Goal: Task Accomplishment & Management: Manage account settings

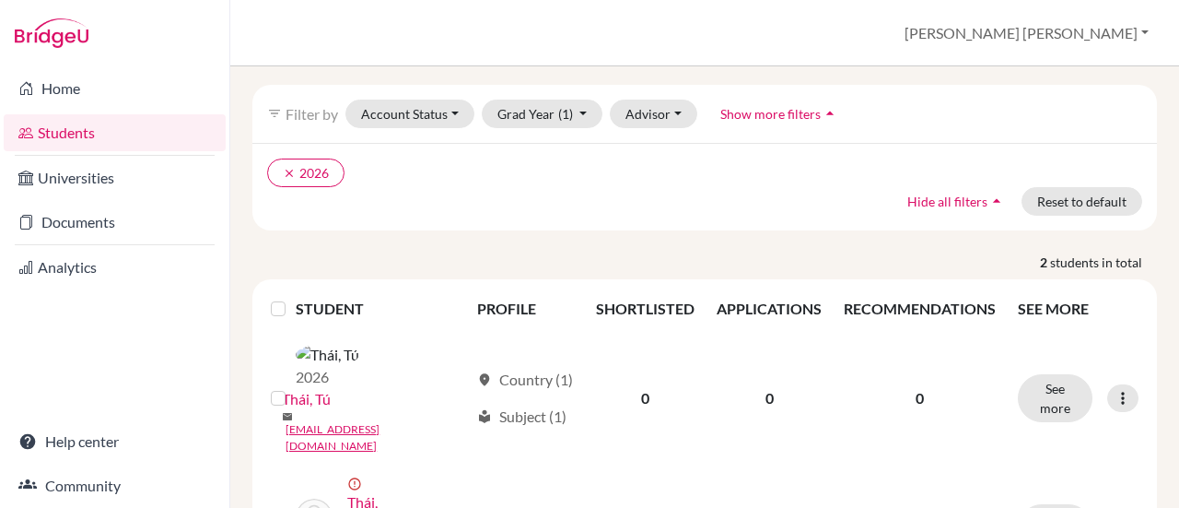
scroll to position [134, 0]
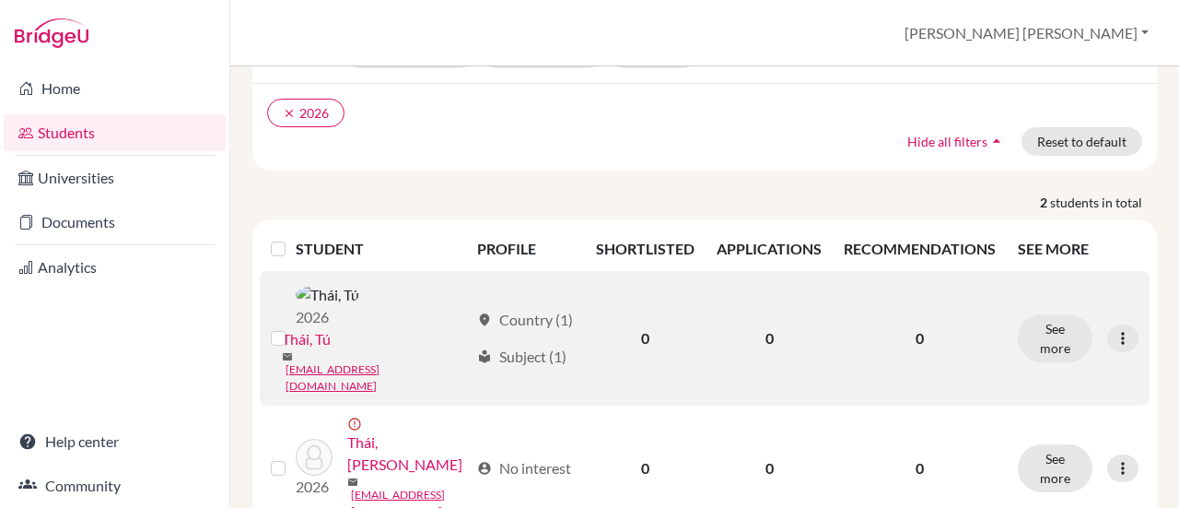
click at [319, 340] on link "Thái, Tú" at bounding box center [306, 339] width 49 height 22
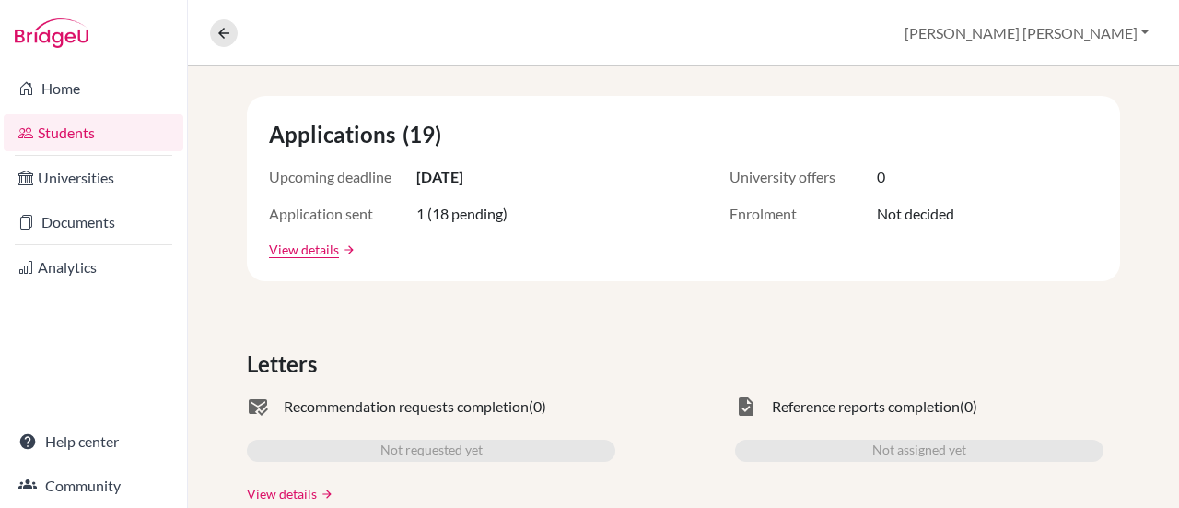
scroll to position [190, 0]
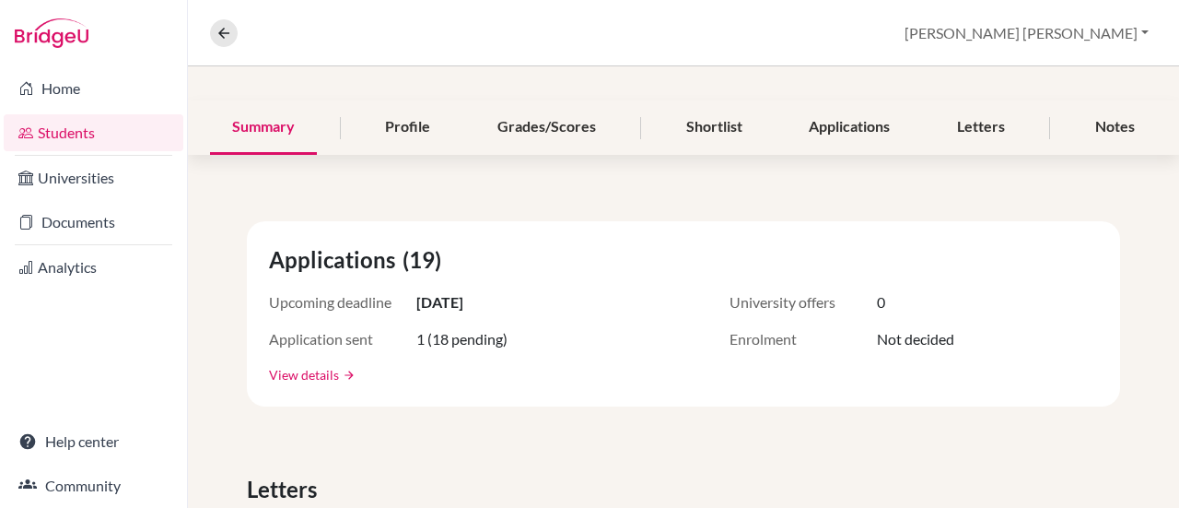
click at [283, 374] on link "View details" at bounding box center [304, 374] width 70 height 19
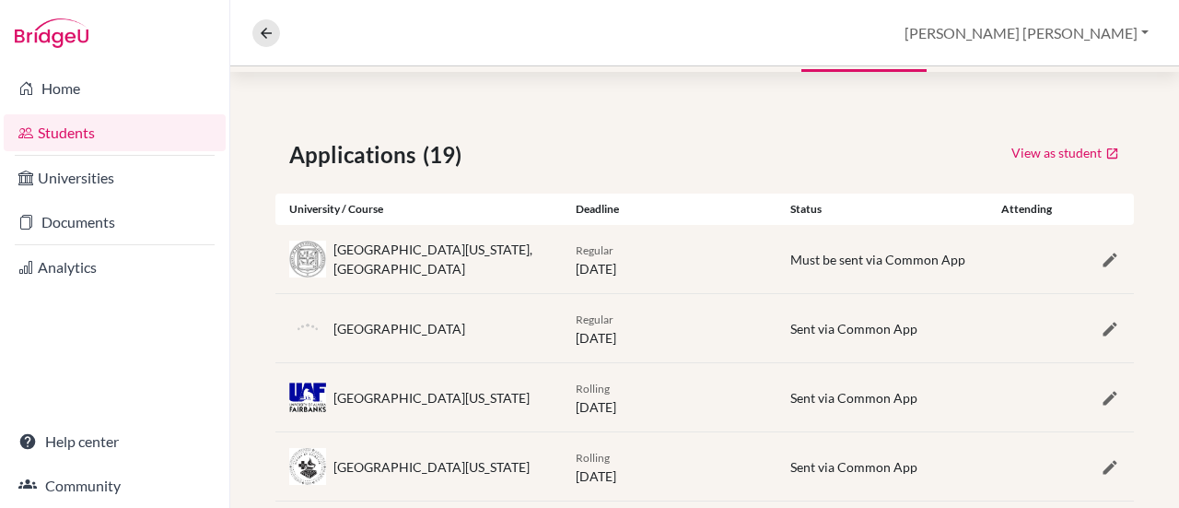
scroll to position [276, 0]
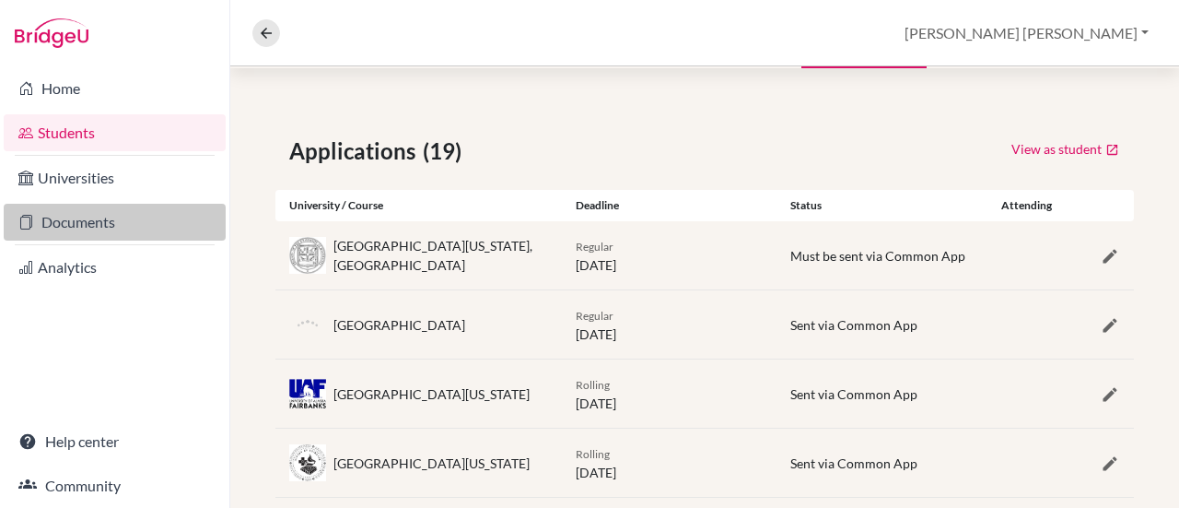
click at [66, 223] on link "Documents" at bounding box center [115, 222] width 222 height 37
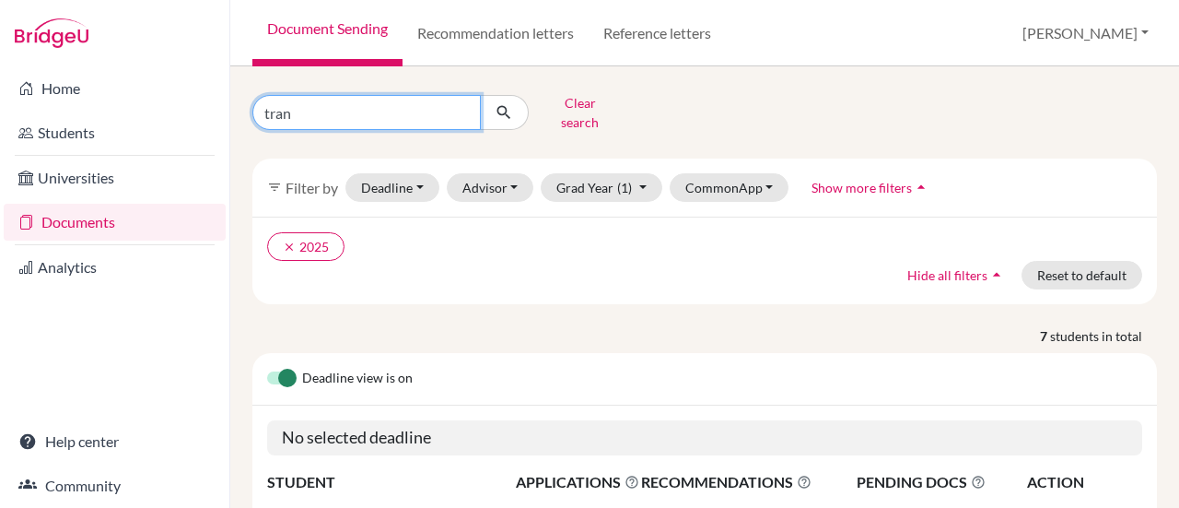
click at [462, 107] on input "tran" at bounding box center [366, 112] width 228 height 35
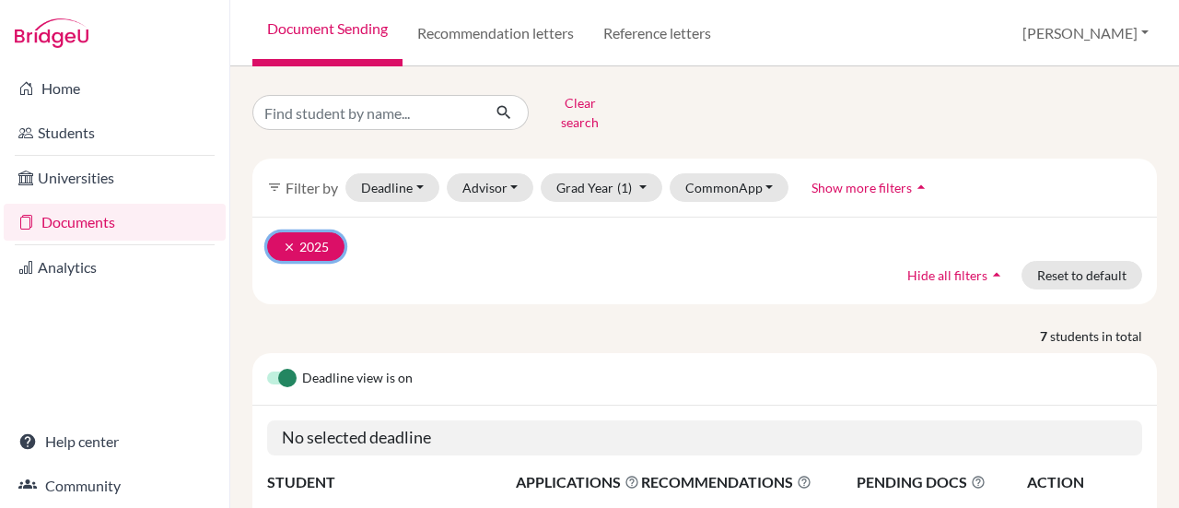
click at [284, 240] on icon "clear" at bounding box center [289, 246] width 13 height 13
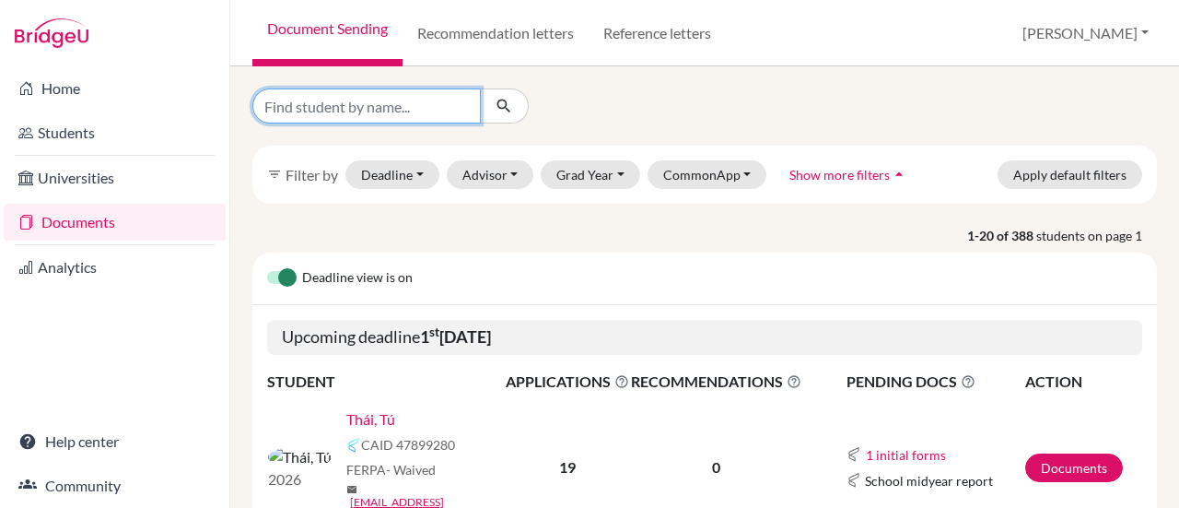
click at [296, 105] on input "Find student by name..." at bounding box center [366, 105] width 228 height 35
type input "thai"
click button "submit" at bounding box center [504, 105] width 49 height 35
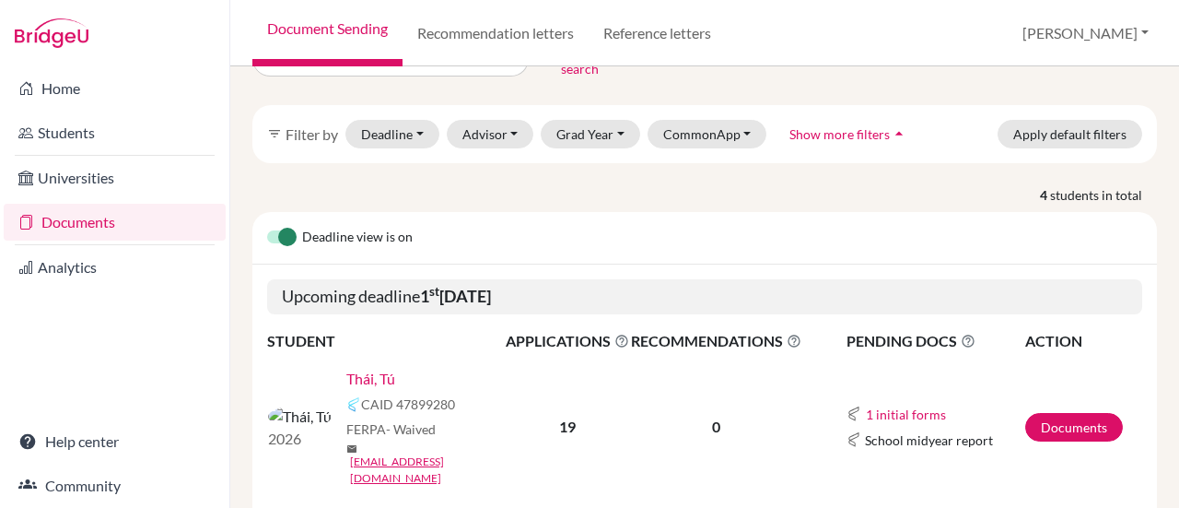
scroll to position [92, 0]
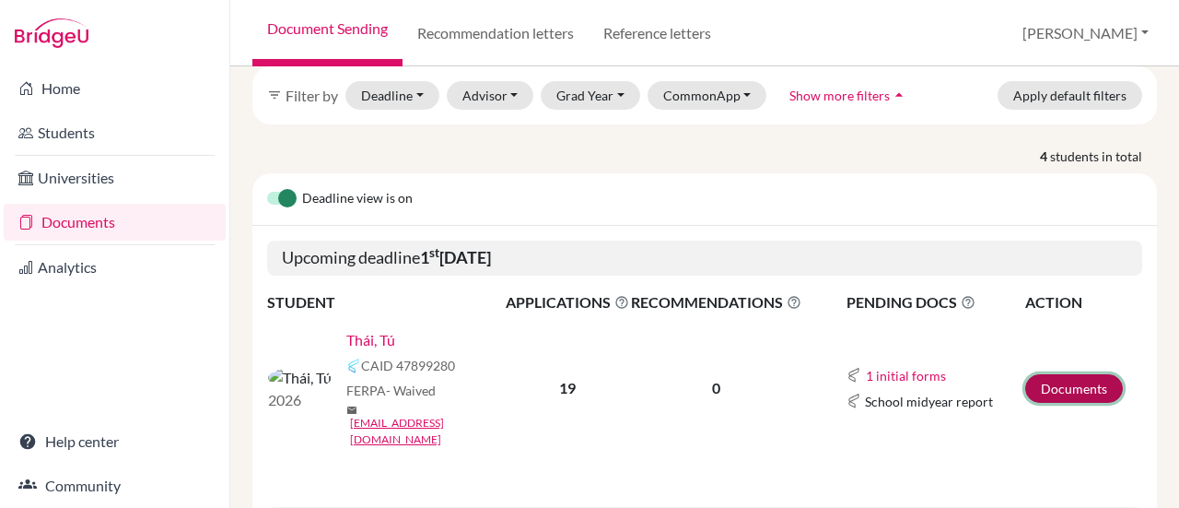
click at [1051, 374] on link "Documents" at bounding box center [1074, 388] width 98 height 29
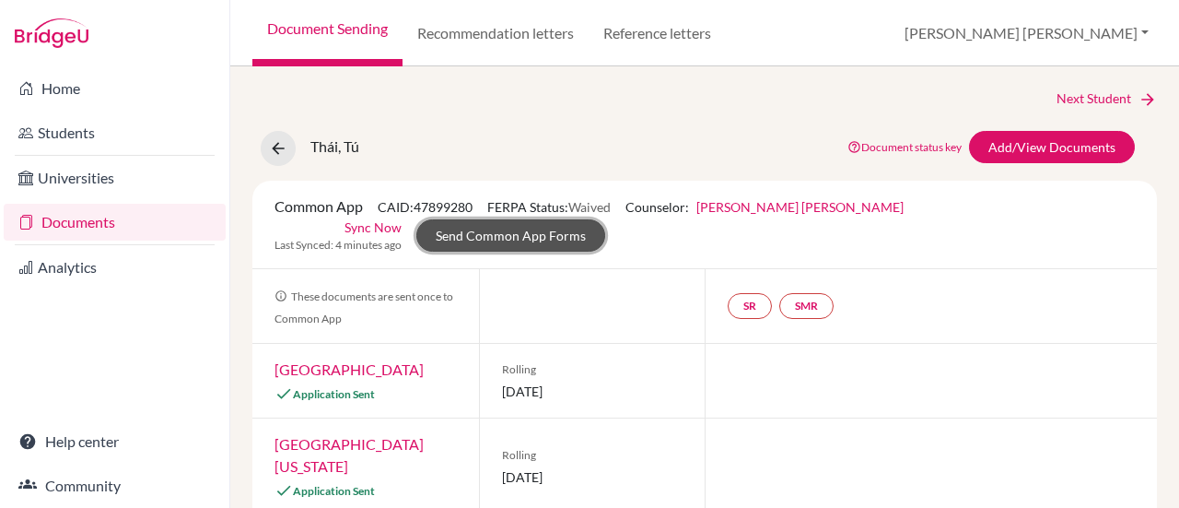
click at [512, 235] on link "Send Common App Forms" at bounding box center [510, 235] width 189 height 32
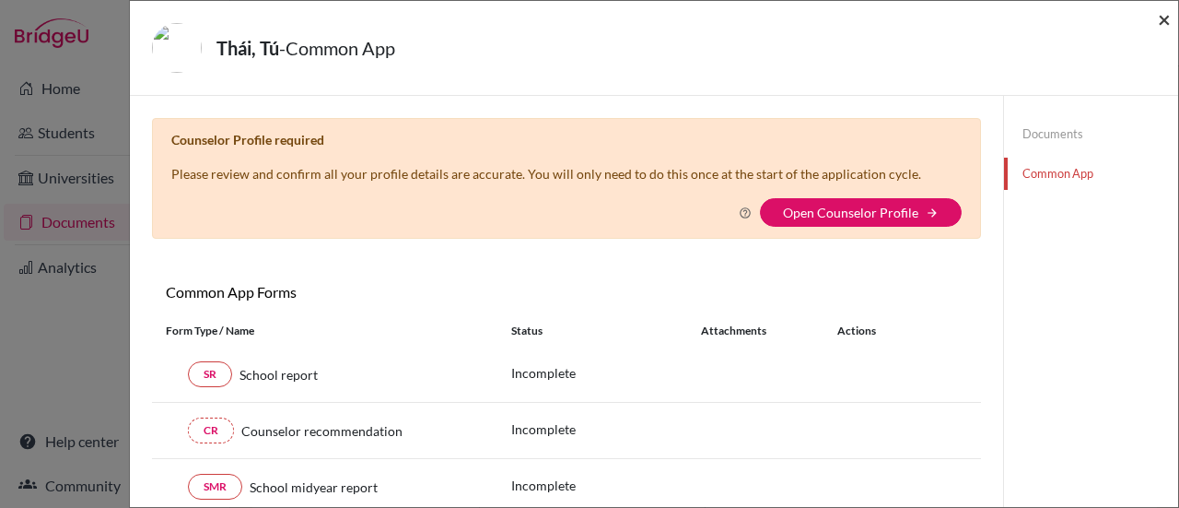
click at [1164, 23] on span "×" at bounding box center [1164, 19] width 13 height 27
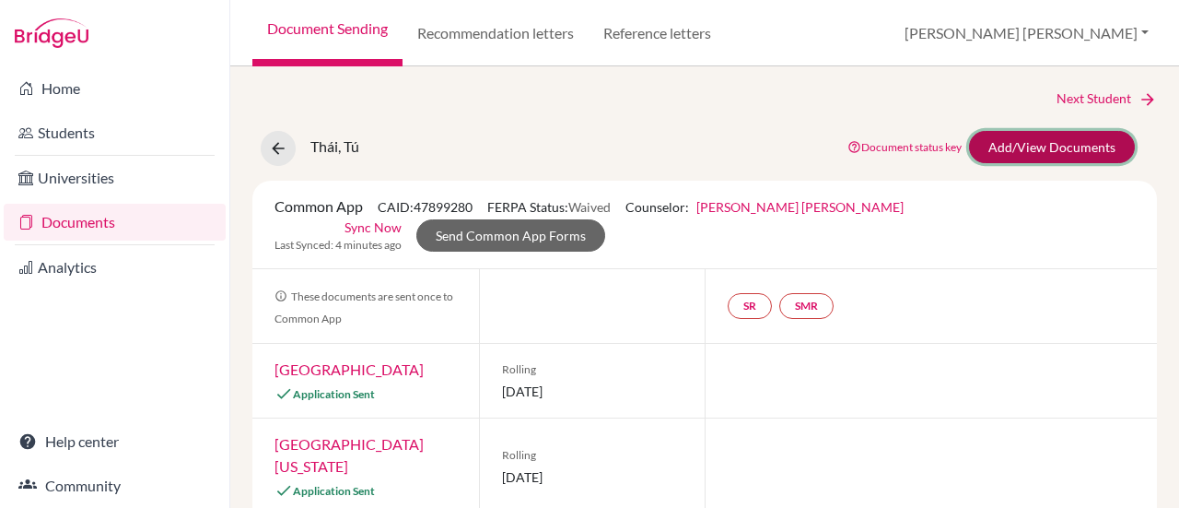
click at [1023, 137] on link "Add/View Documents" at bounding box center [1052, 147] width 166 height 32
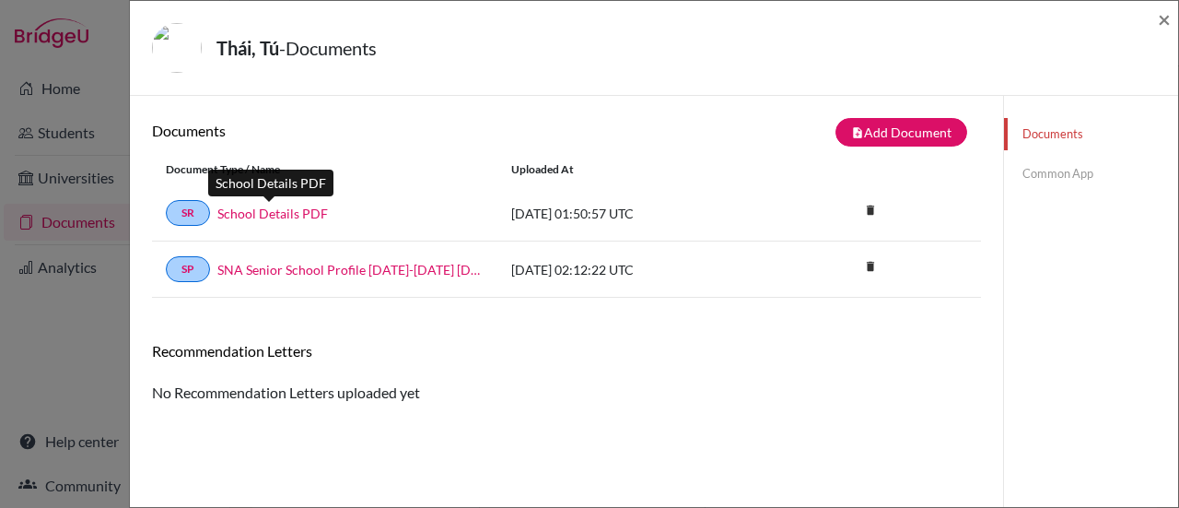
click at [241, 215] on link "School Details PDF" at bounding box center [272, 213] width 111 height 19
click at [1165, 19] on span "×" at bounding box center [1164, 19] width 13 height 27
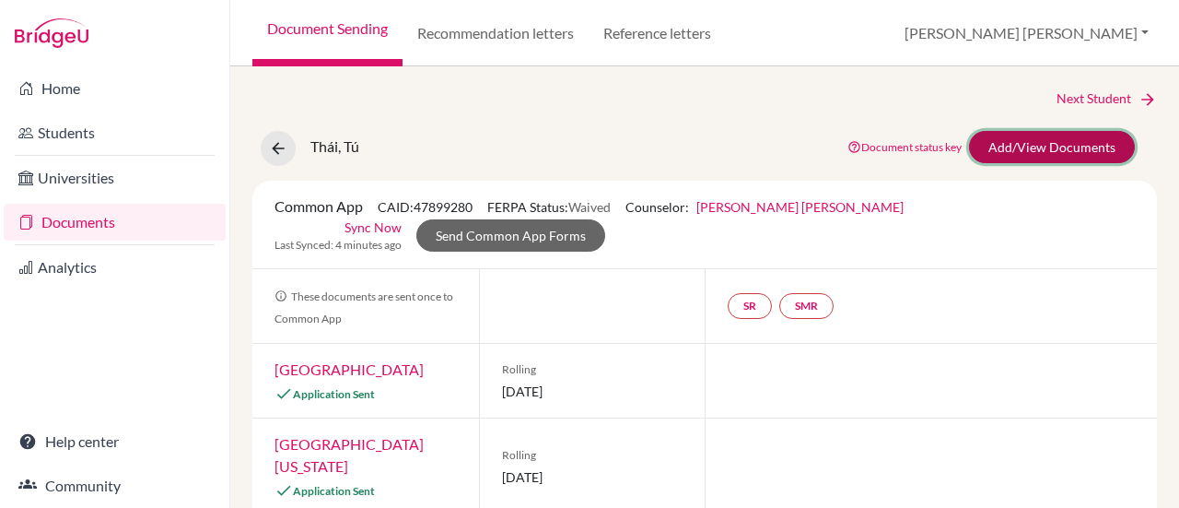
click at [1024, 152] on link "Add/View Documents" at bounding box center [1052, 147] width 166 height 32
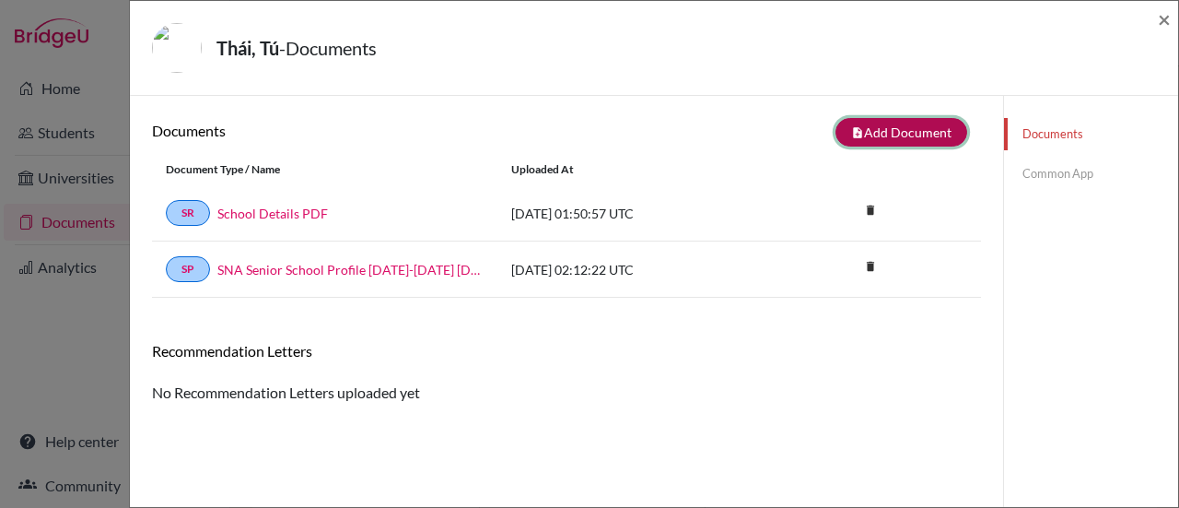
click at [892, 133] on button "note_add Add Document" at bounding box center [901, 132] width 132 height 29
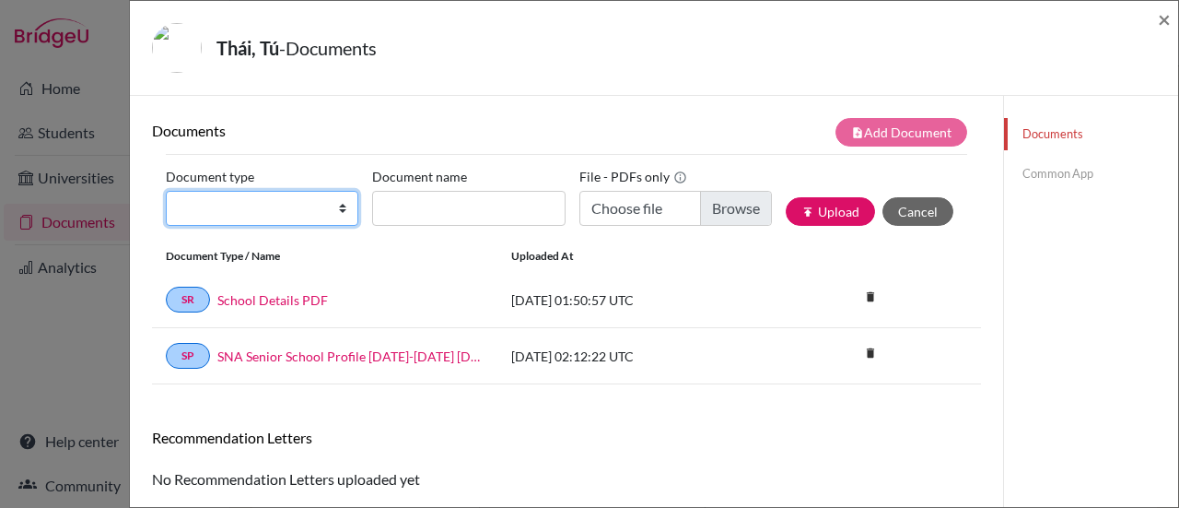
click at [328, 203] on select "Change explanation for Common App reports Counselor recommendation Internationa…" at bounding box center [262, 208] width 193 height 35
select select "2"
click at [166, 191] on select "Change explanation for Common App reports Counselor recommendation Internationa…" at bounding box center [262, 208] width 193 height 35
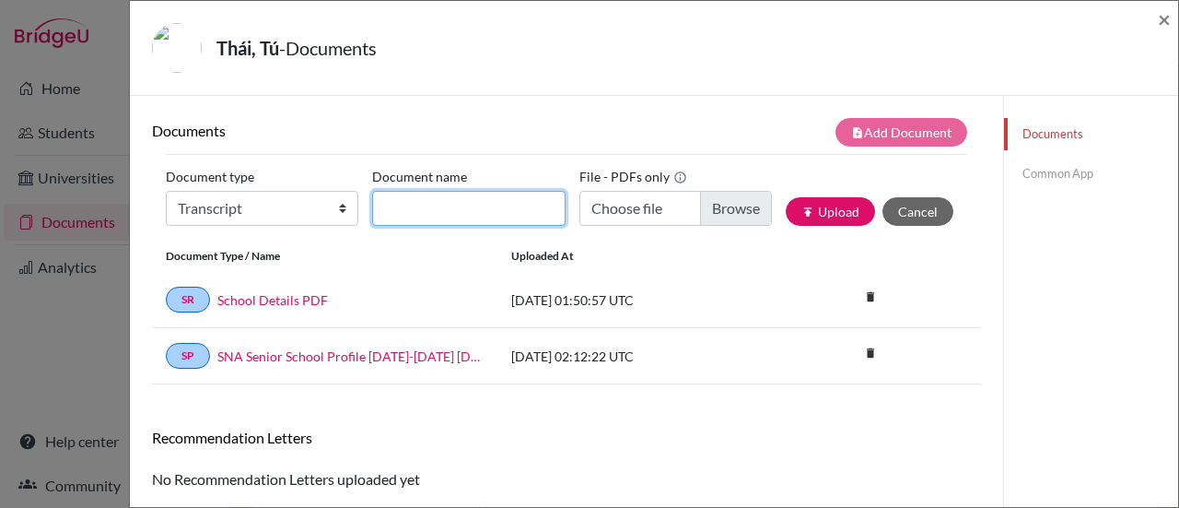
click at [396, 213] on input "Document name" at bounding box center [468, 208] width 193 height 35
type input "Initial Transcript (Through Grade 11)"
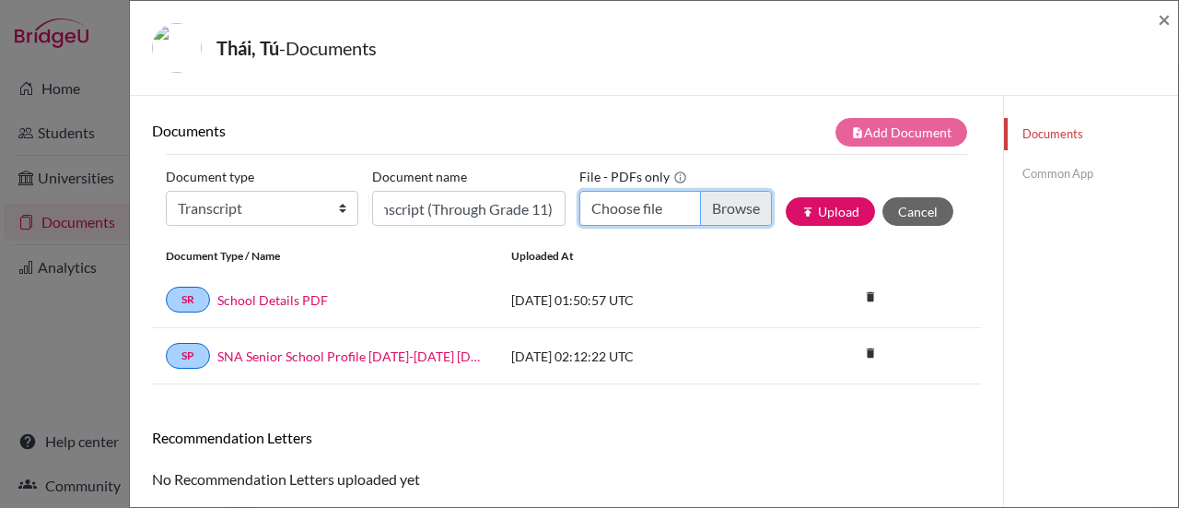
scroll to position [0, 0]
click at [721, 209] on input "Choose file" at bounding box center [675, 208] width 193 height 35
type input "C:\fakepath\Thái_Tú_Transcript_Initial.pdf"
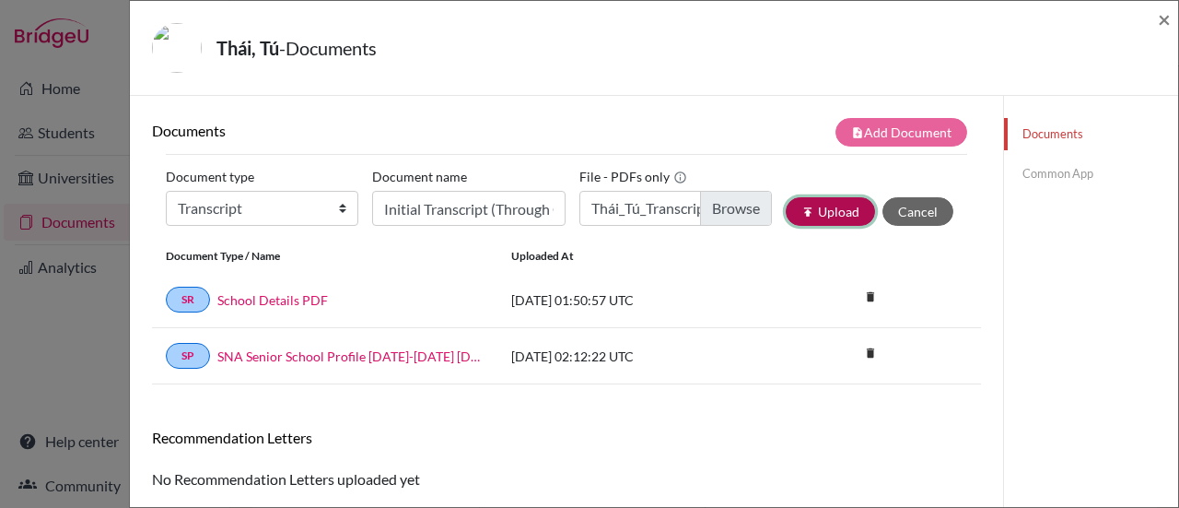
click at [819, 213] on button "publish Upload" at bounding box center [830, 211] width 89 height 29
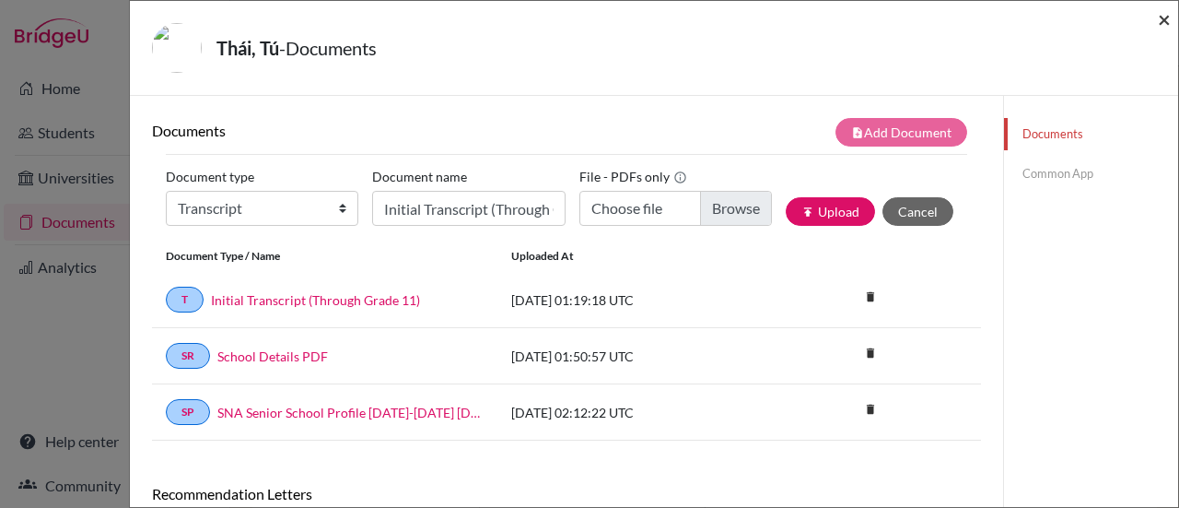
click at [1165, 23] on span "×" at bounding box center [1164, 19] width 13 height 27
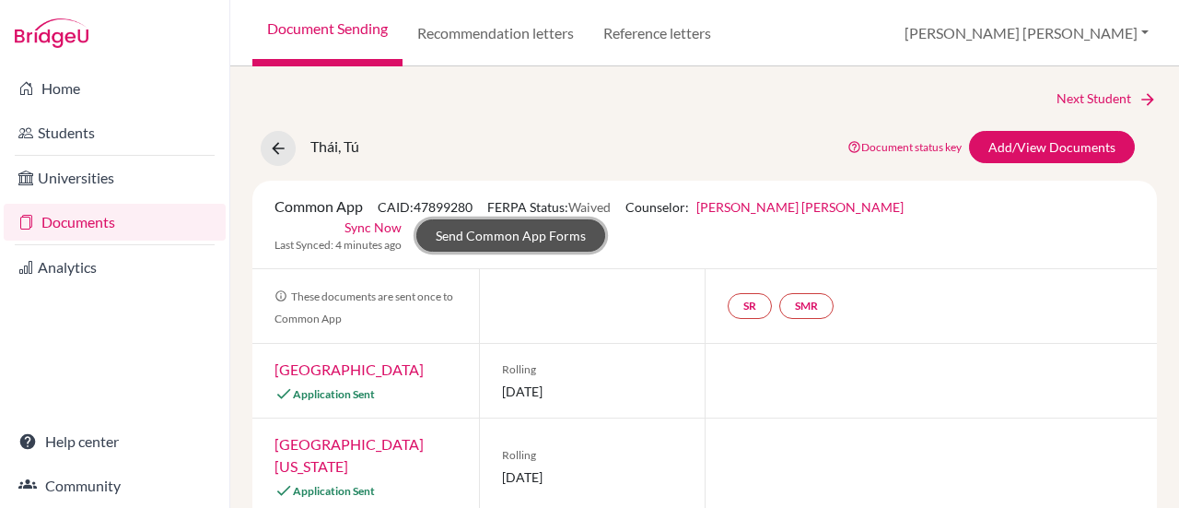
click at [484, 239] on link "Send Common App Forms" at bounding box center [510, 235] width 189 height 32
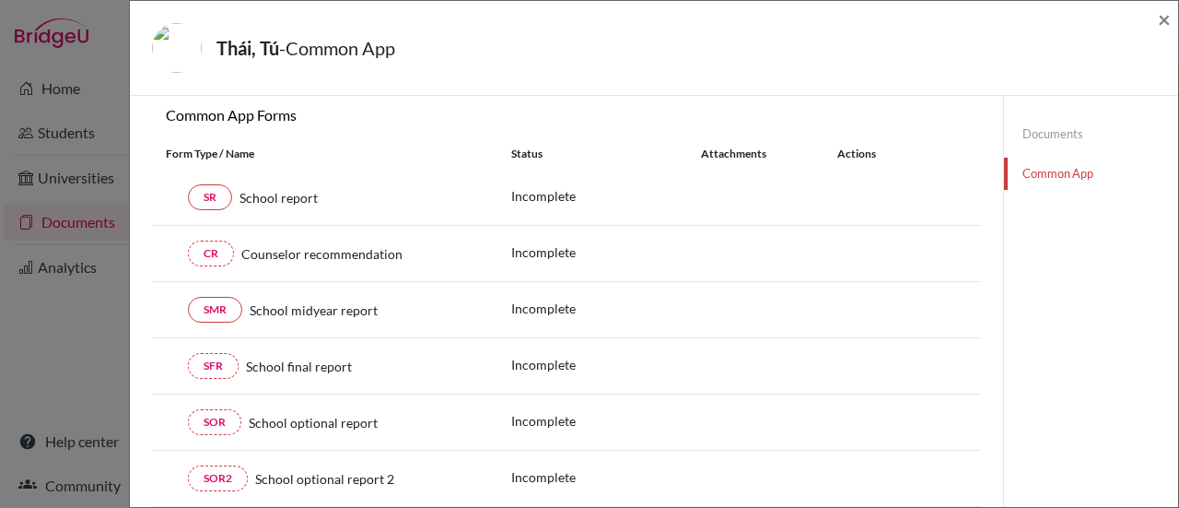
scroll to position [184, 0]
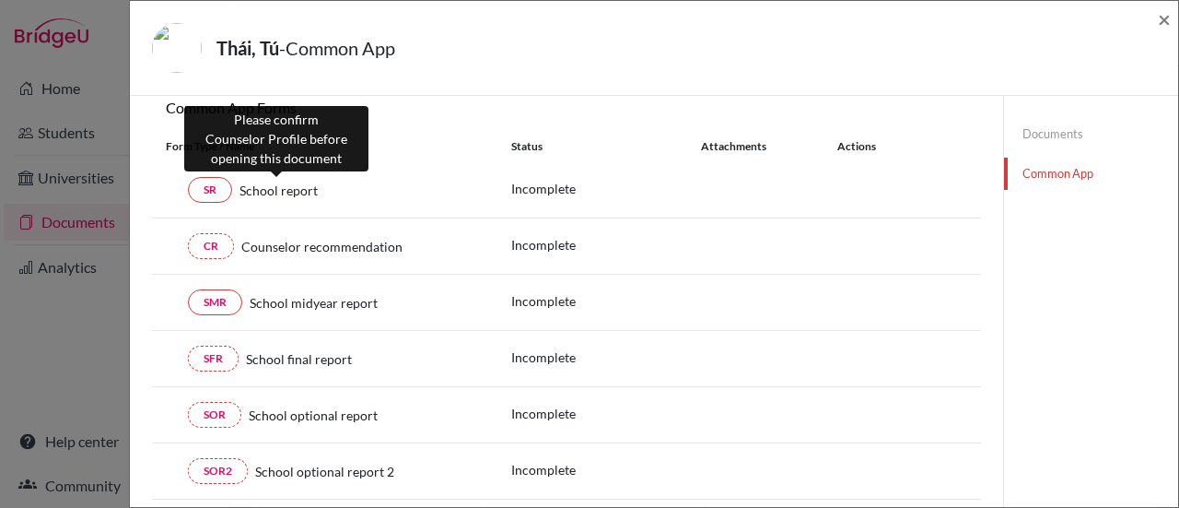
click at [280, 191] on span "School report" at bounding box center [278, 190] width 78 height 19
click at [298, 185] on span "School report" at bounding box center [278, 190] width 78 height 19
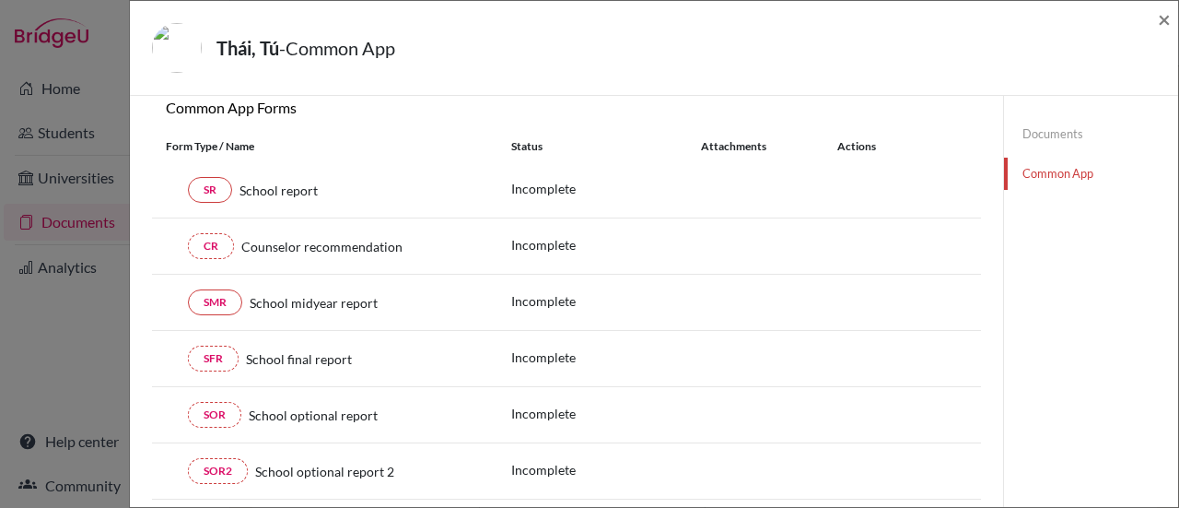
click at [528, 185] on p "Incomplete" at bounding box center [606, 188] width 190 height 19
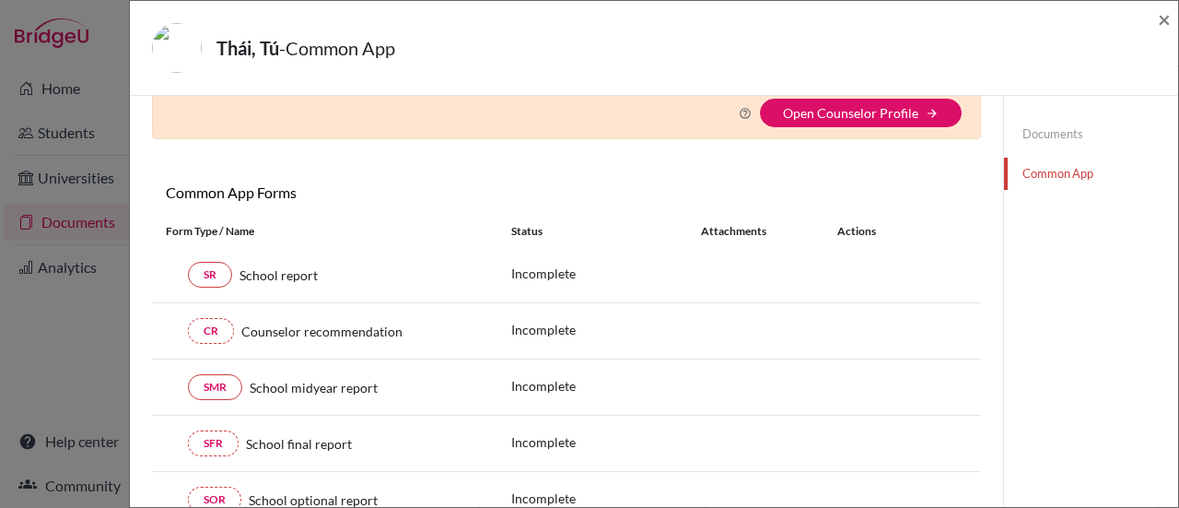
scroll to position [0, 0]
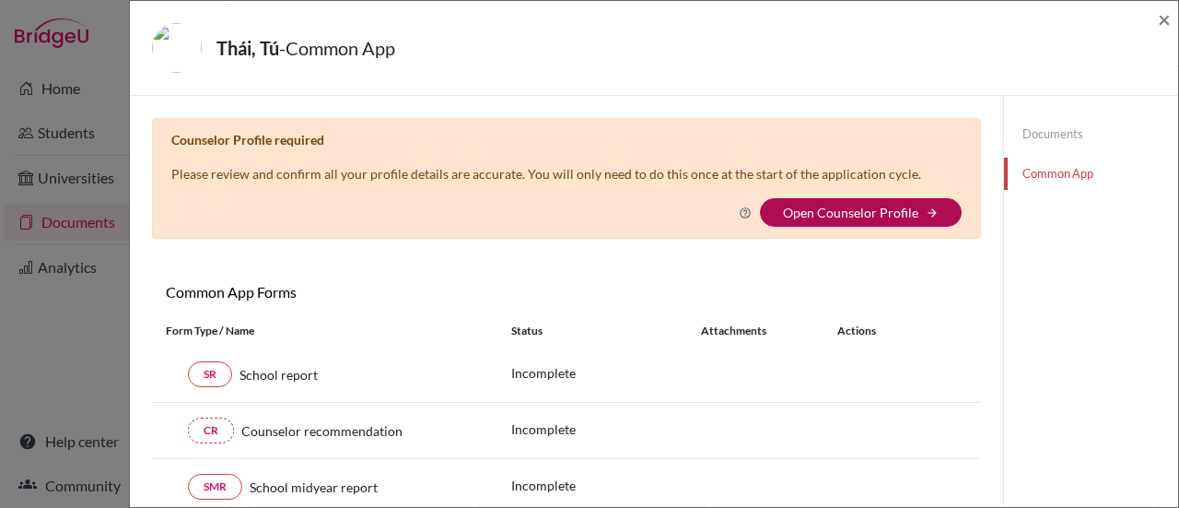
click at [801, 211] on link "Open Counselor Profile" at bounding box center [850, 212] width 135 height 16
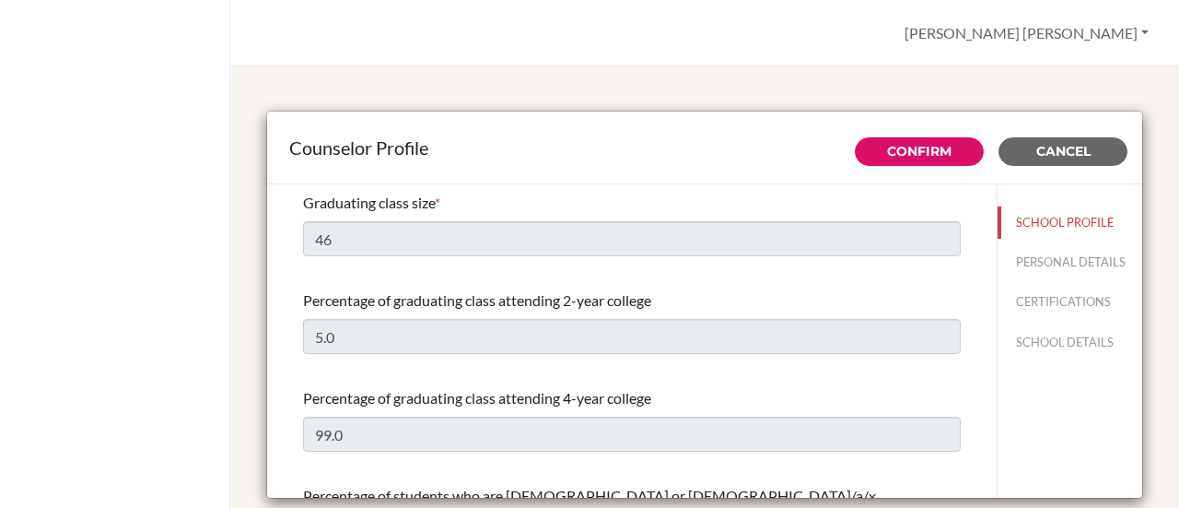
select select "0"
select select "275830"
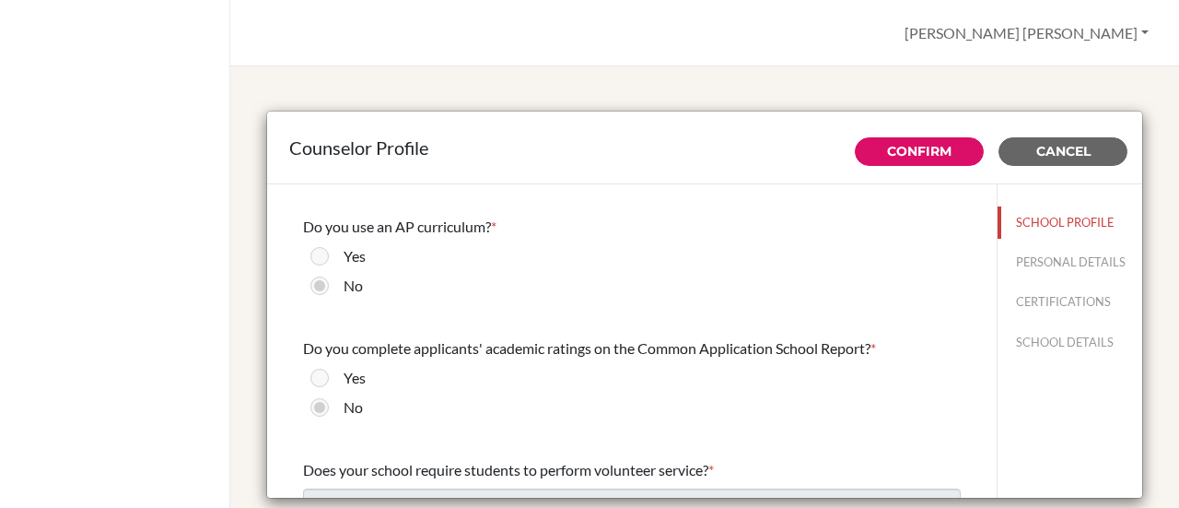
scroll to position [1934, 0]
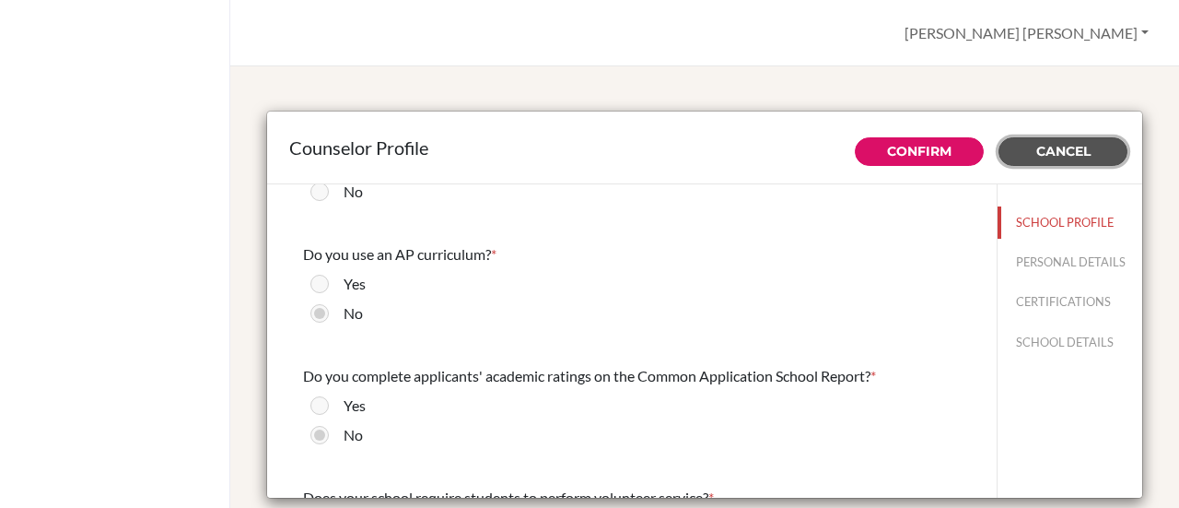
click at [1043, 154] on span "Cancel" at bounding box center [1063, 151] width 54 height 17
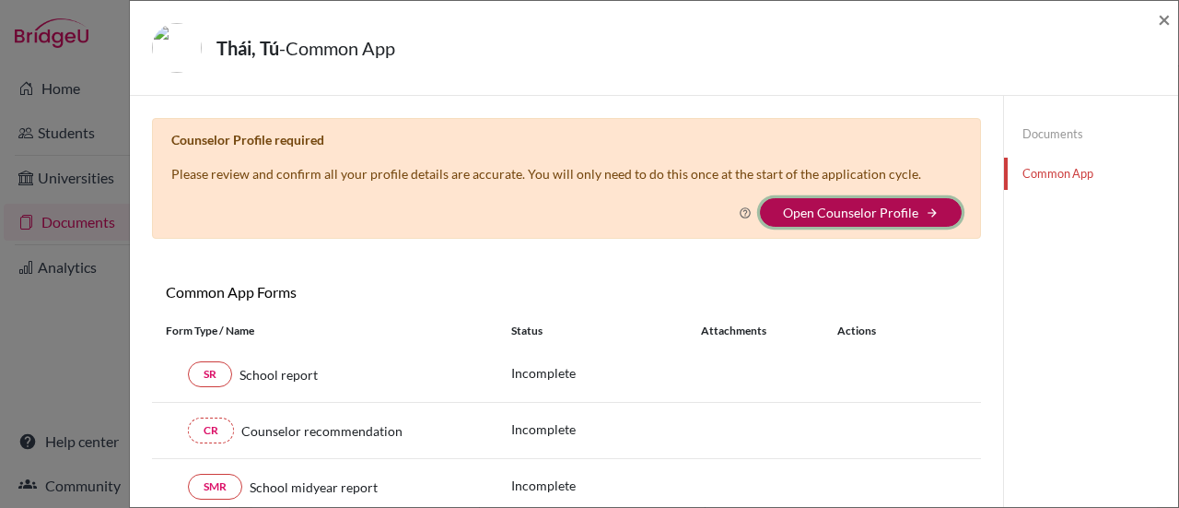
click at [926, 209] on icon "arrow_forward" at bounding box center [932, 212] width 13 height 13
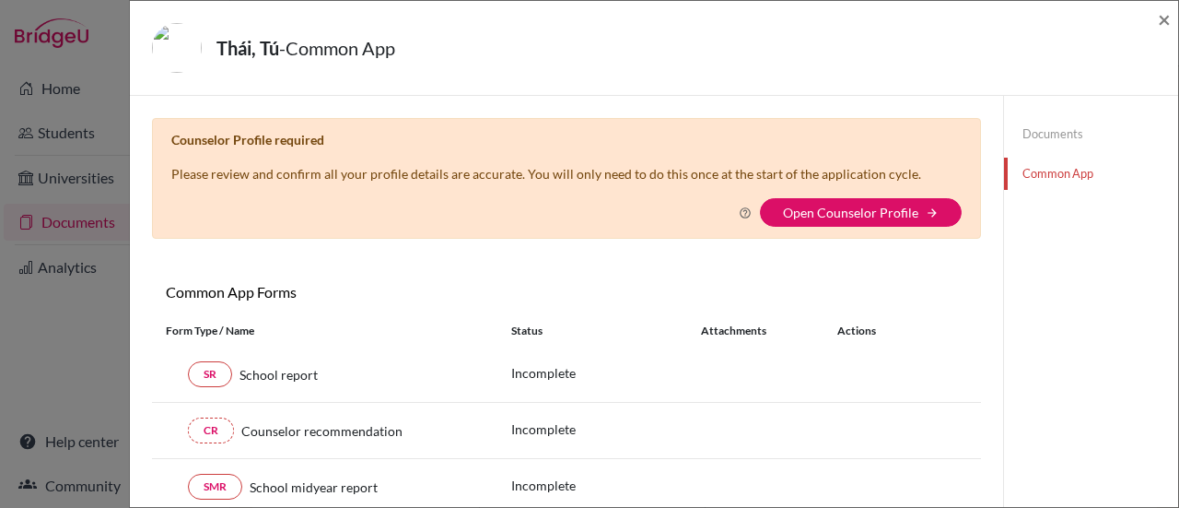
click at [647, 279] on div "× Counselor Profile required Please review and confirm all your profile details…" at bounding box center [566, 401] width 829 height 566
click at [739, 209] on icon at bounding box center [745, 212] width 13 height 13
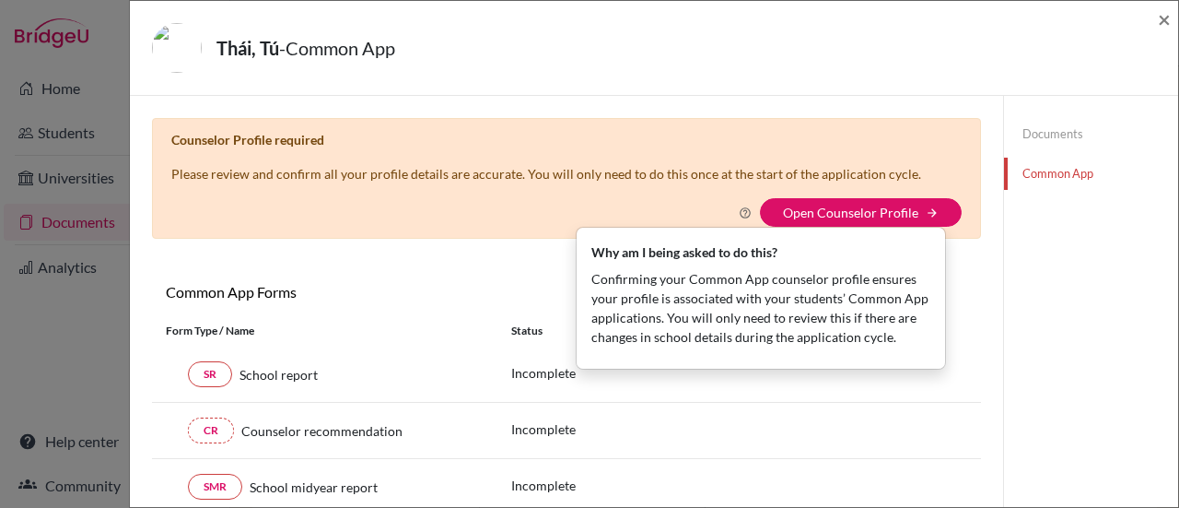
click at [739, 209] on icon at bounding box center [745, 212] width 13 height 13
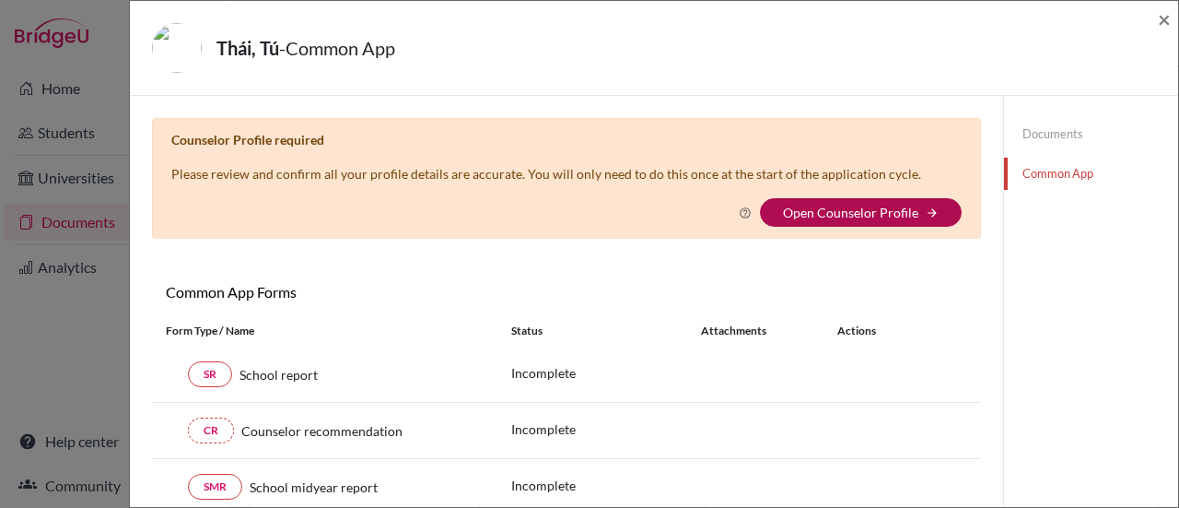
click at [794, 205] on link "Open Counselor Profile" at bounding box center [850, 212] width 135 height 16
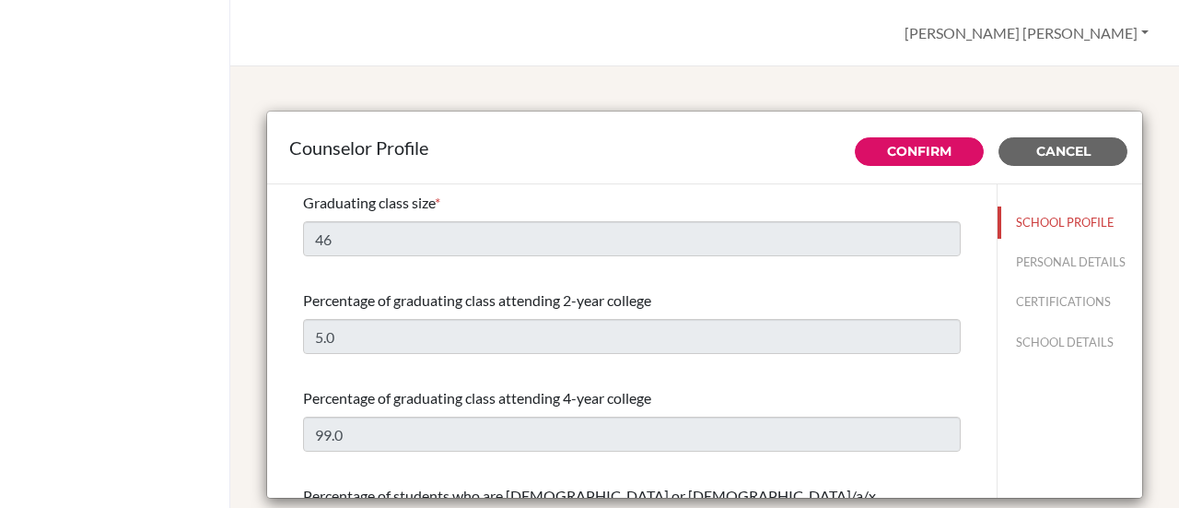
select select "0"
select select "275830"
click at [1004, 142] on button "Cancel" at bounding box center [1062, 151] width 129 height 29
click at [1044, 150] on span "Cancel" at bounding box center [1063, 151] width 54 height 17
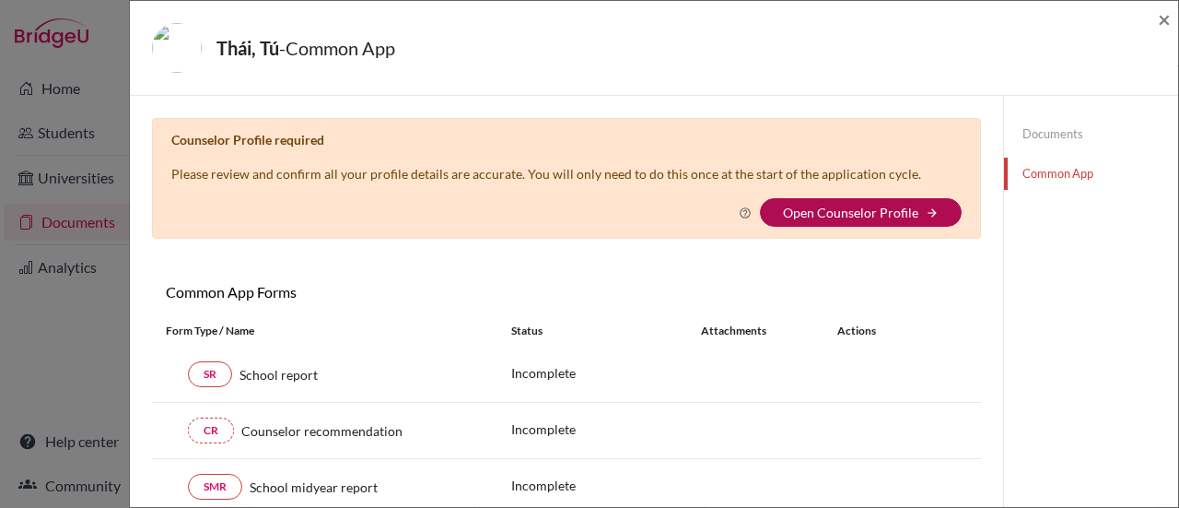
click at [818, 202] on button "Open Counselor Profile arrow_forward" at bounding box center [861, 212] width 202 height 29
click at [818, 217] on link "Open Counselor Profile" at bounding box center [850, 212] width 135 height 16
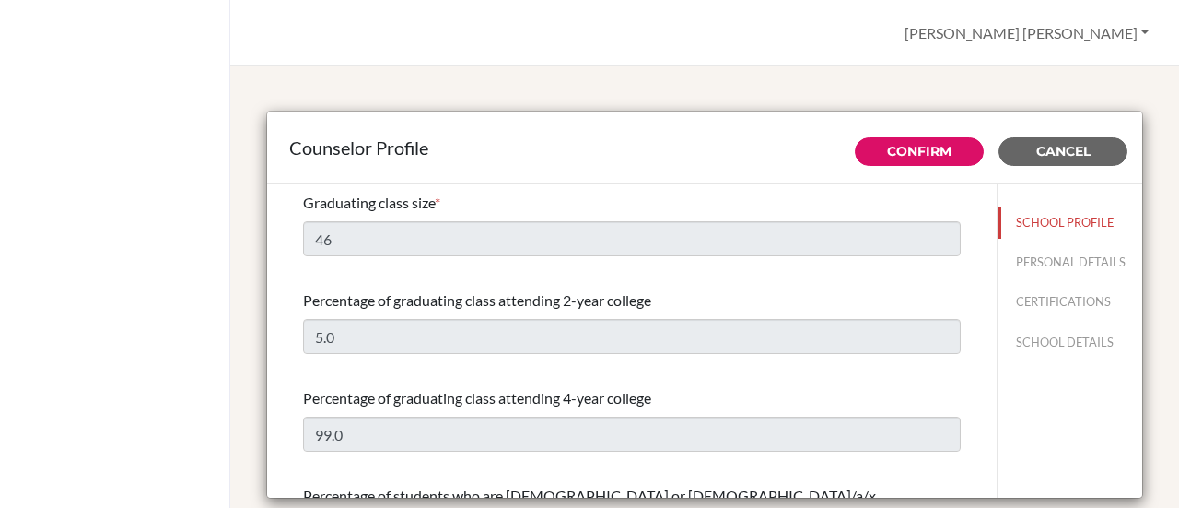
select select "0"
select select "275830"
click at [1010, 276] on button "PERSONAL DETAILS" at bounding box center [1070, 262] width 145 height 32
type input "[PERSON_NAME] [PERSON_NAME]"
type input "[PERSON_NAME]"
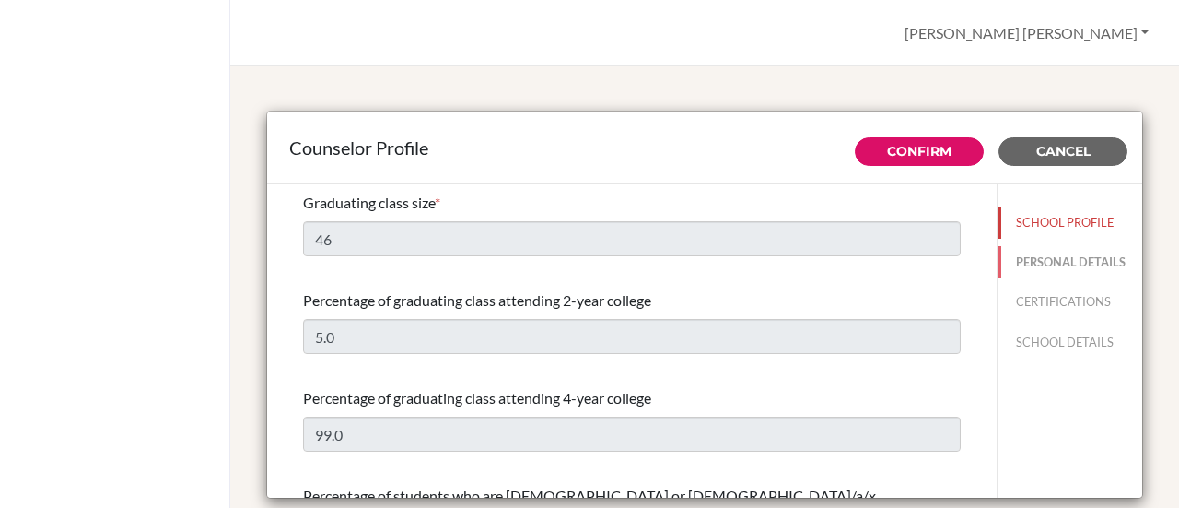
type input "University / College Counselor"
type input "84.2873019799"
type input "[EMAIL_ADDRESS][DOMAIN_NAME]"
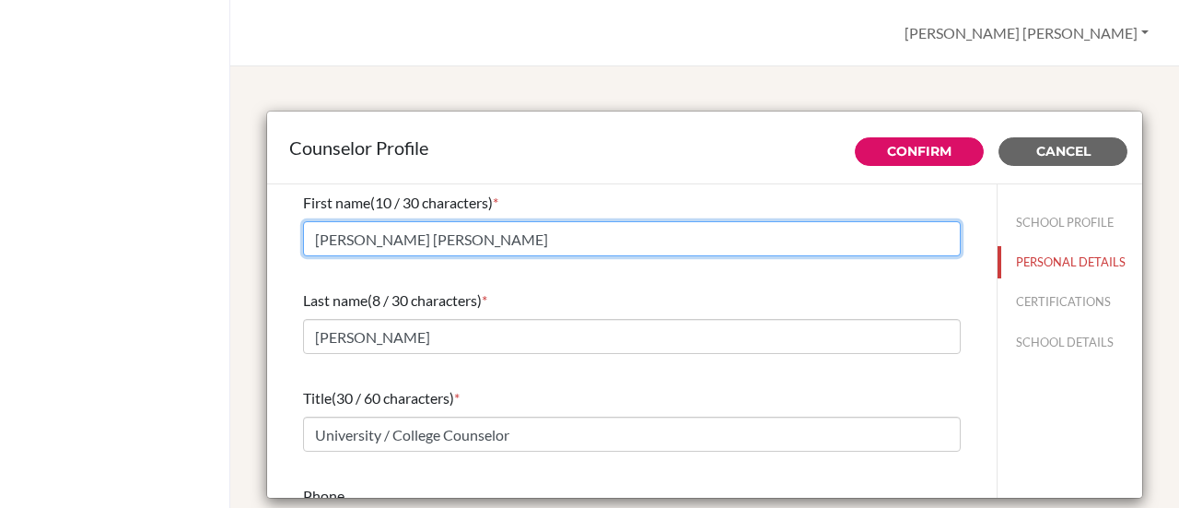
click at [420, 238] on input "[PERSON_NAME] [PERSON_NAME]" at bounding box center [632, 238] width 658 height 35
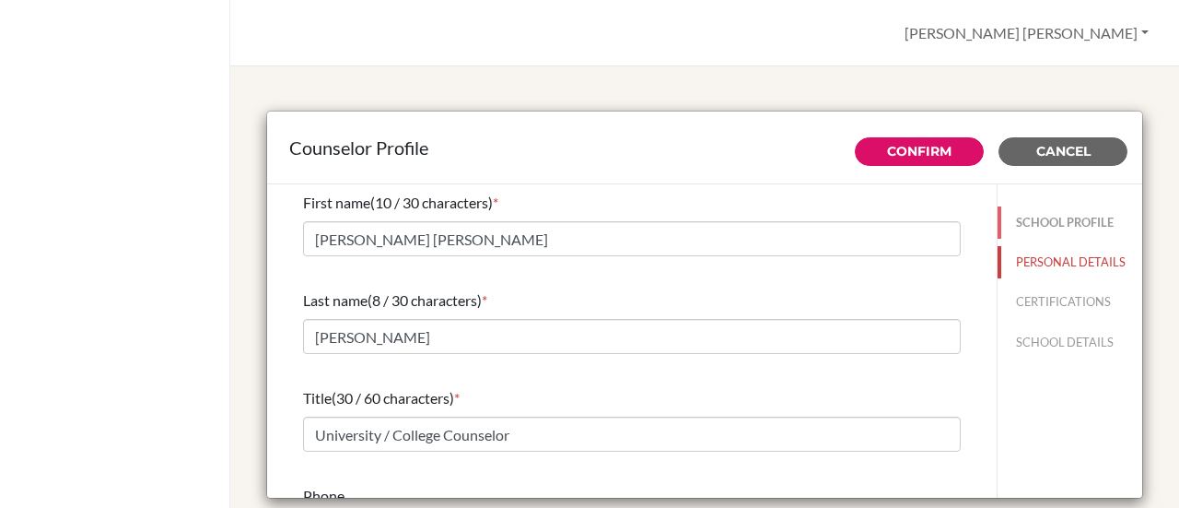
click at [1030, 220] on button "SCHOOL PROFILE" at bounding box center [1070, 222] width 145 height 32
type input "46"
type input "5.0"
type input "99.0"
type input "1.0"
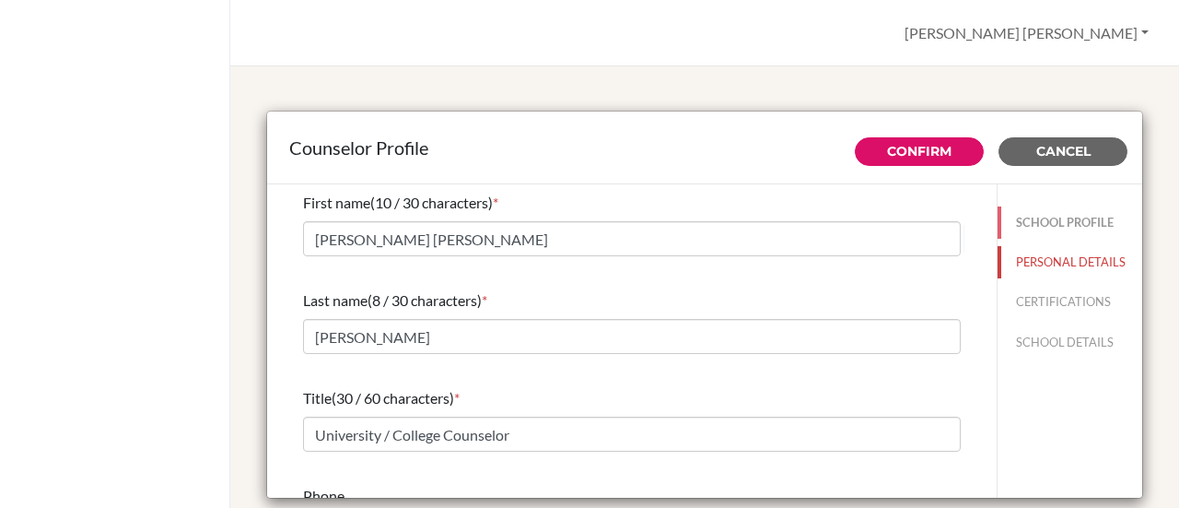
type input "0.0"
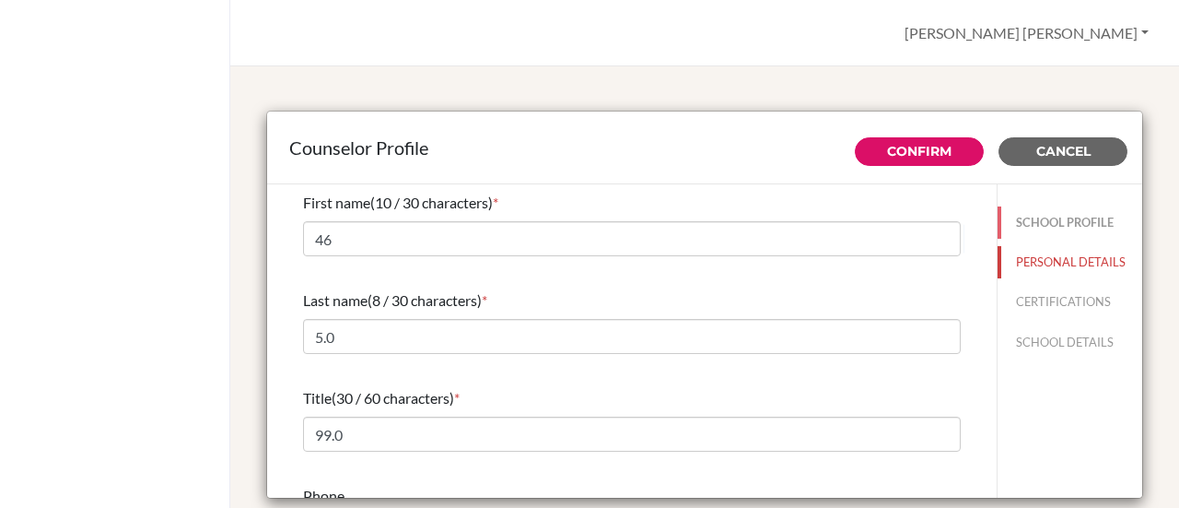
select select "0"
select select "275830"
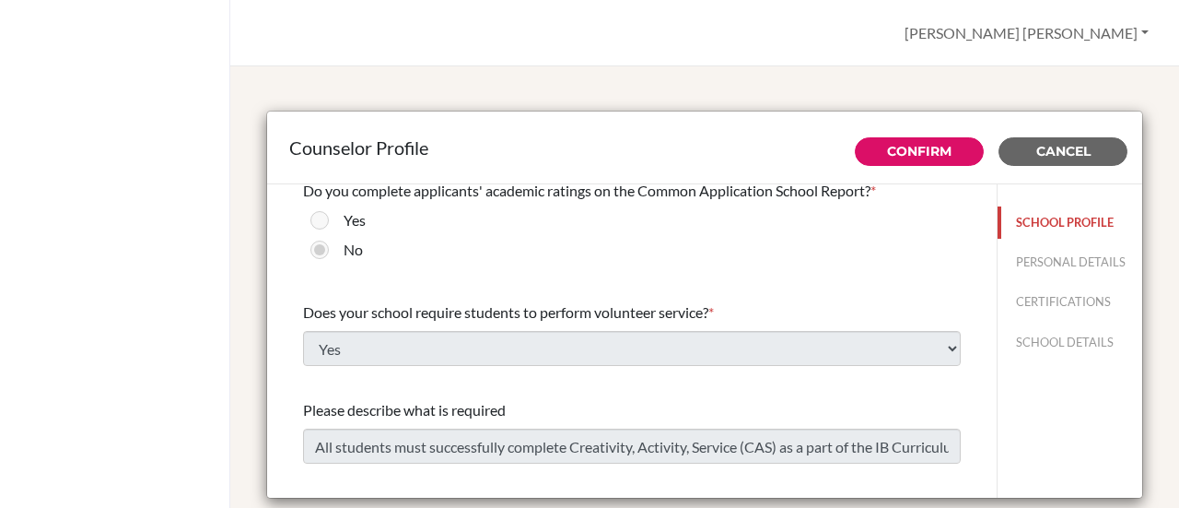
scroll to position [2282, 0]
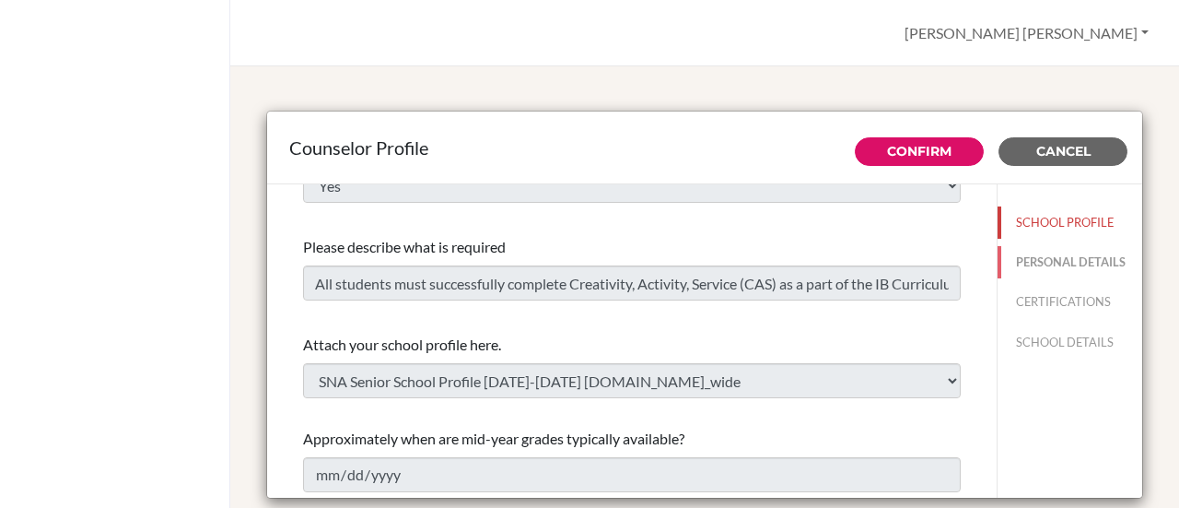
click at [1021, 274] on button "PERSONAL DETAILS" at bounding box center [1070, 262] width 145 height 32
type input "[PERSON_NAME] [PERSON_NAME]"
type input "Thompson"
type input "University / College Counselor"
type input "84.2873019799"
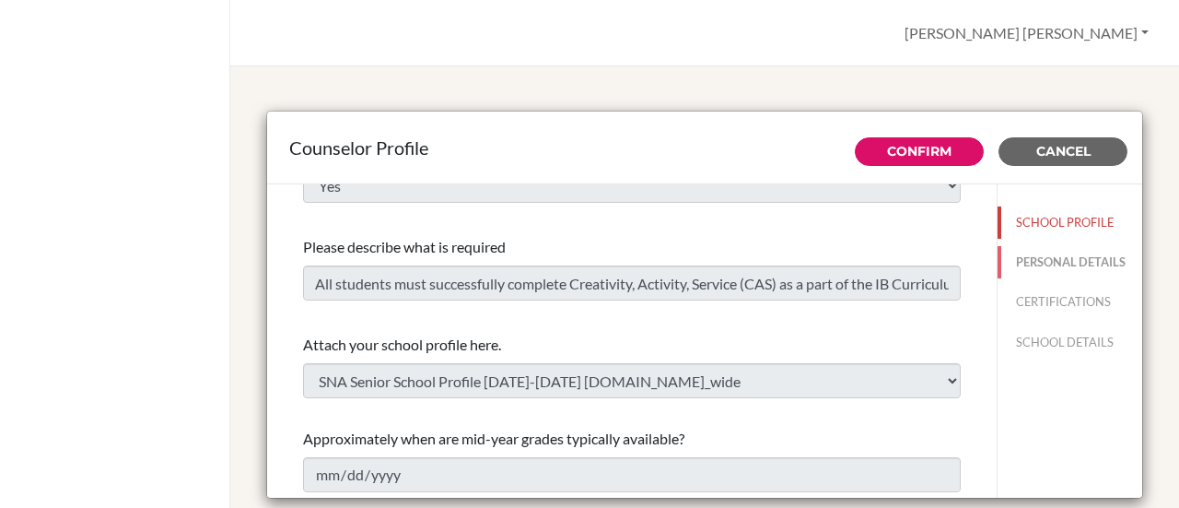
type input "robertwt@sna.edu.vn"
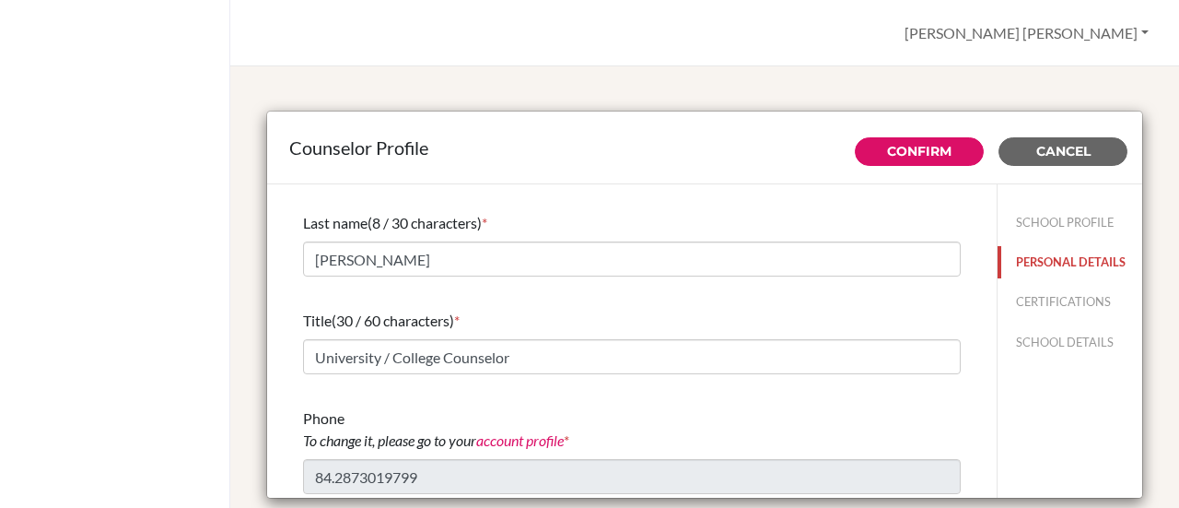
scroll to position [184, 0]
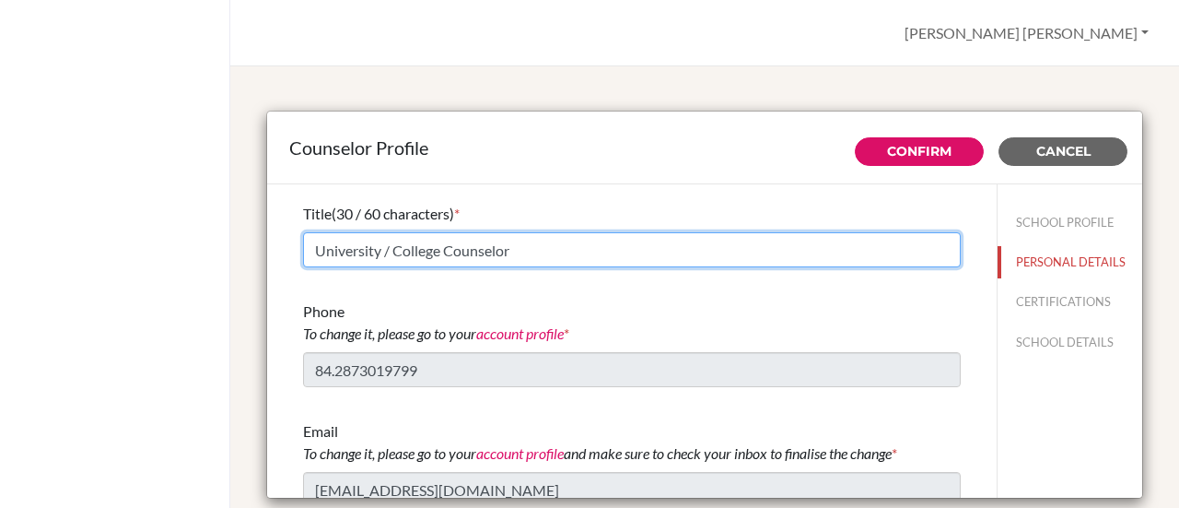
click at [527, 246] on input "University / College Counselor" at bounding box center [632, 249] width 658 height 35
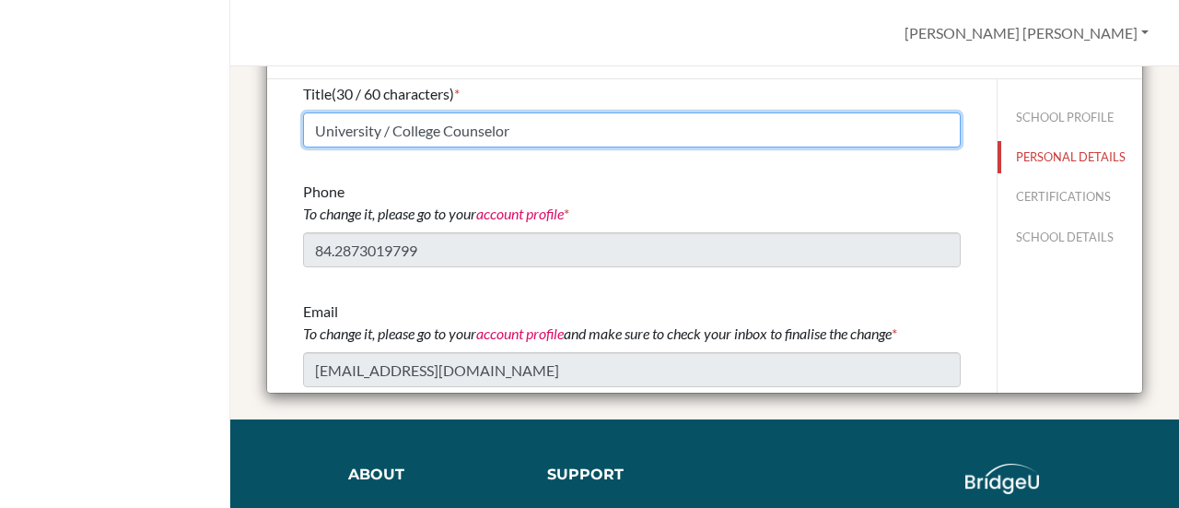
scroll to position [0, 0]
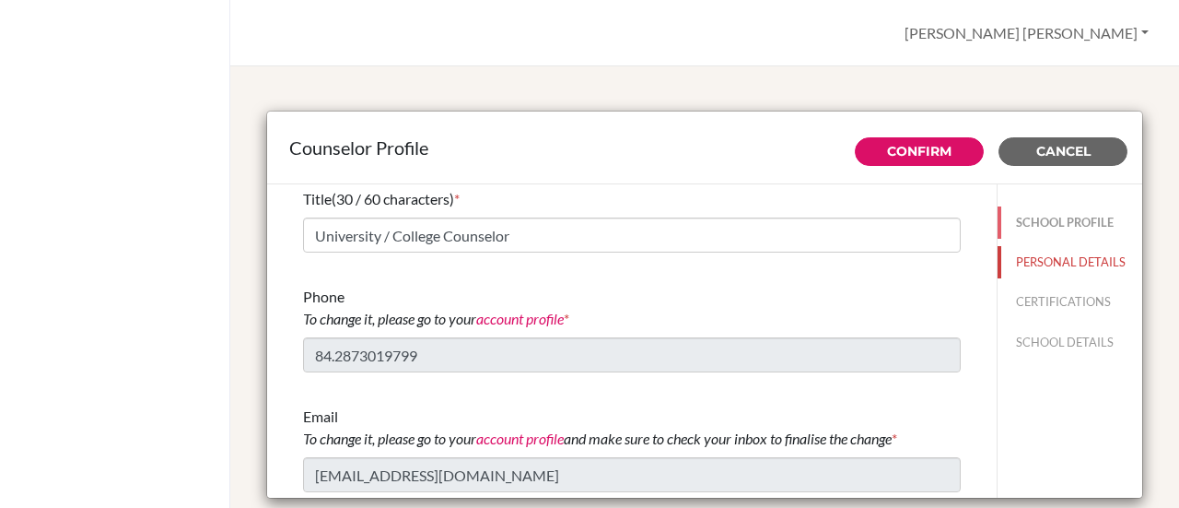
click at [1035, 217] on button "SCHOOL PROFILE" at bounding box center [1070, 222] width 145 height 32
type input "46"
type input "5.0"
type input "99.0"
type input "1.0"
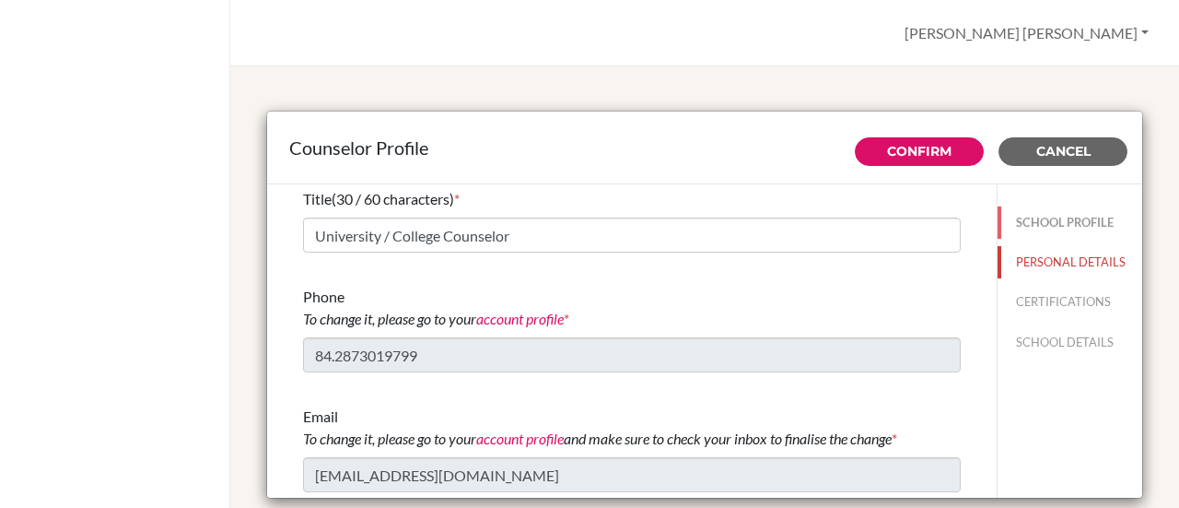
type input "0.0"
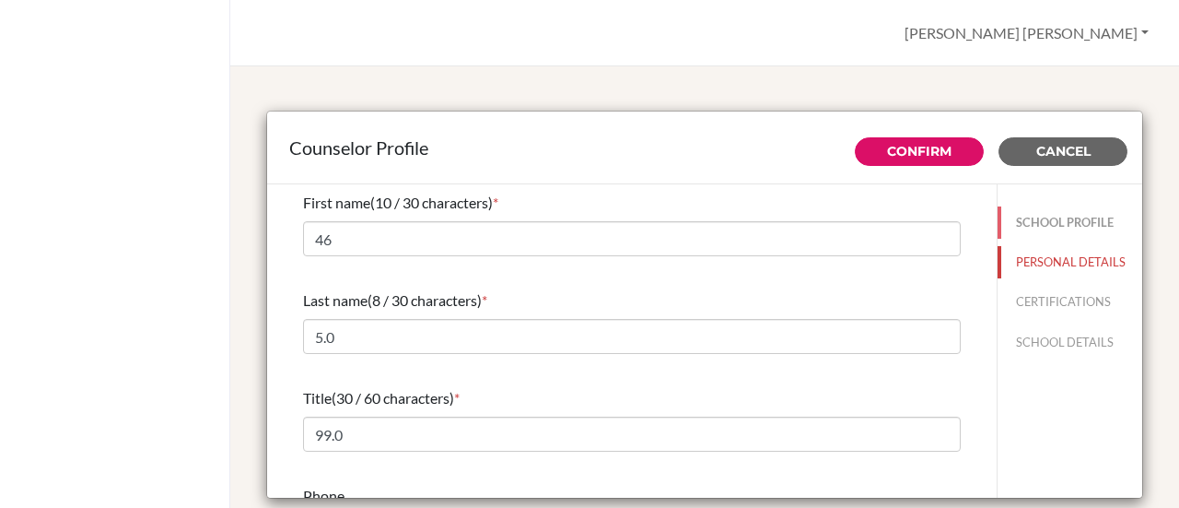
select select "0"
select select "275830"
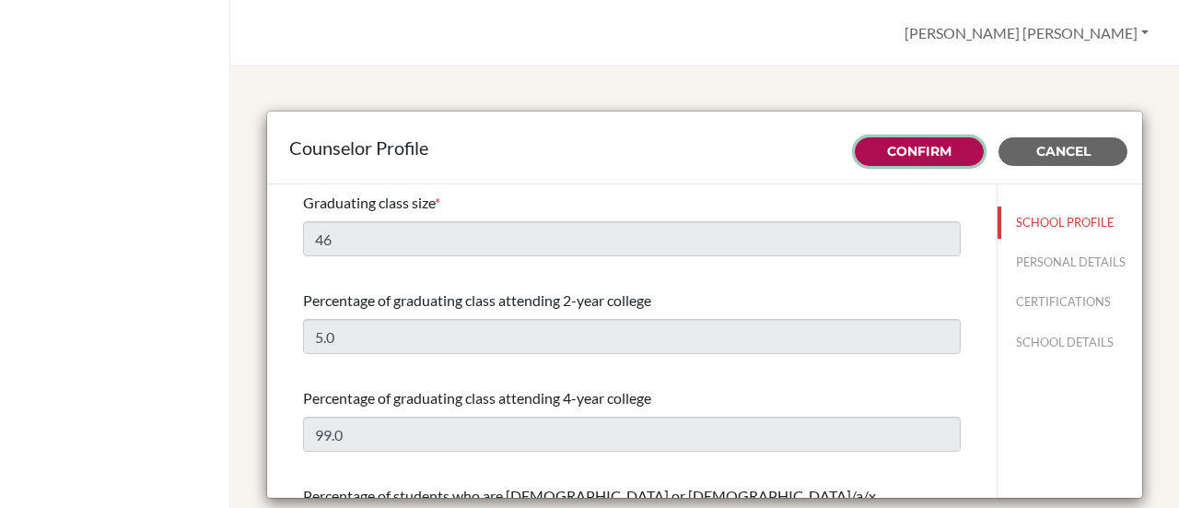
click at [941, 150] on button "Confirm" at bounding box center [919, 151] width 129 height 29
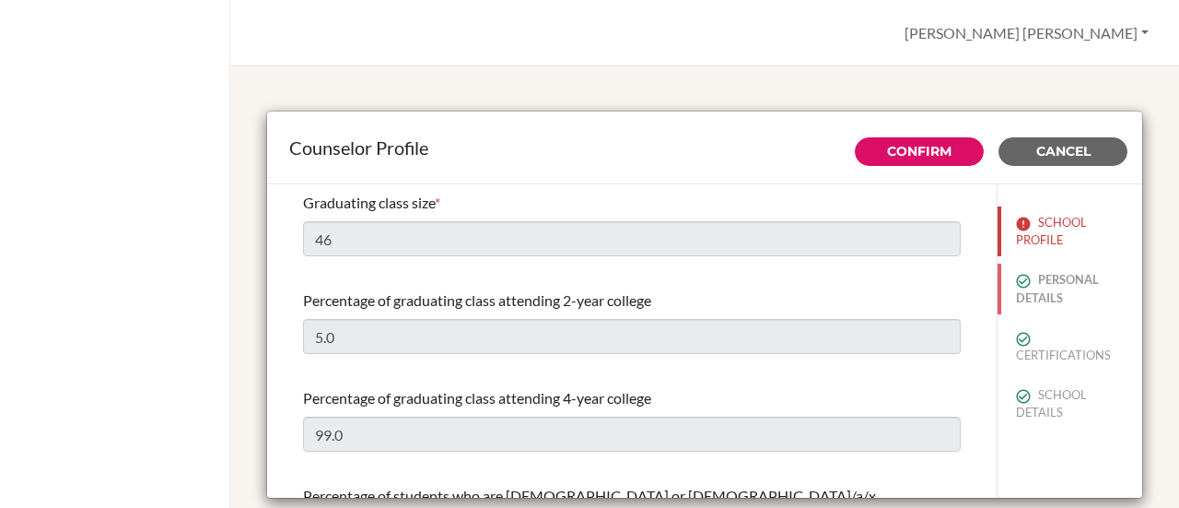
click at [1040, 283] on button "PERSONAL DETAILS" at bounding box center [1070, 288] width 145 height 50
type input "[PERSON_NAME] [PERSON_NAME]"
type input "[PERSON_NAME]"
type input "University / College Counselor"
type input "84.2873019799"
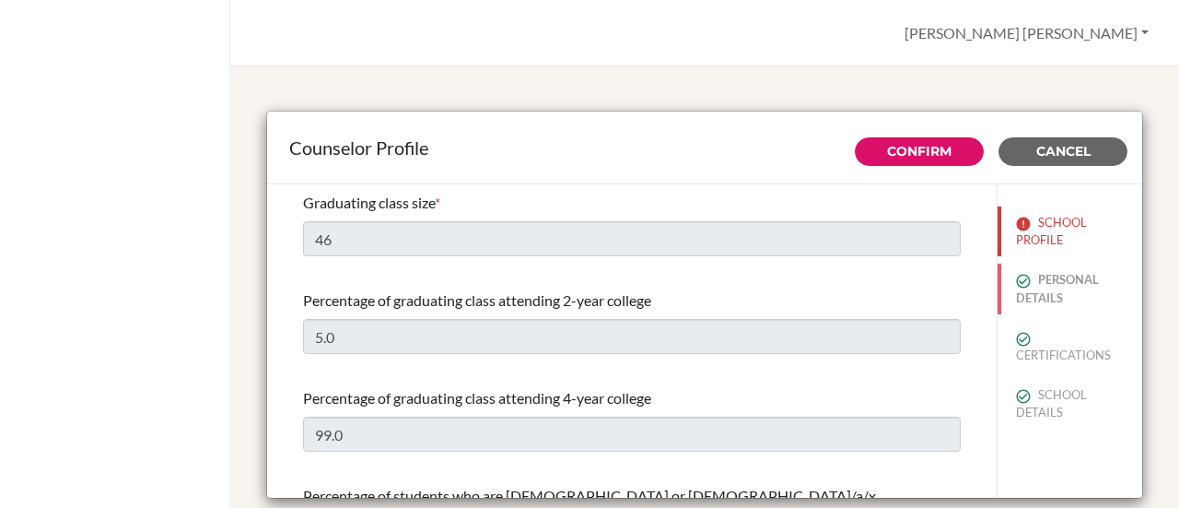
type input "[EMAIL_ADDRESS][DOMAIN_NAME]"
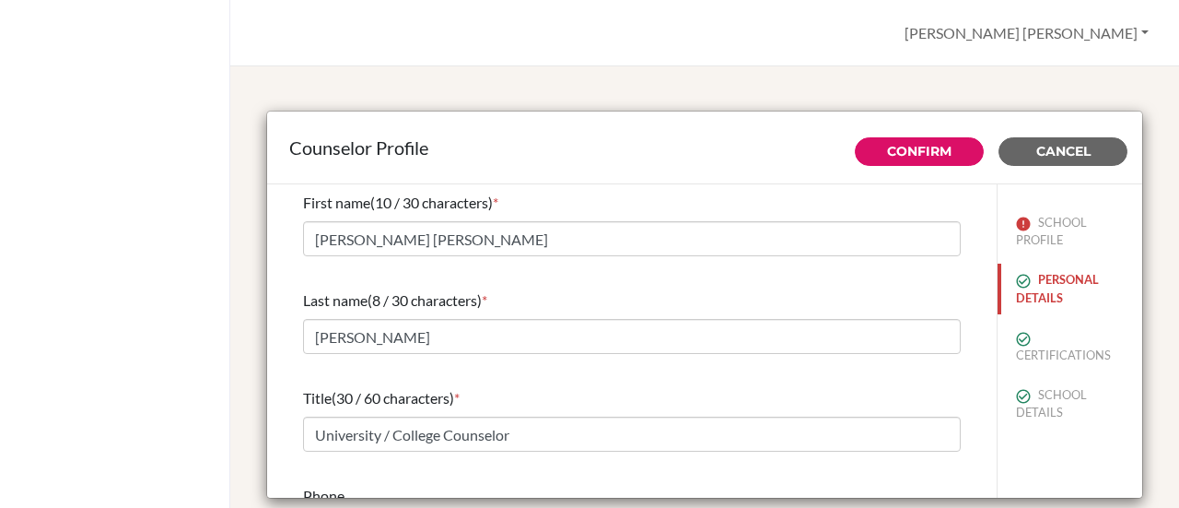
scroll to position [92, 0]
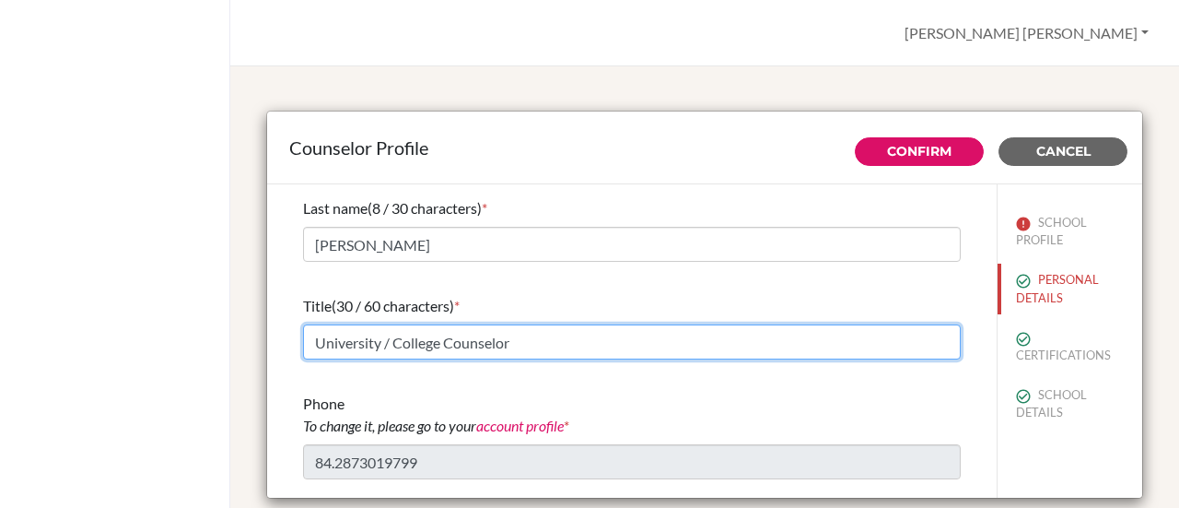
drag, startPoint x: 393, startPoint y: 342, endPoint x: 439, endPoint y: 343, distance: 46.1
click at [439, 343] on input "University / College Counselor" at bounding box center [632, 341] width 658 height 35
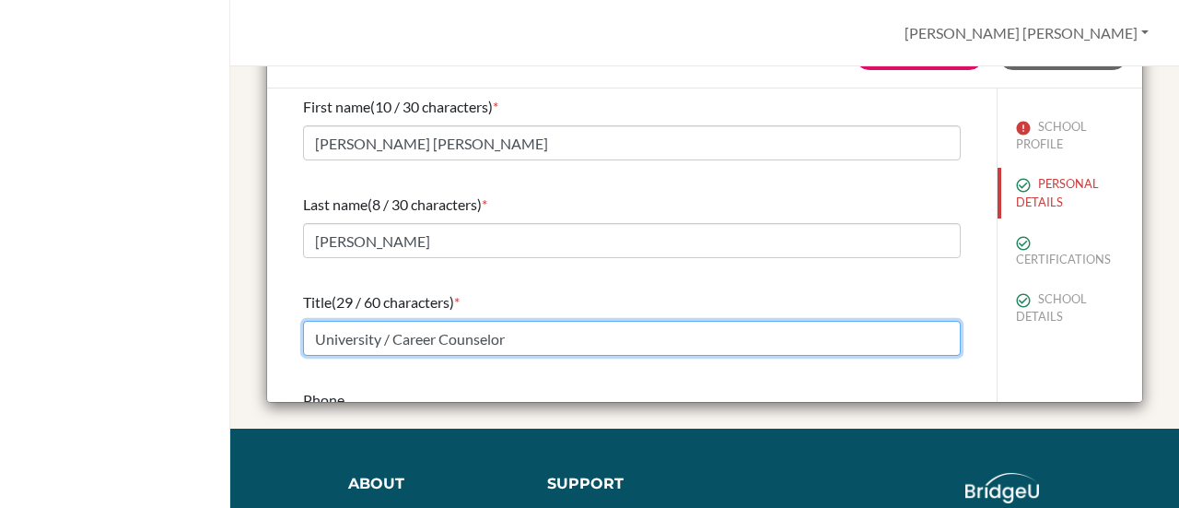
scroll to position [0, 0]
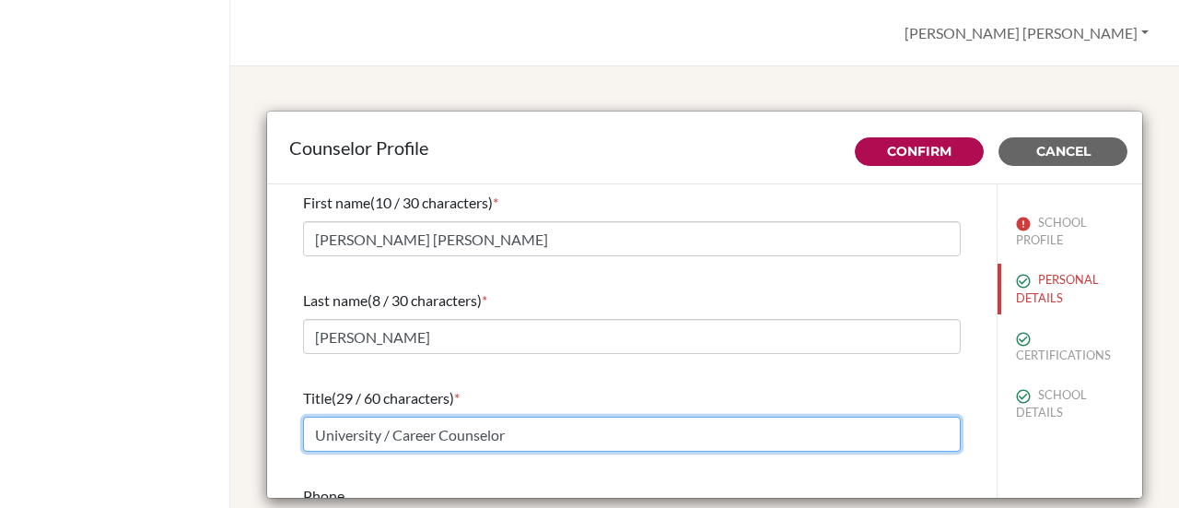
type input "University / Career Counselor"
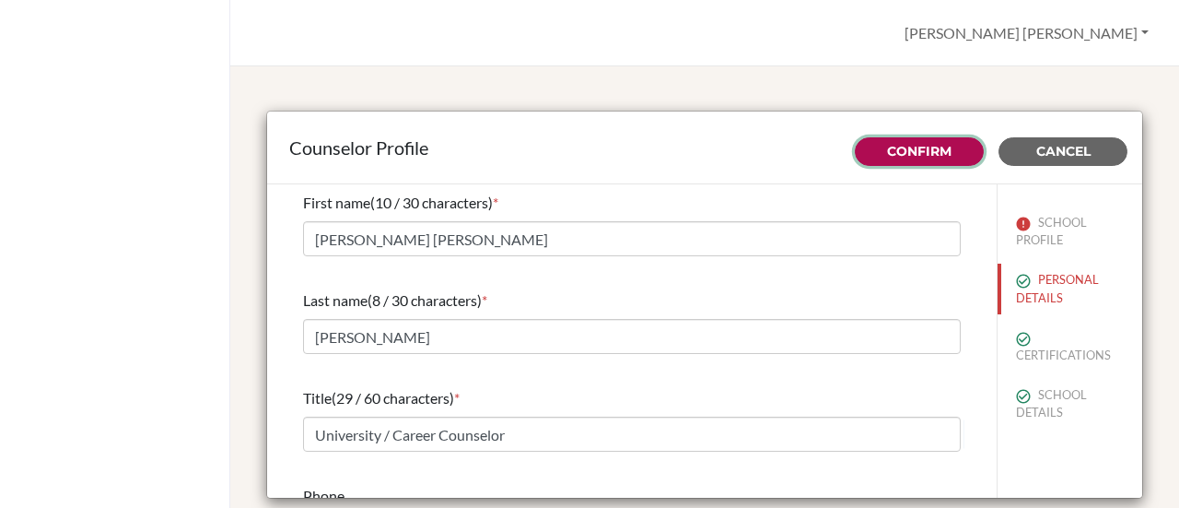
click at [909, 153] on link "Confirm" at bounding box center [919, 151] width 64 height 17
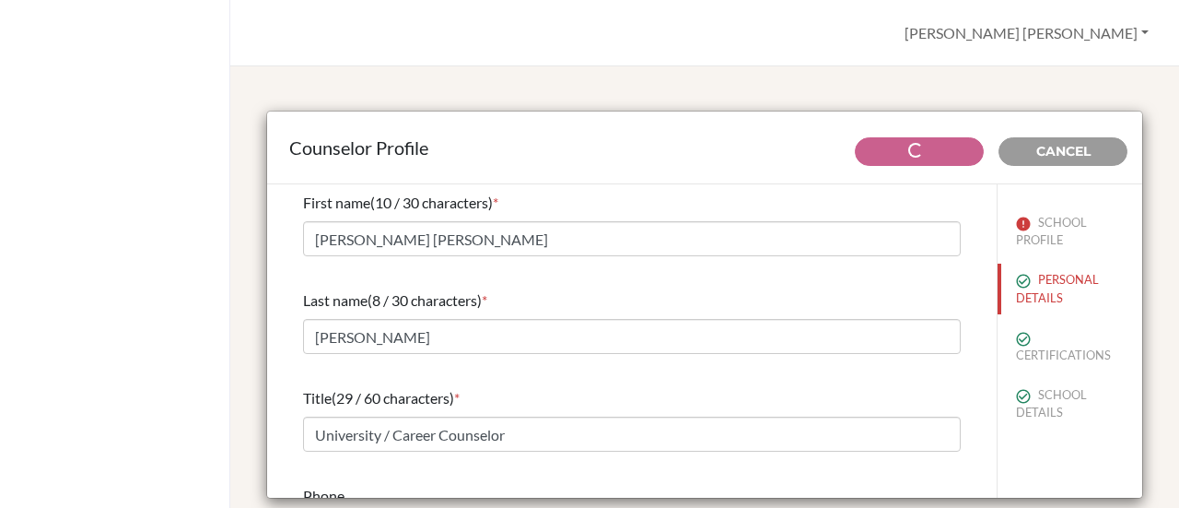
type input "46"
type input "5.0"
type input "99.0"
type input "1.0"
type input "0.0"
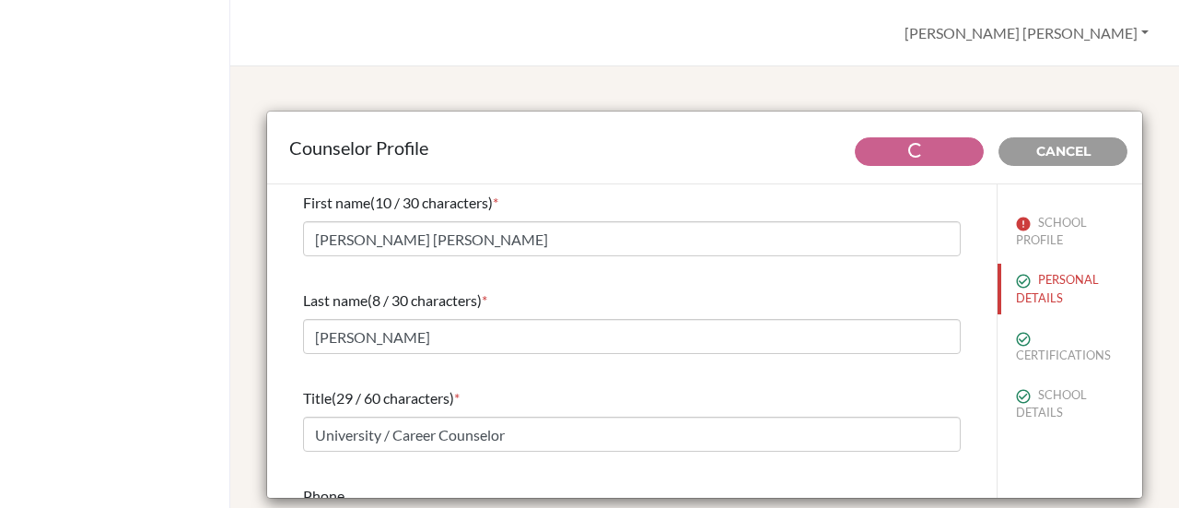
select select "0"
select select "275830"
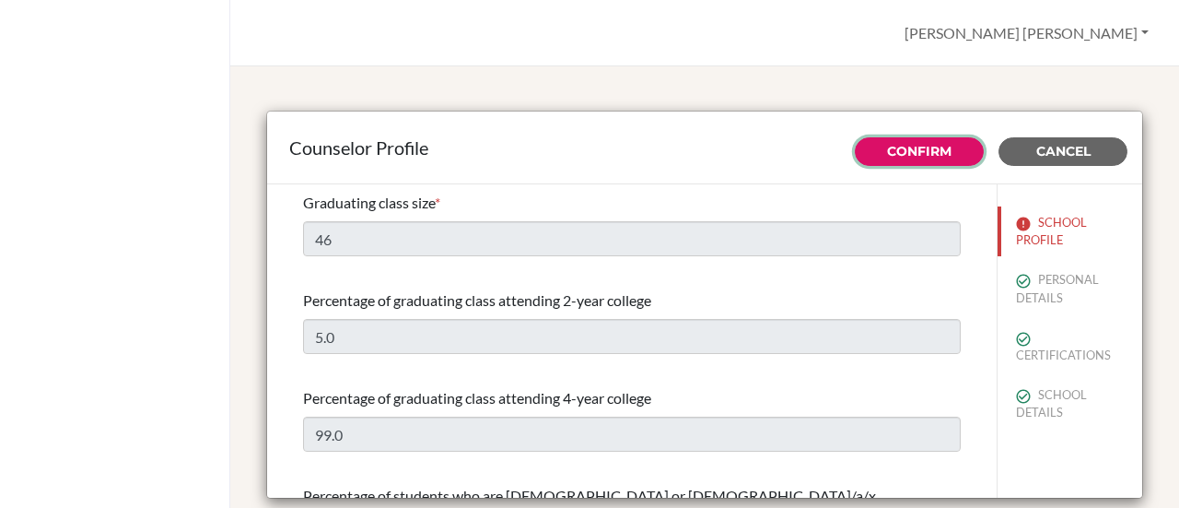
click at [915, 150] on link "Confirm" at bounding box center [919, 151] width 64 height 17
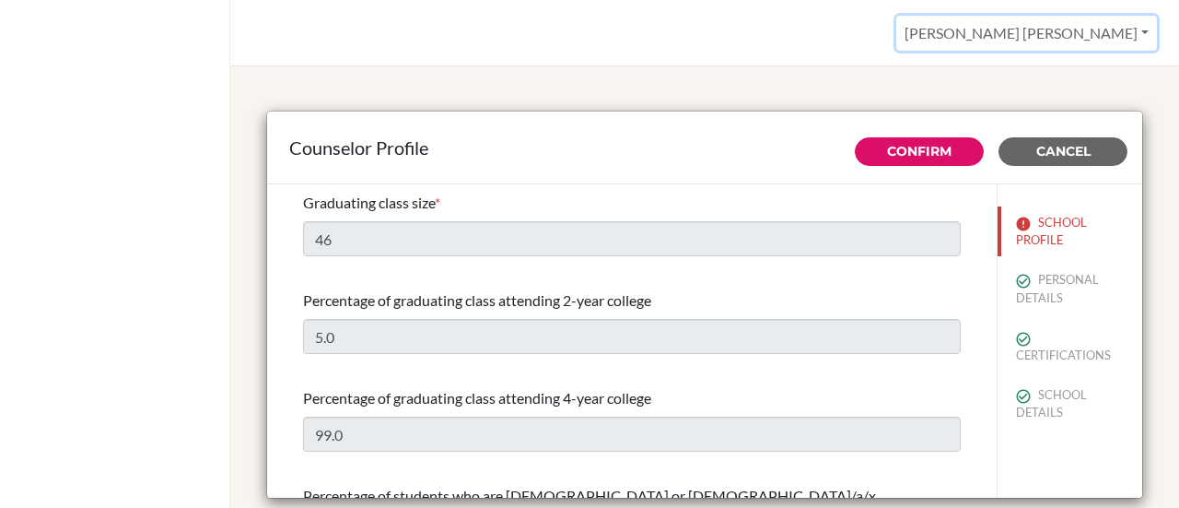
click at [1142, 34] on button "[PERSON_NAME] [PERSON_NAME]" at bounding box center [1026, 33] width 261 height 35
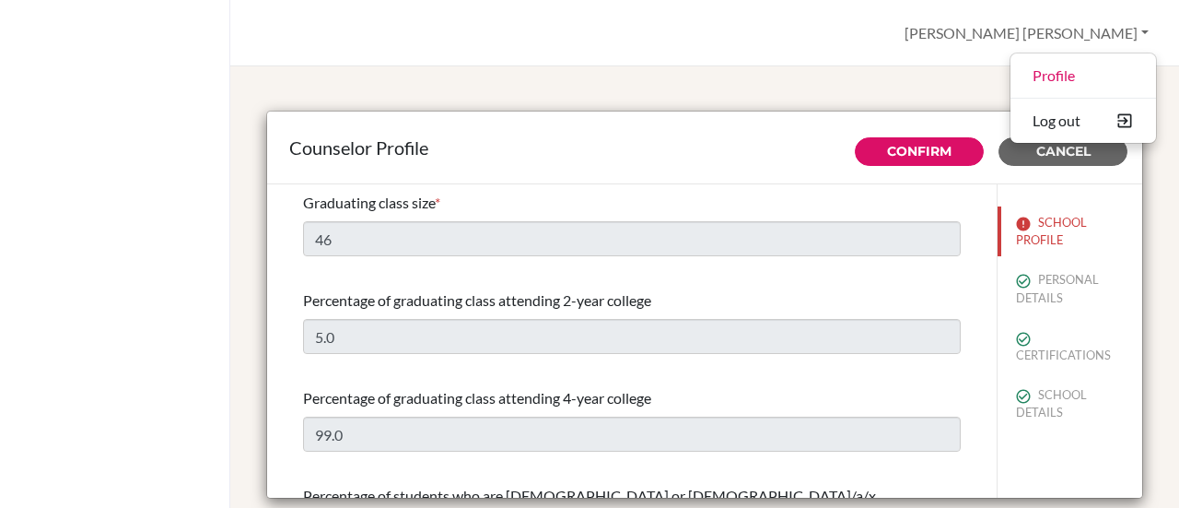
click at [662, 84] on div "Counselor Profile Confirm Cancel Graduating class size * 46 Percentage of gradu…" at bounding box center [704, 286] width 949 height 441
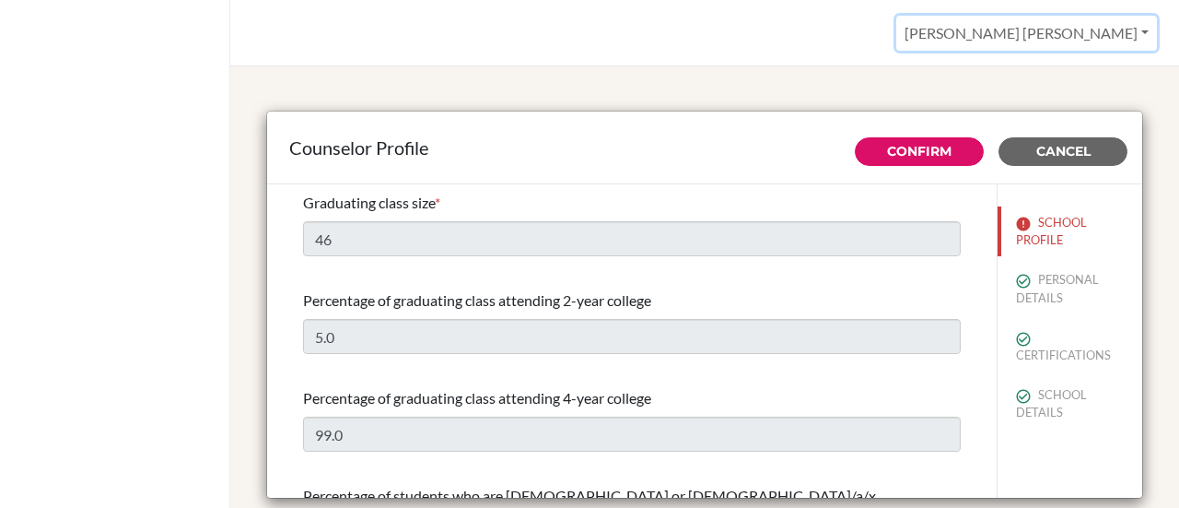
click at [1069, 38] on button "[PERSON_NAME] [PERSON_NAME]" at bounding box center [1026, 33] width 261 height 35
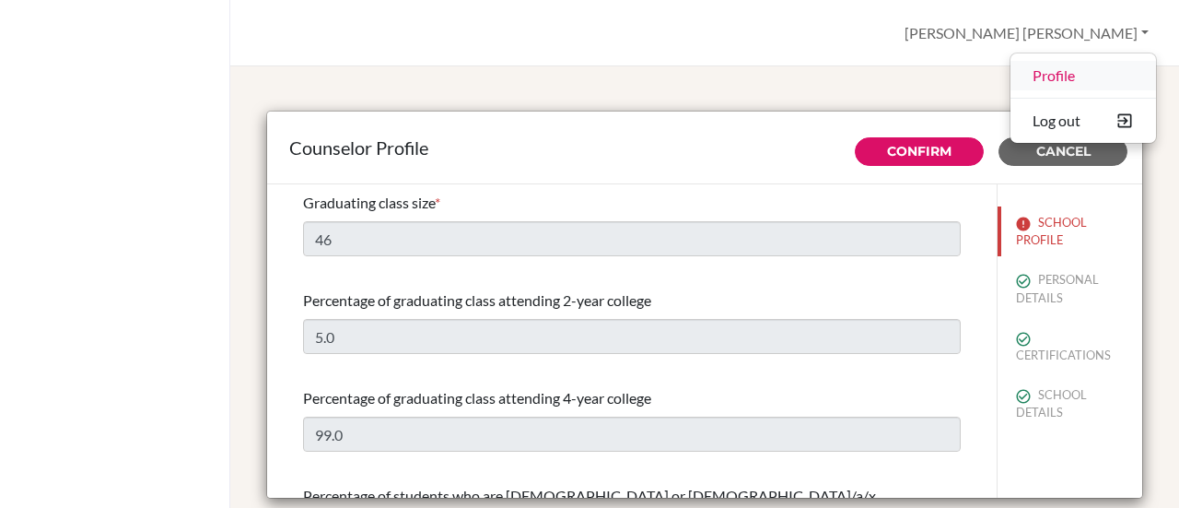
click at [1054, 73] on link "Profile" at bounding box center [1083, 75] width 146 height 29
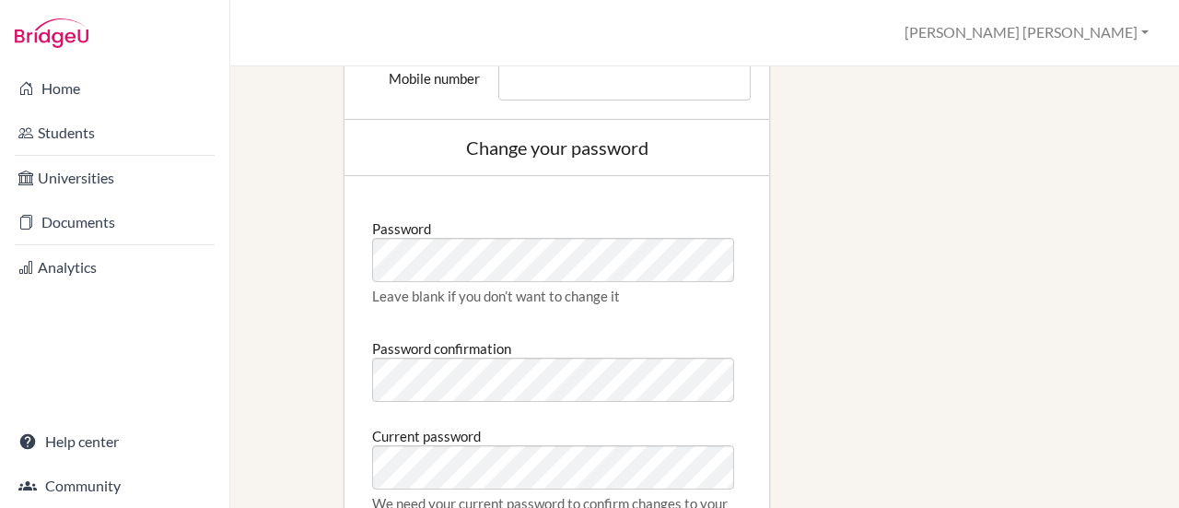
scroll to position [820, 0]
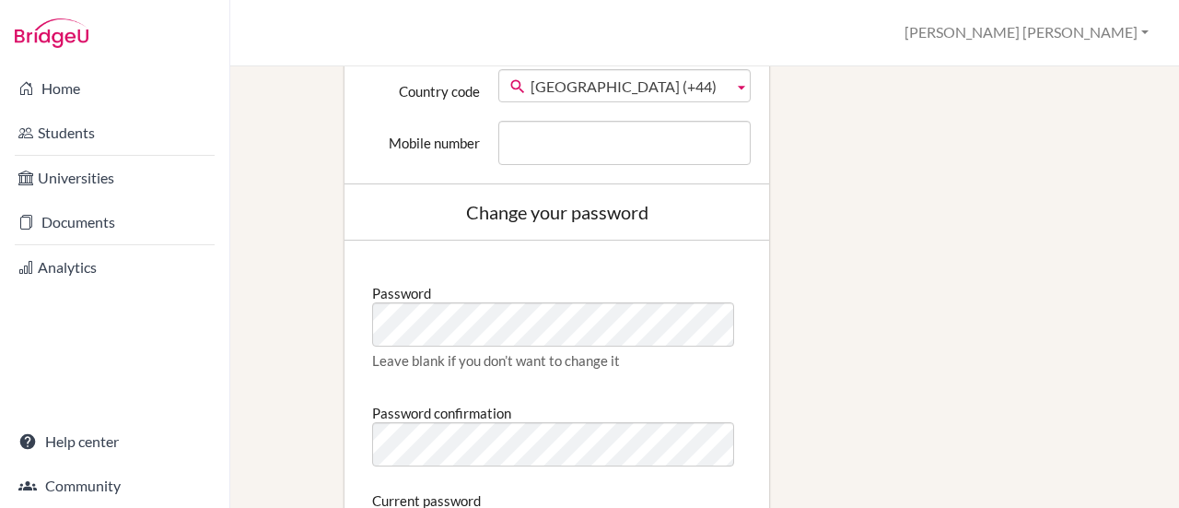
click at [828, 314] on div "Edit profile Change your profile pic Choose file Edit your details First name R…" at bounding box center [705, 34] width 886 height 1460
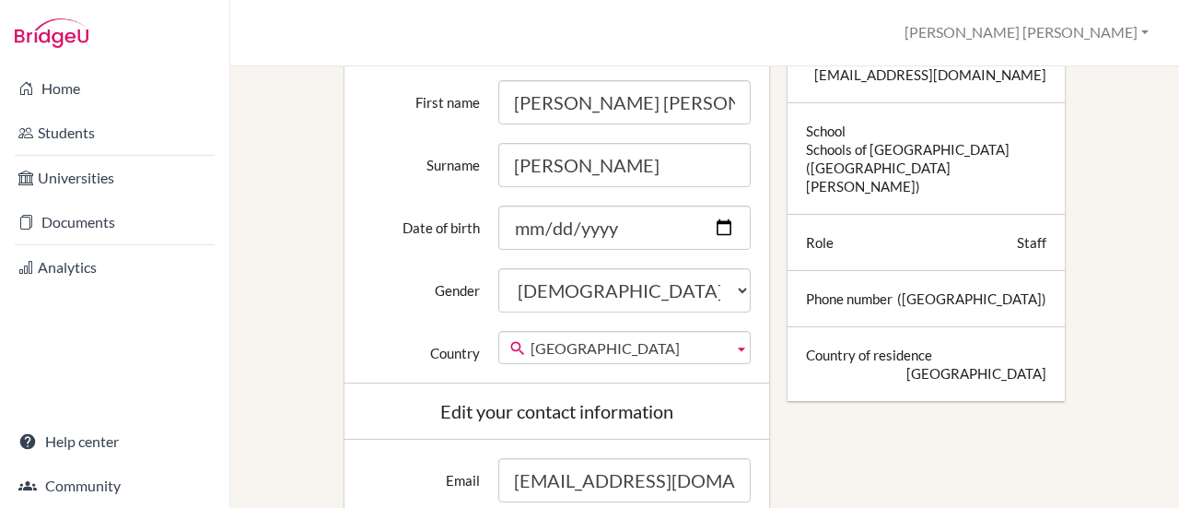
scroll to position [0, 0]
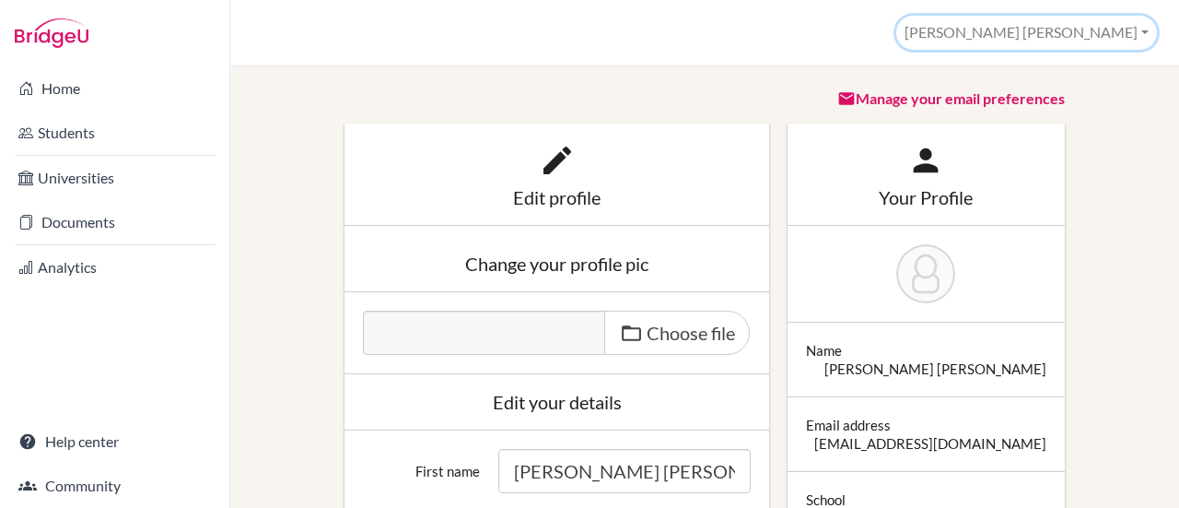
click at [1083, 32] on button "[PERSON_NAME] [PERSON_NAME]" at bounding box center [1026, 33] width 261 height 34
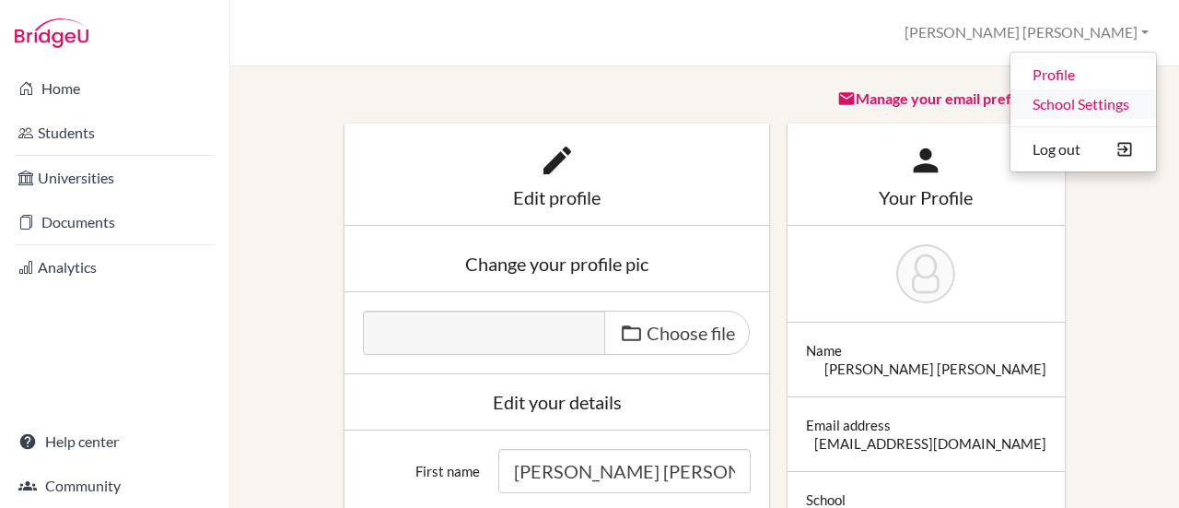
click at [1077, 107] on link "School Settings" at bounding box center [1083, 103] width 146 height 29
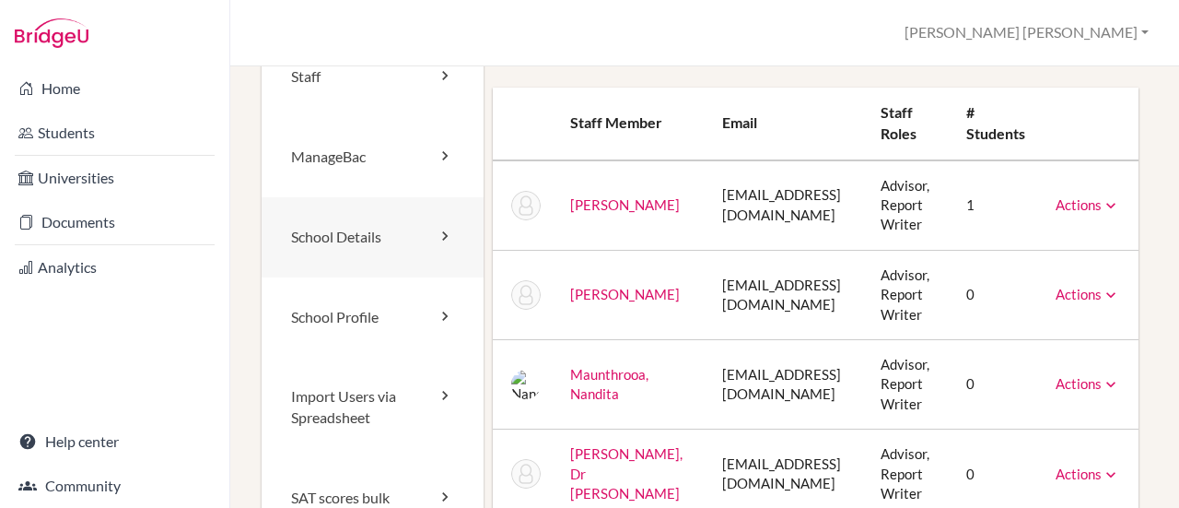
scroll to position [92, 0]
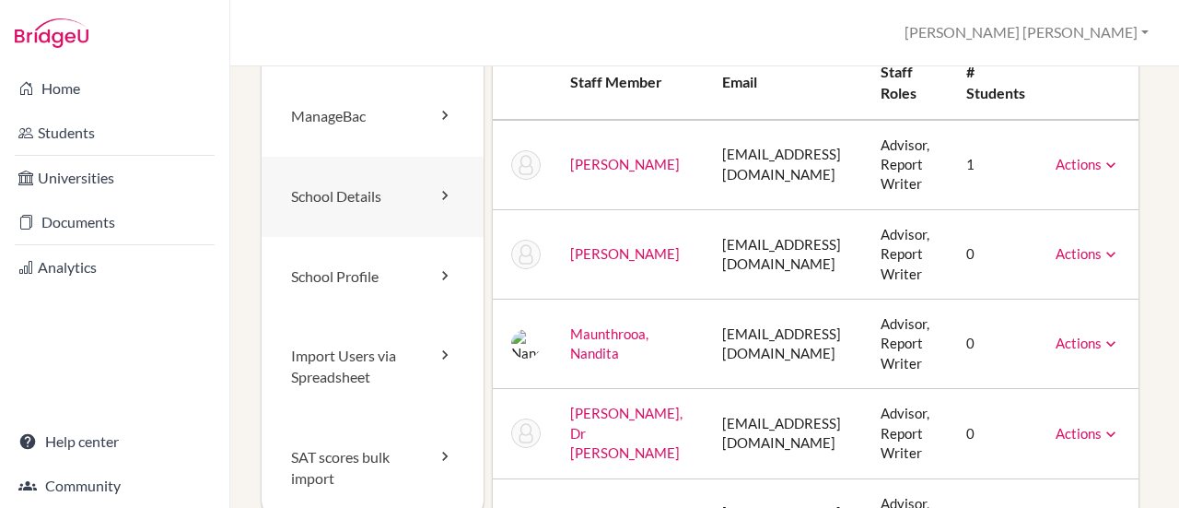
click at [333, 193] on link "School Details" at bounding box center [373, 197] width 222 height 80
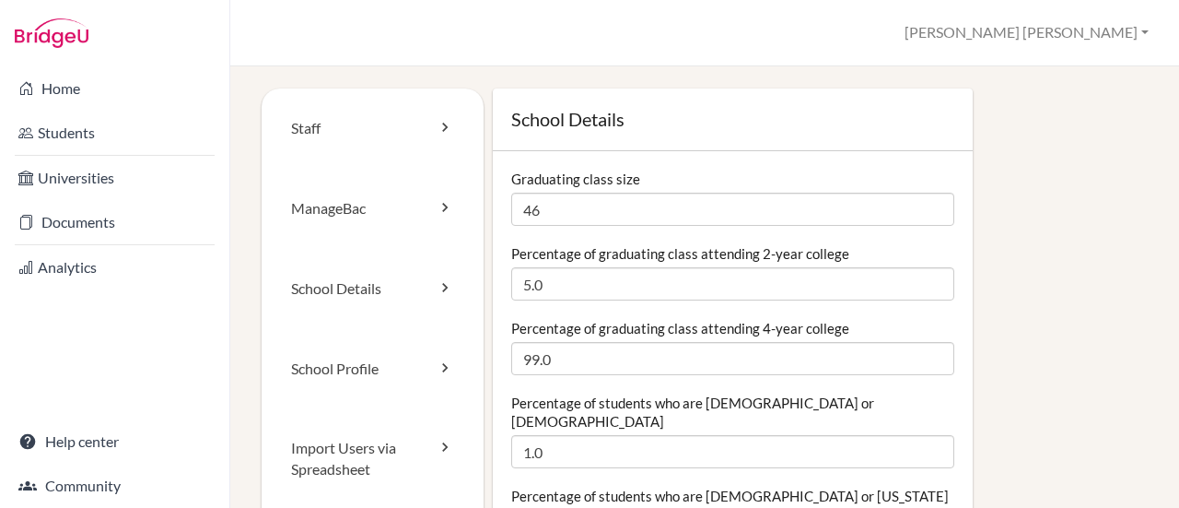
scroll to position [92, 0]
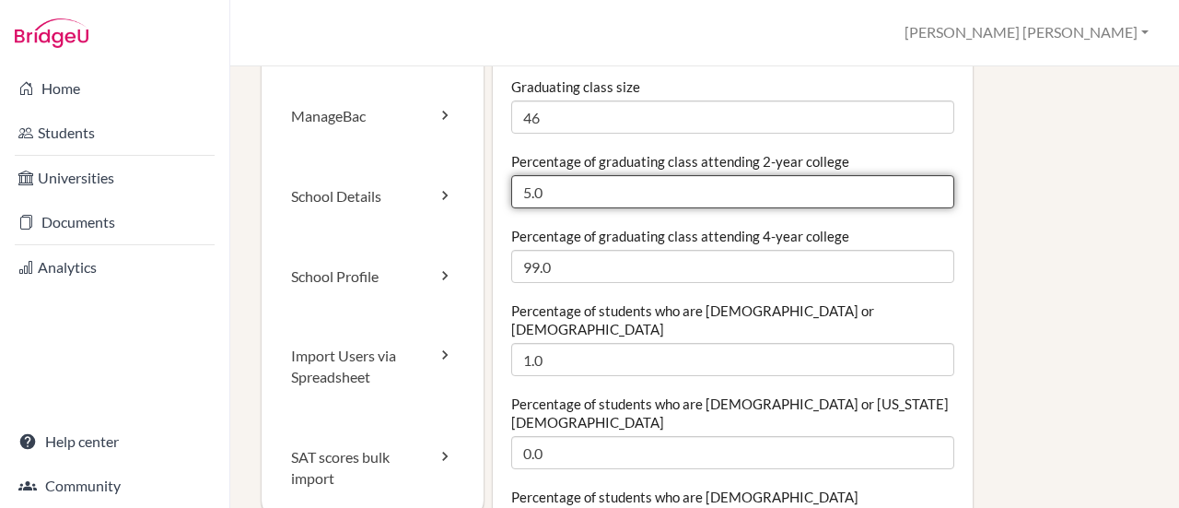
drag, startPoint x: 525, startPoint y: 191, endPoint x: 510, endPoint y: 190, distance: 14.8
click at [511, 190] on input "5.0" at bounding box center [732, 191] width 443 height 33
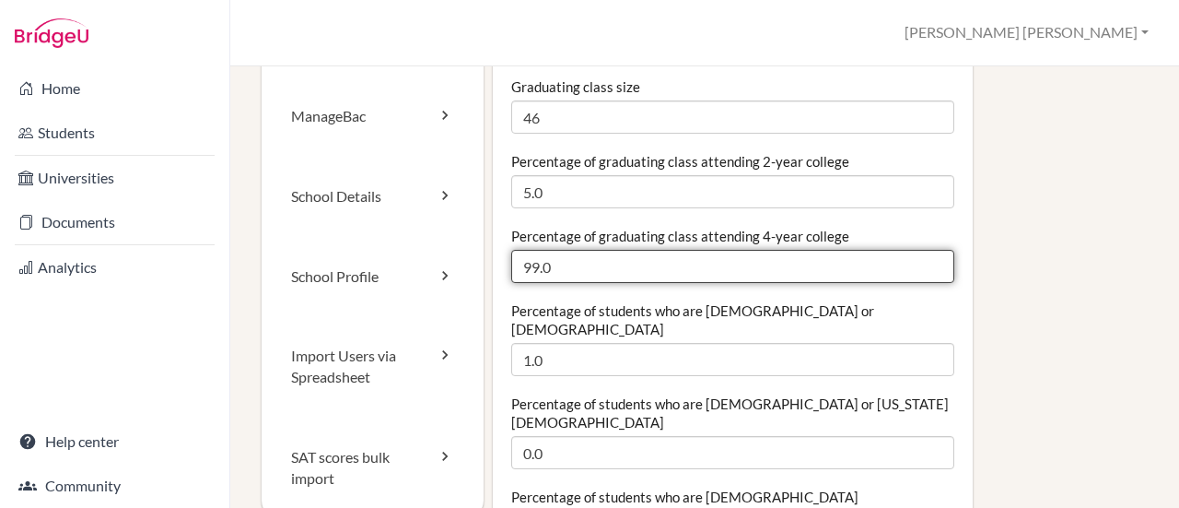
click at [531, 268] on input "99.0" at bounding box center [732, 266] width 443 height 33
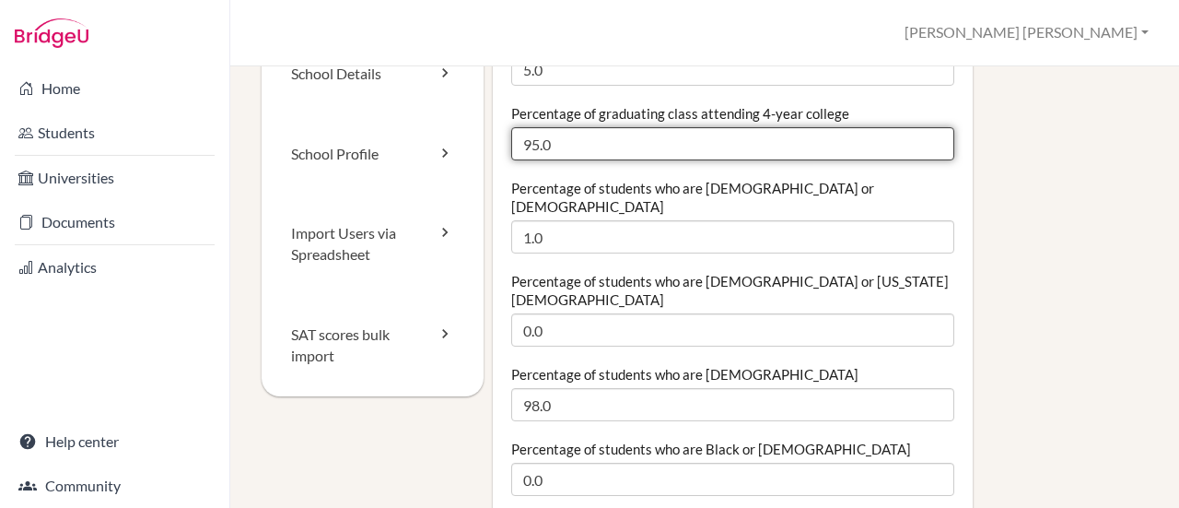
scroll to position [184, 0]
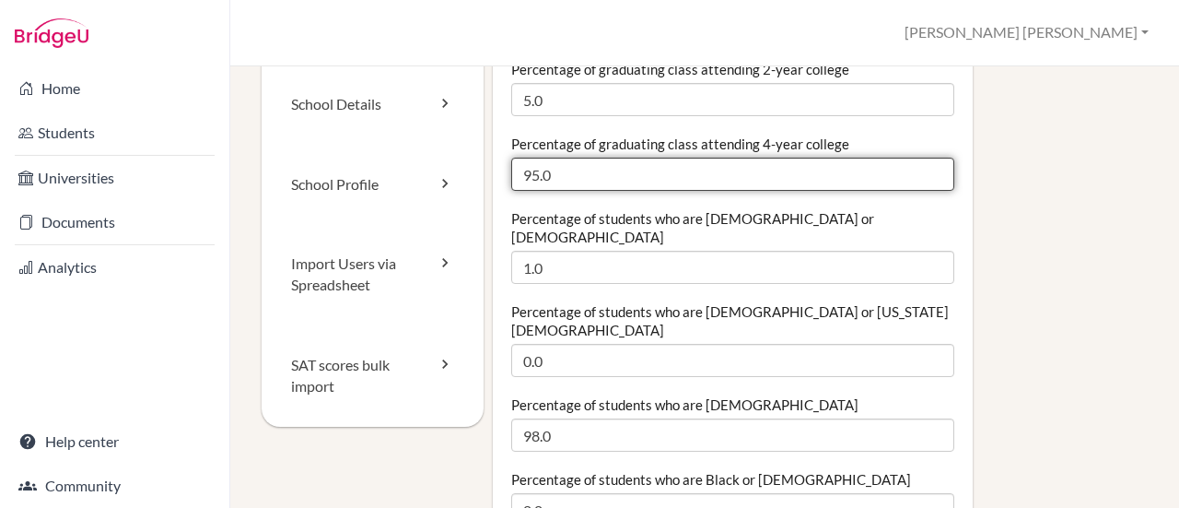
type input "95.0"
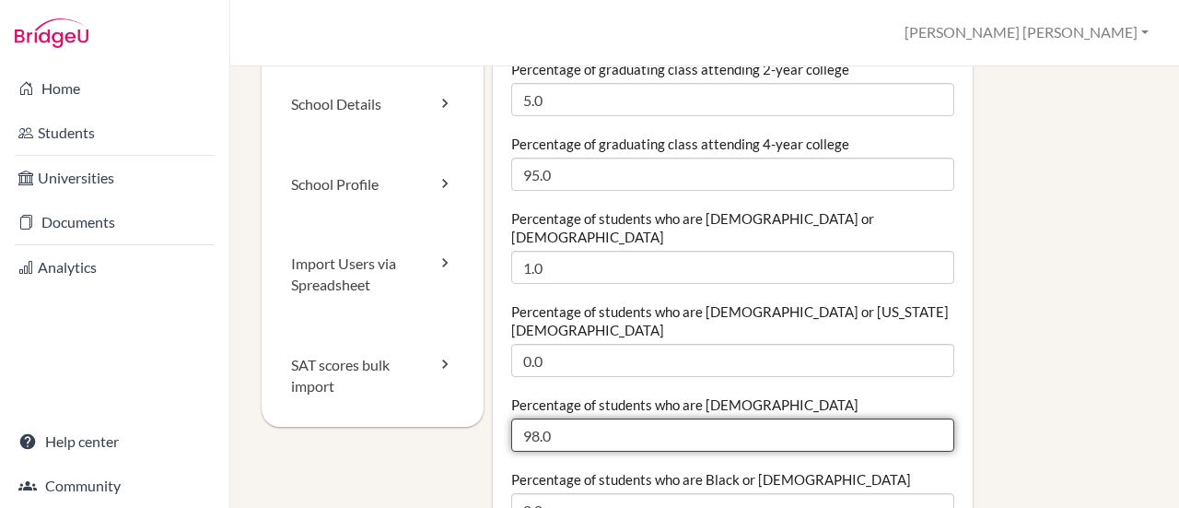
click at [532, 418] on input "98.0" at bounding box center [732, 434] width 443 height 33
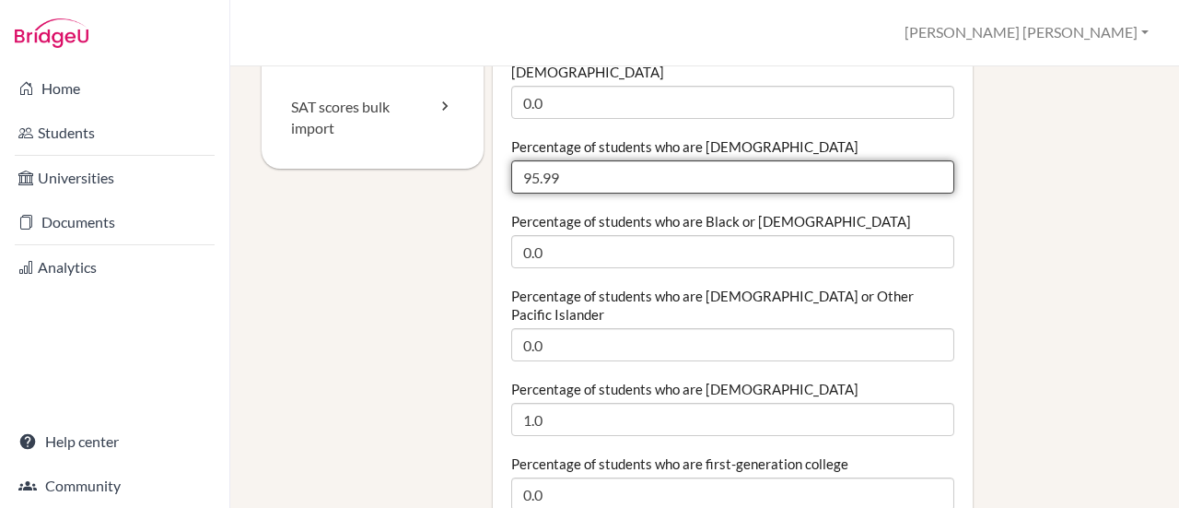
scroll to position [553, 0]
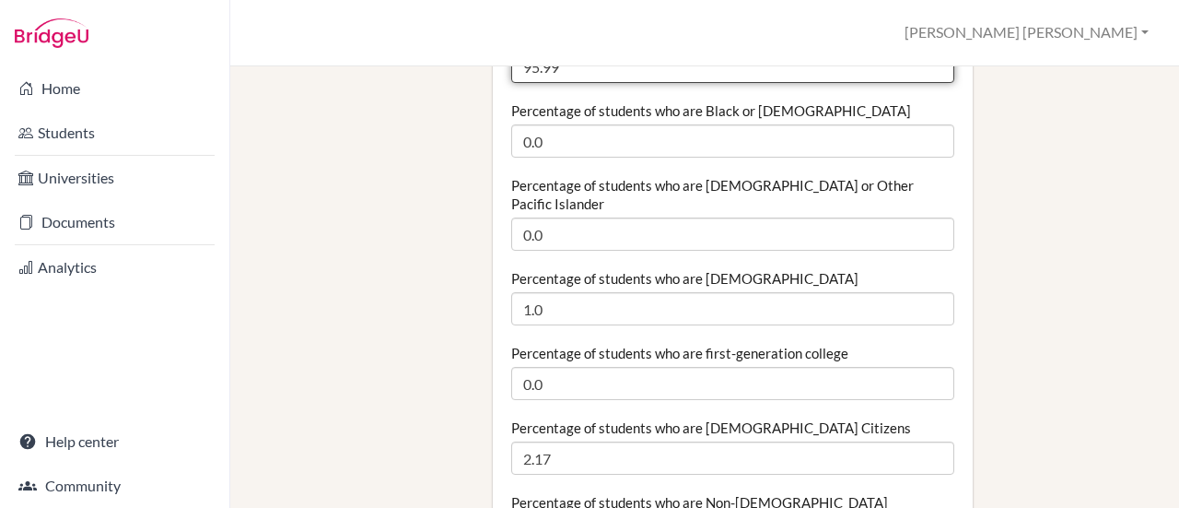
type input "95.99"
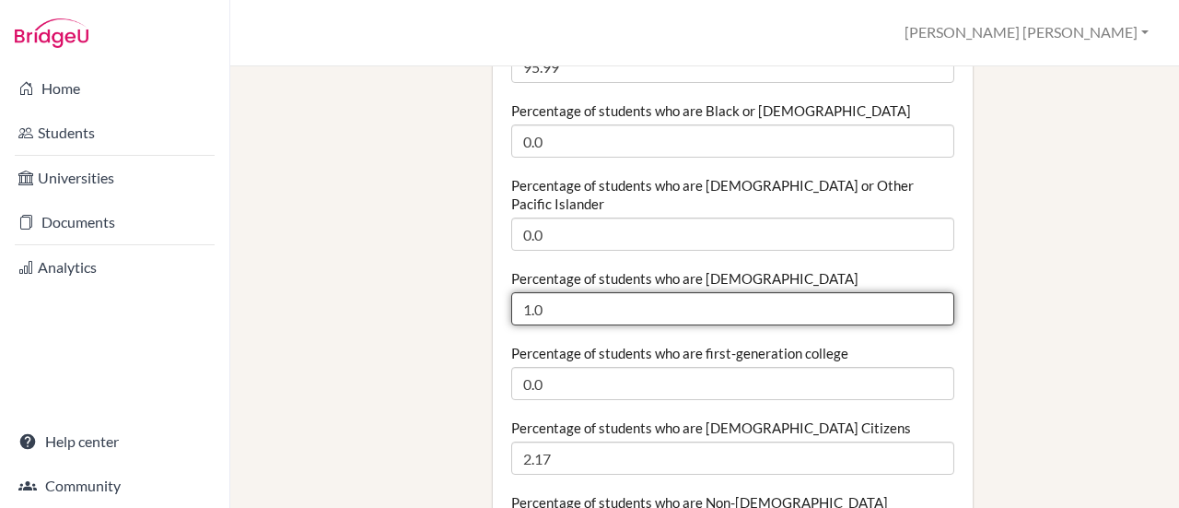
click at [524, 292] on input "1.0" at bounding box center [732, 308] width 443 height 33
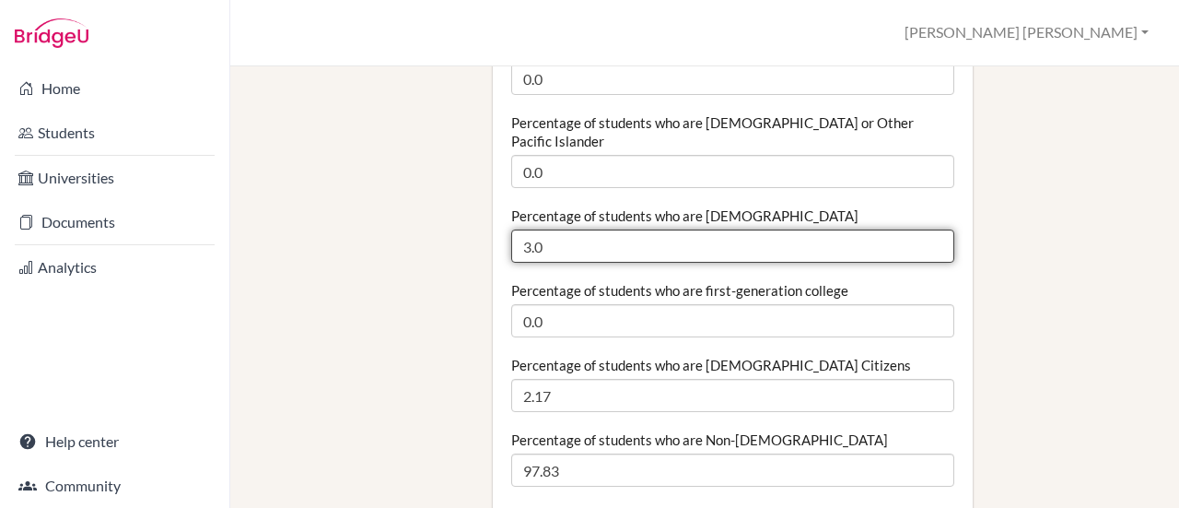
scroll to position [645, 0]
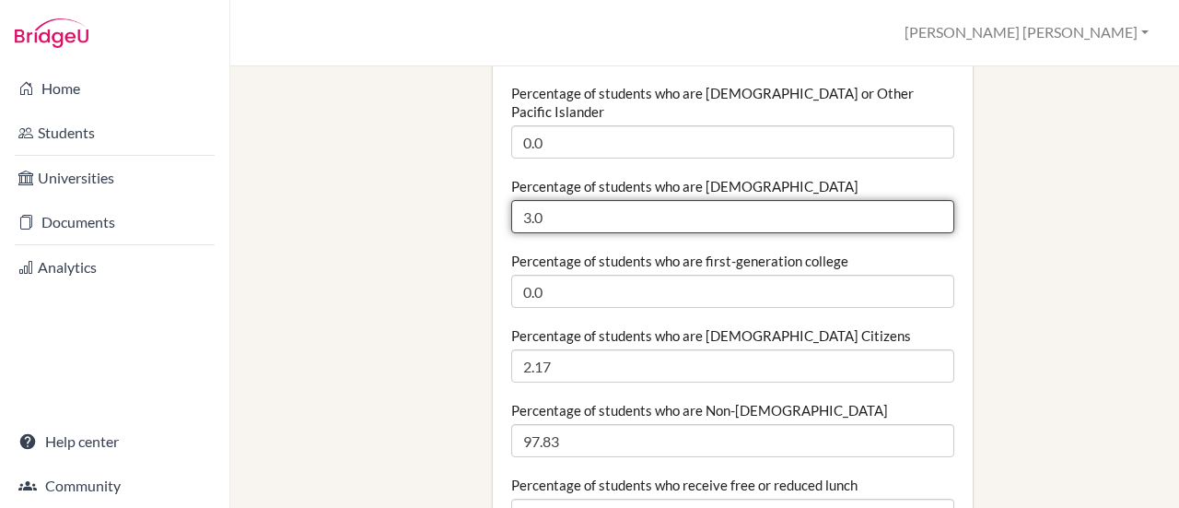
type input "3.0"
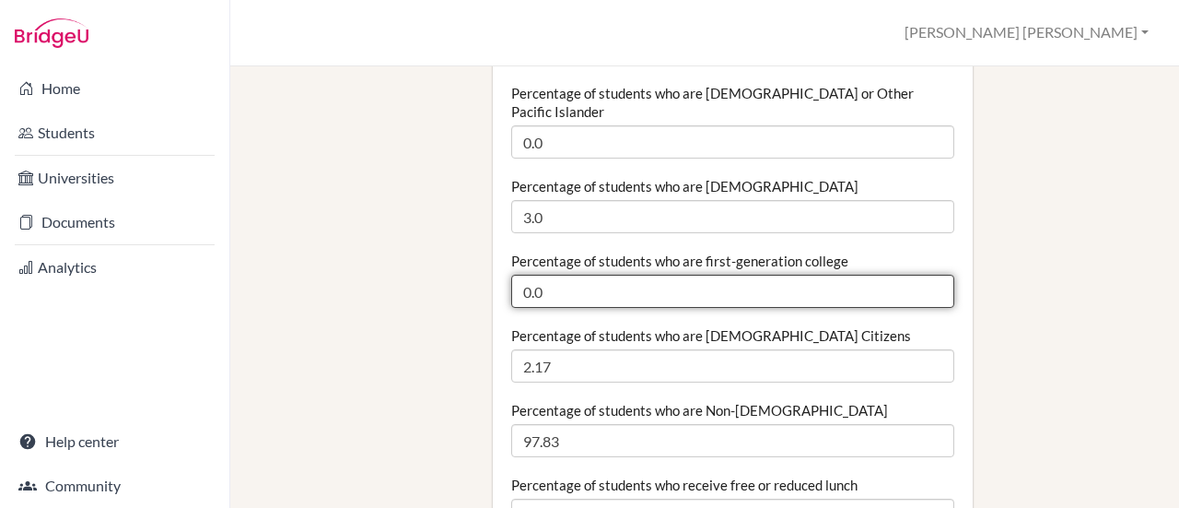
click at [523, 274] on input "0.0" at bounding box center [732, 290] width 443 height 33
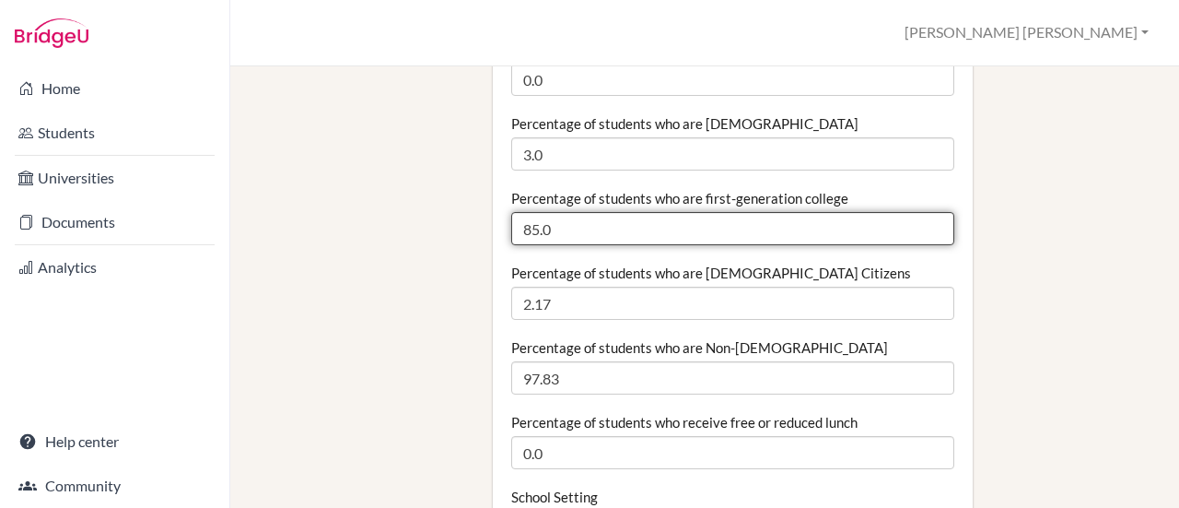
scroll to position [737, 0]
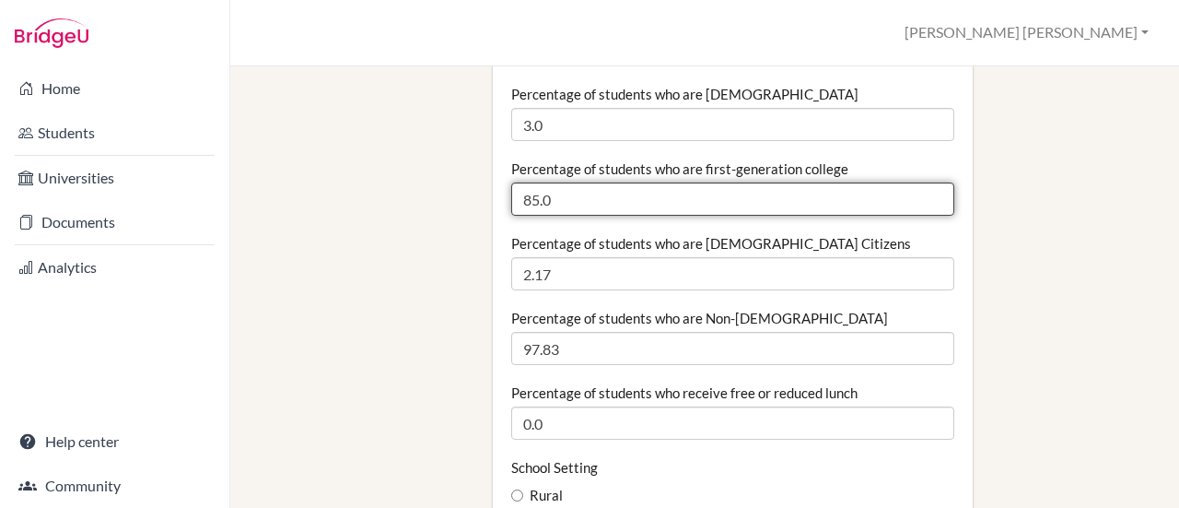
type input "85.0"
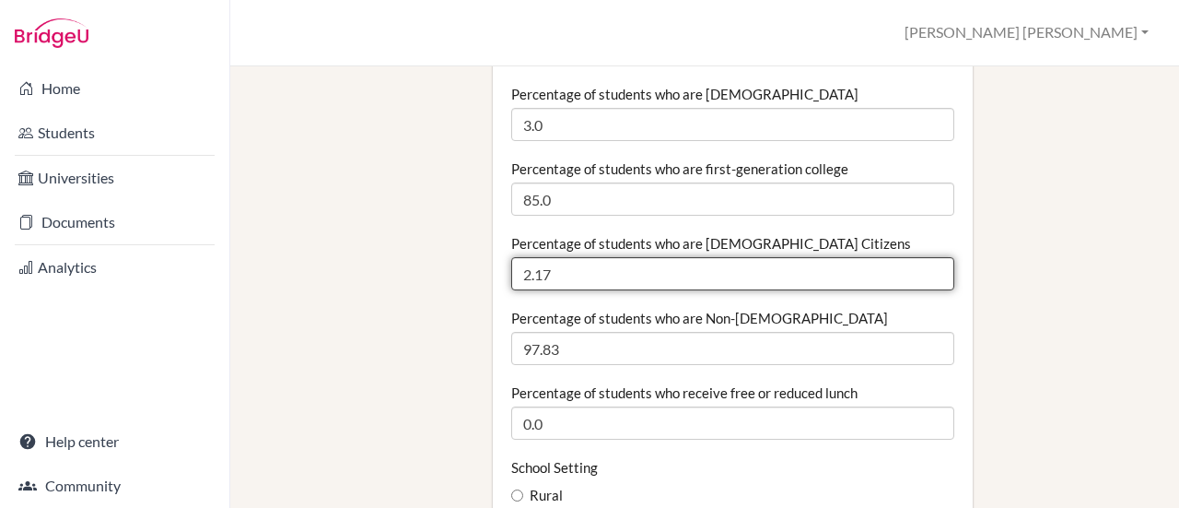
click at [525, 257] on input "2.17" at bounding box center [732, 273] width 443 height 33
type input "3.17"
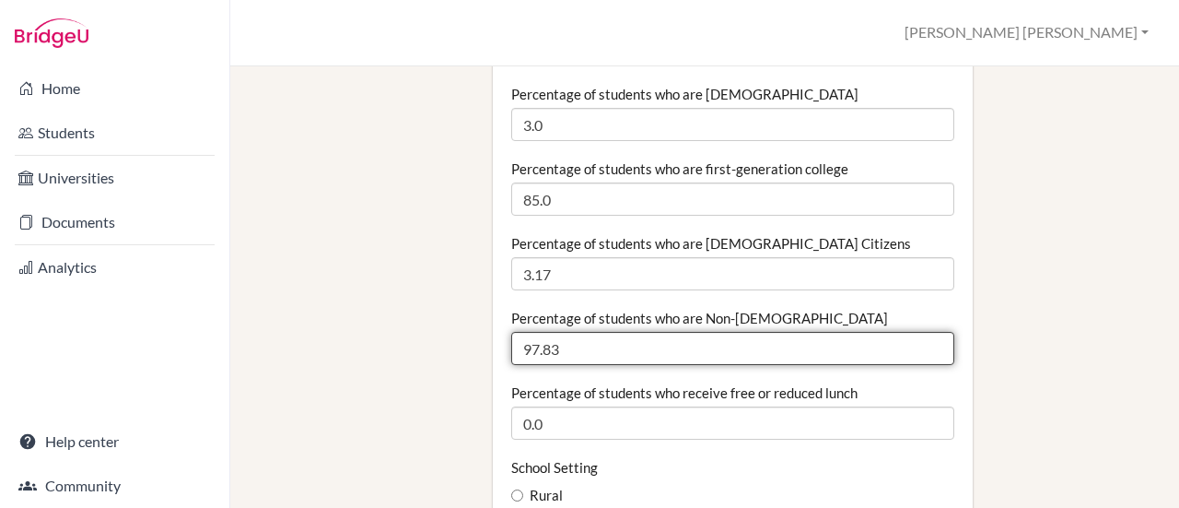
click at [531, 332] on input "97.83" at bounding box center [732, 348] width 443 height 33
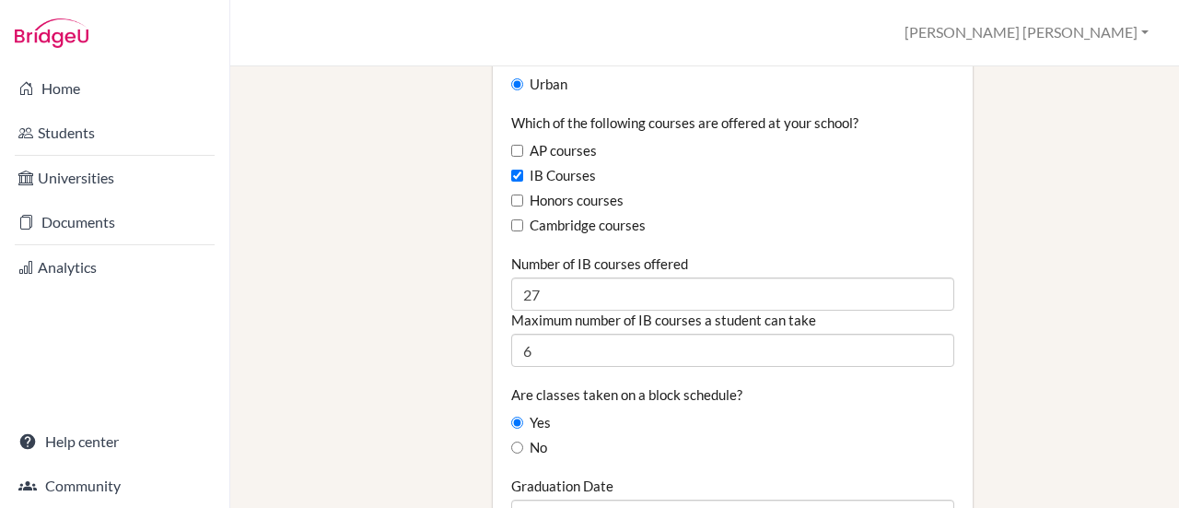
scroll to position [1290, 0]
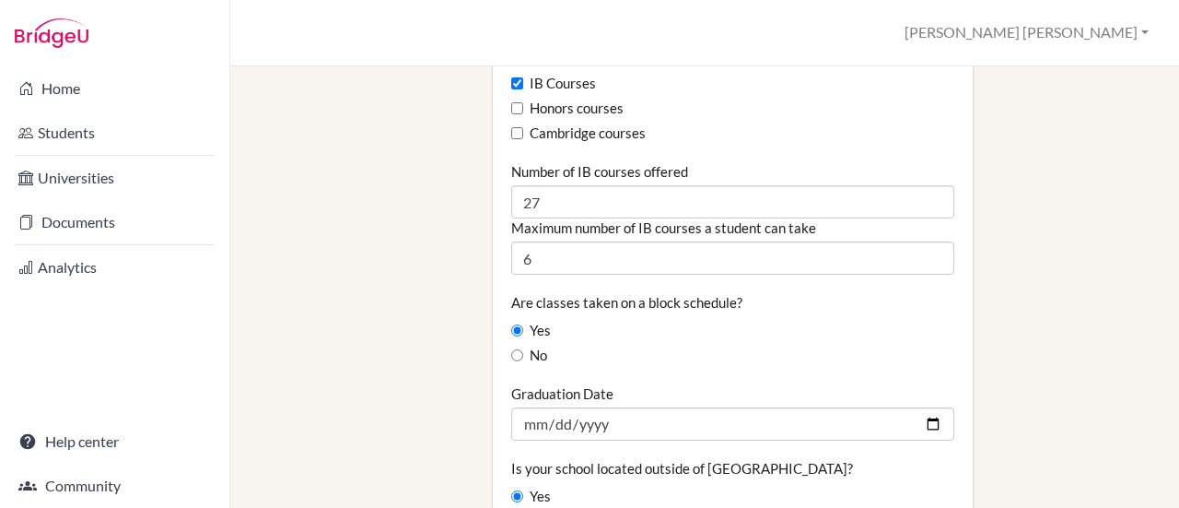
type input "96.83"
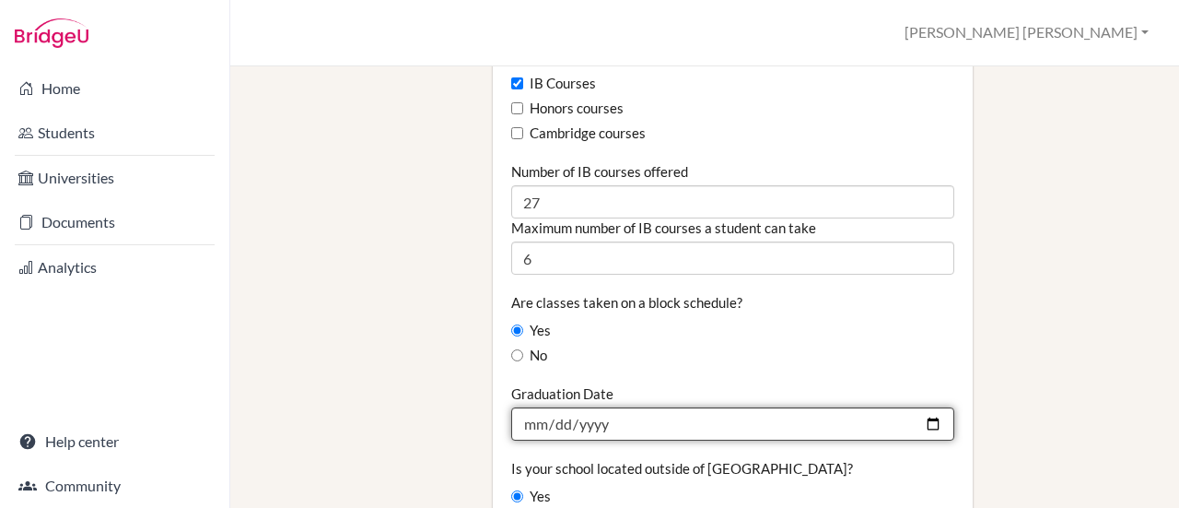
click at [610, 407] on input "2024-05-25" at bounding box center [732, 423] width 443 height 33
type input "252026-05-30"
type input "2026-05-30"
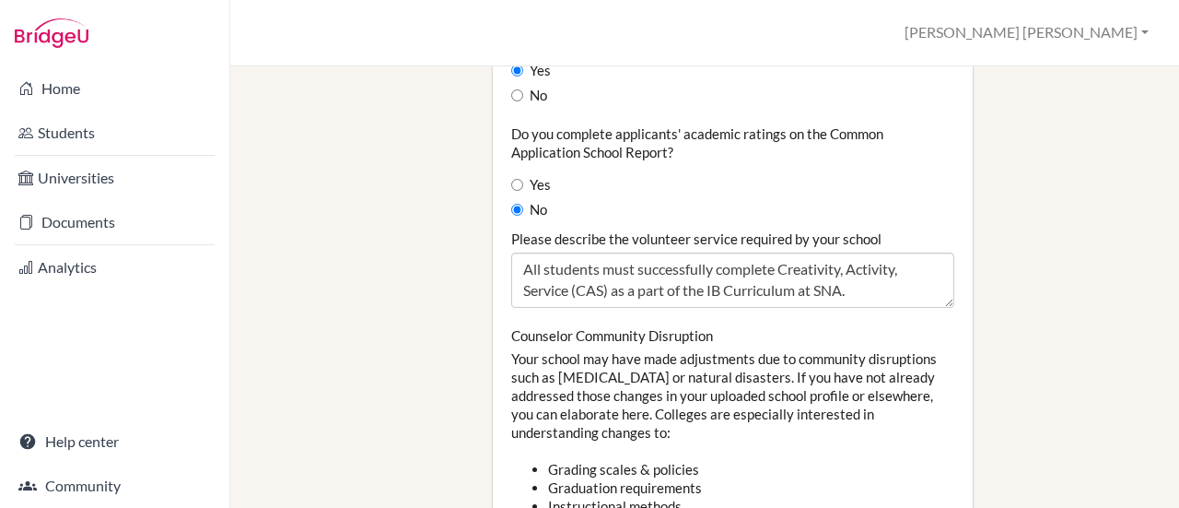
scroll to position [1934, 0]
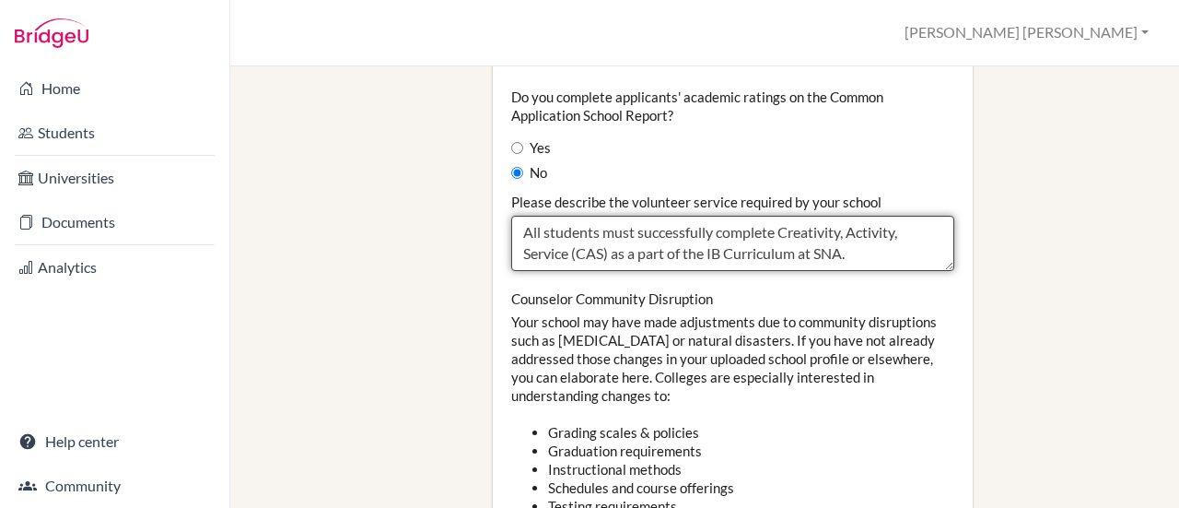
click at [906, 216] on textarea "All students must successfully complete Creativity, Activity, Service (CAS) as …" at bounding box center [732, 243] width 443 height 55
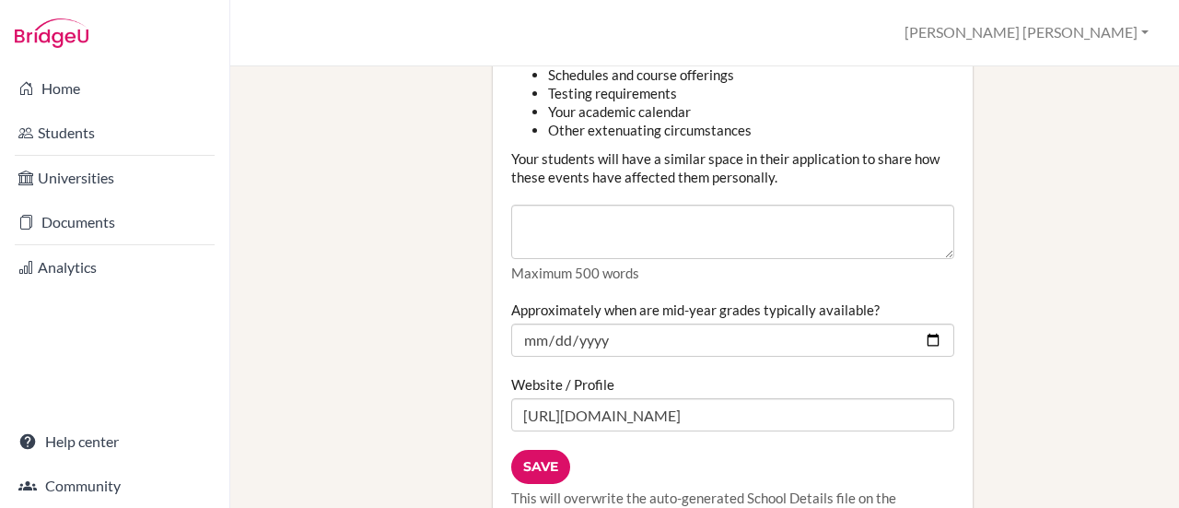
scroll to position [2395, 0]
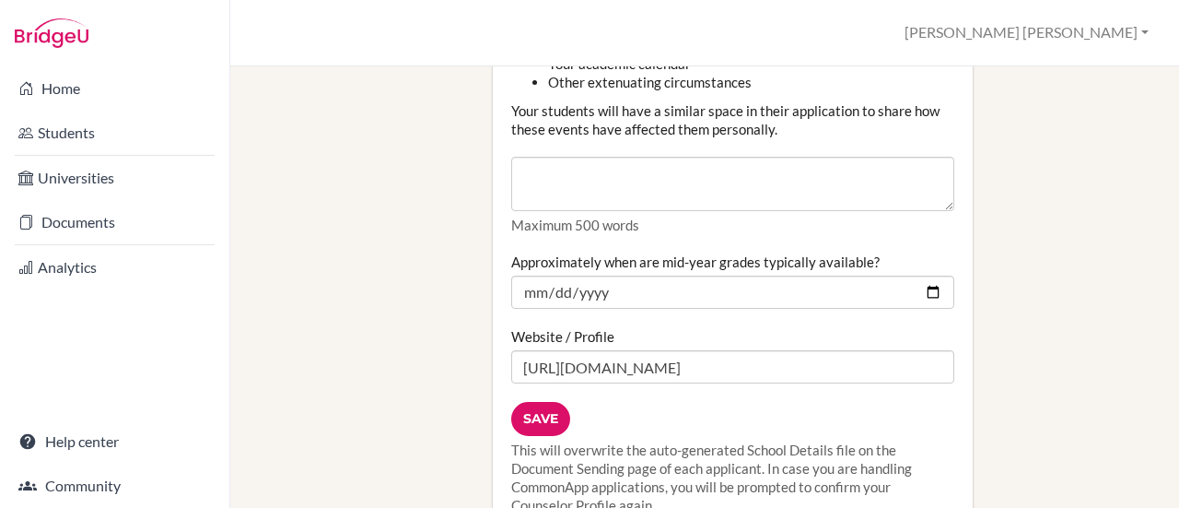
type textarea "All students must successfully complete Creativity, Activity, and Service (CAS)…"
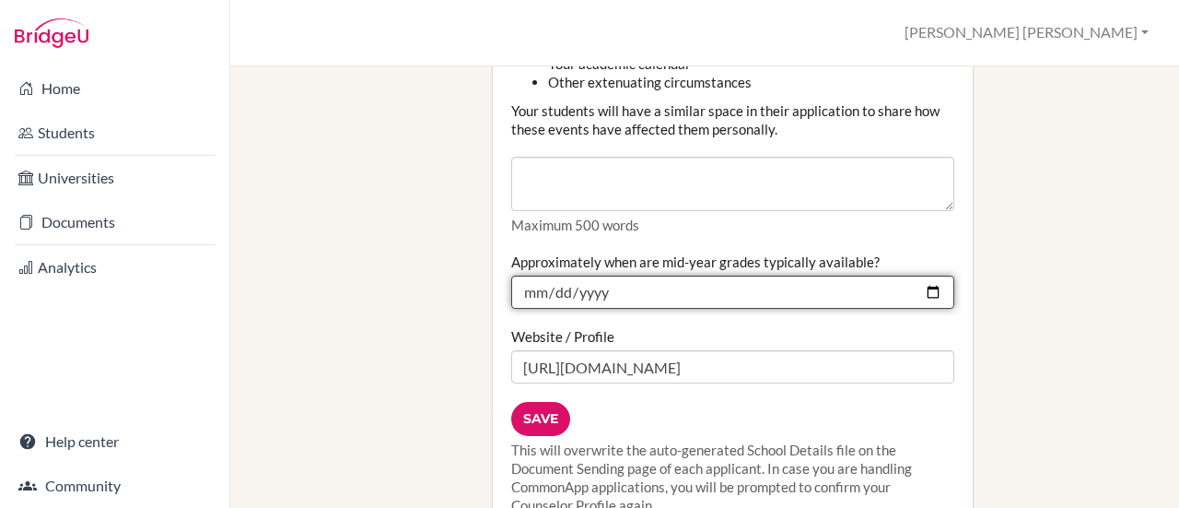
click at [916, 275] on input "2024-01-11" at bounding box center [732, 291] width 443 height 33
type input "2026-01-08"
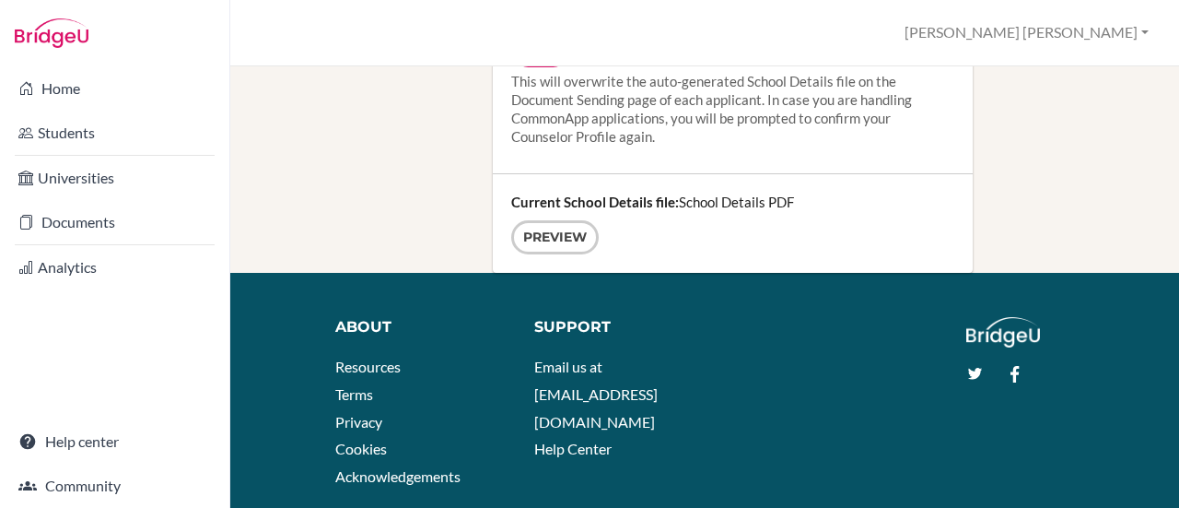
scroll to position [2487, 0]
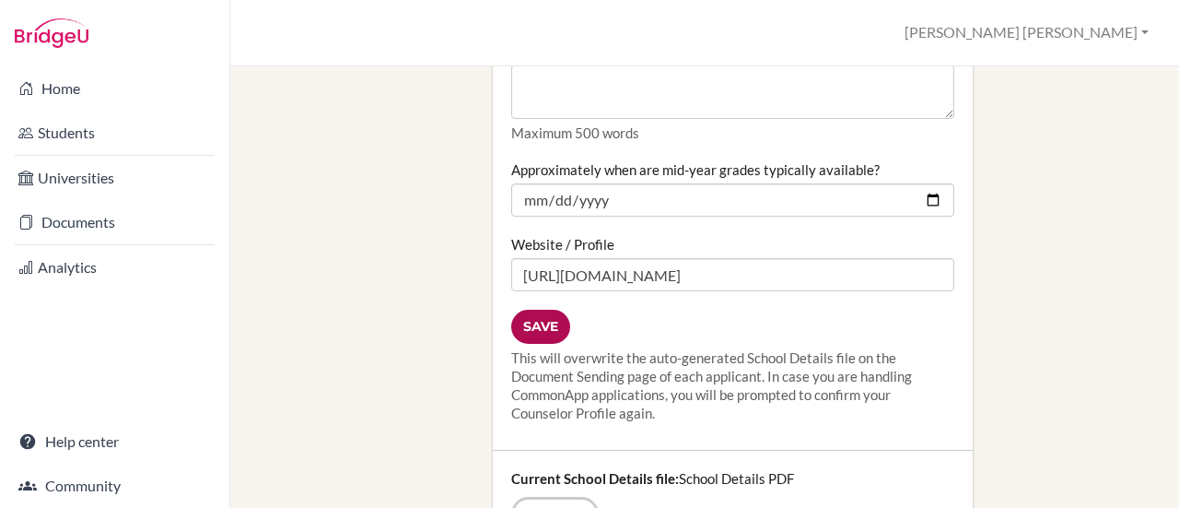
click at [531, 309] on input "Save" at bounding box center [540, 326] width 59 height 34
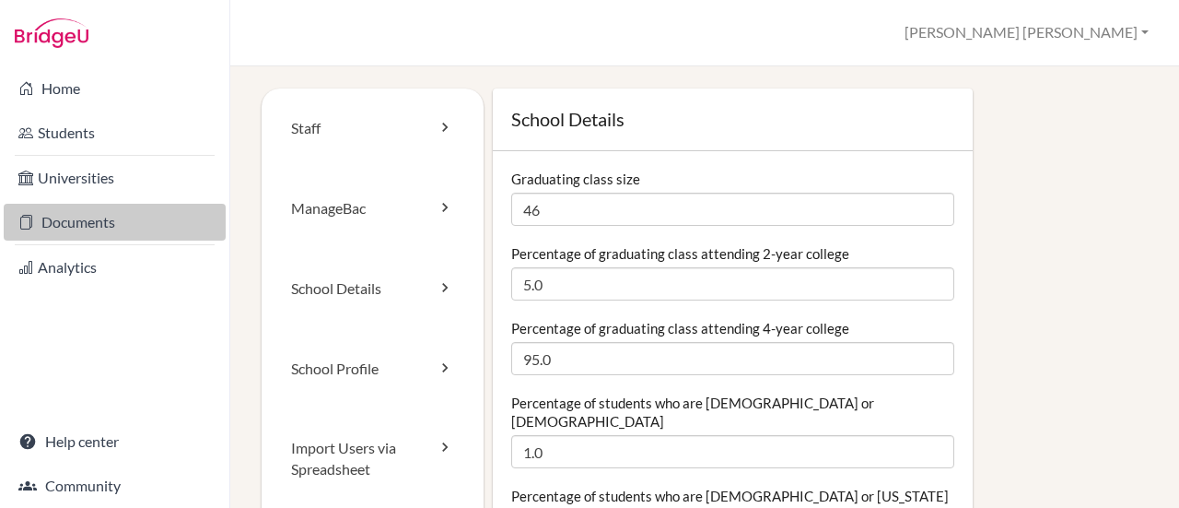
click at [80, 222] on link "Documents" at bounding box center [115, 222] width 222 height 37
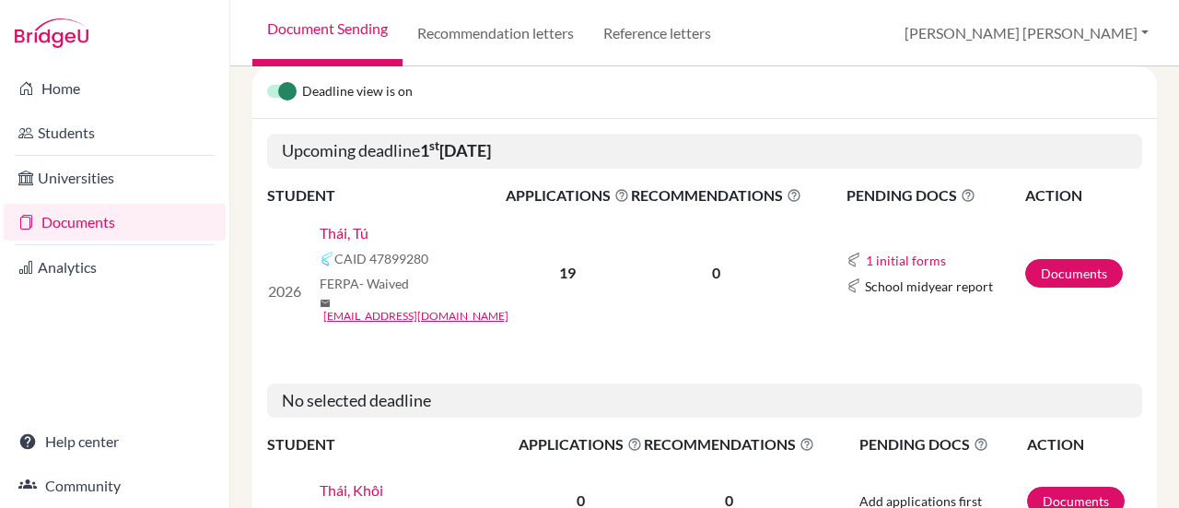
scroll to position [184, 0]
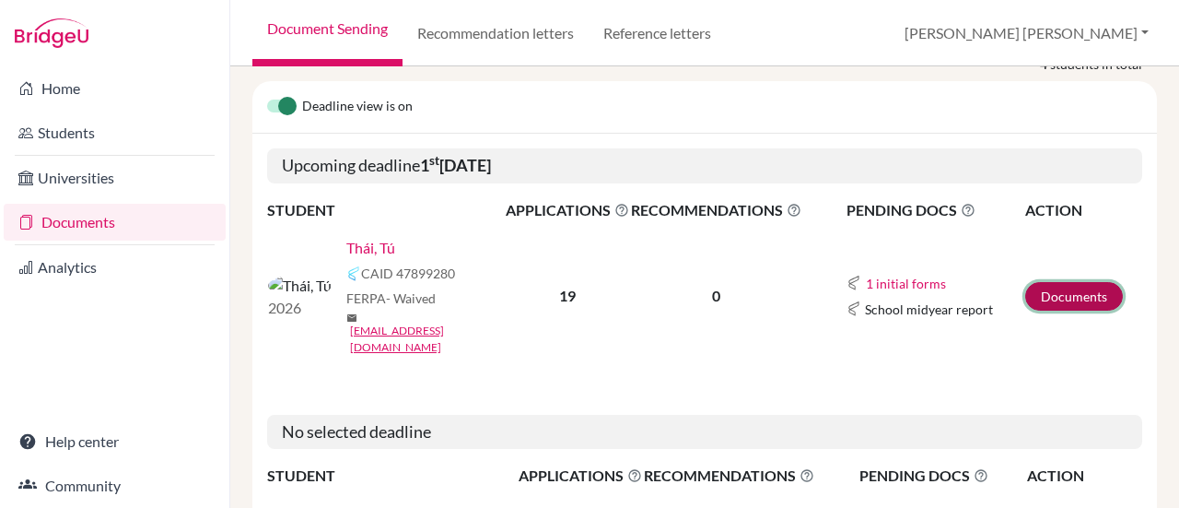
click at [1057, 282] on link "Documents" at bounding box center [1074, 296] width 98 height 29
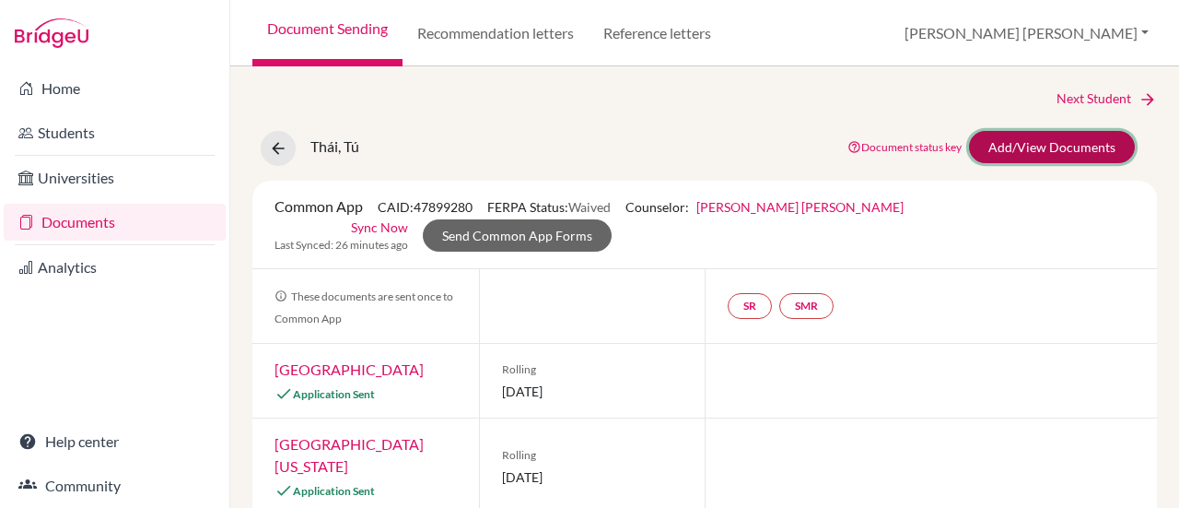
click at [1020, 150] on link "Add/View Documents" at bounding box center [1052, 147] width 166 height 32
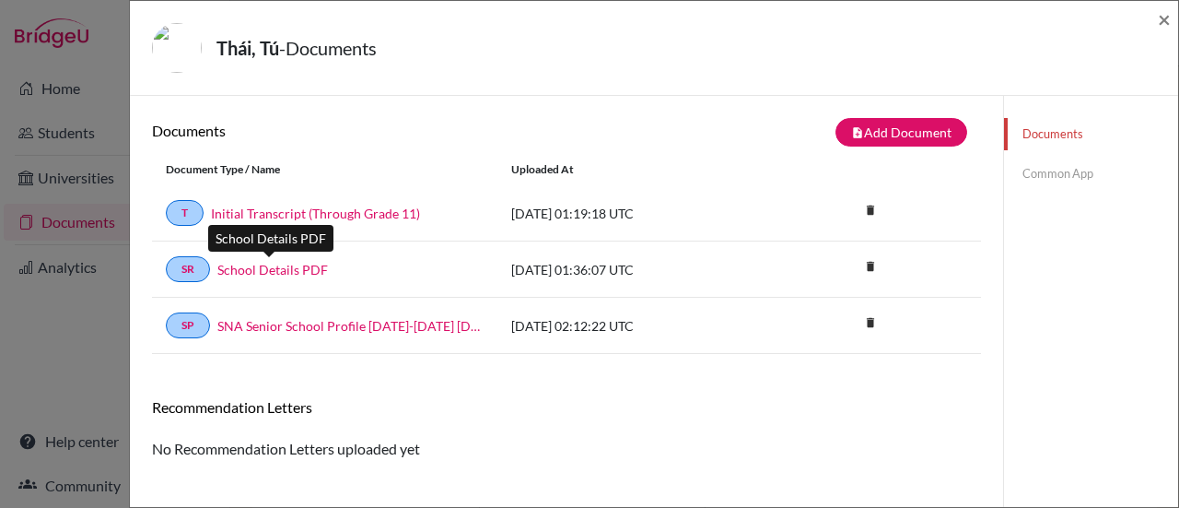
click at [258, 271] on link "School Details PDF" at bounding box center [272, 269] width 111 height 19
click at [1053, 172] on link "Common App" at bounding box center [1091, 174] width 174 height 32
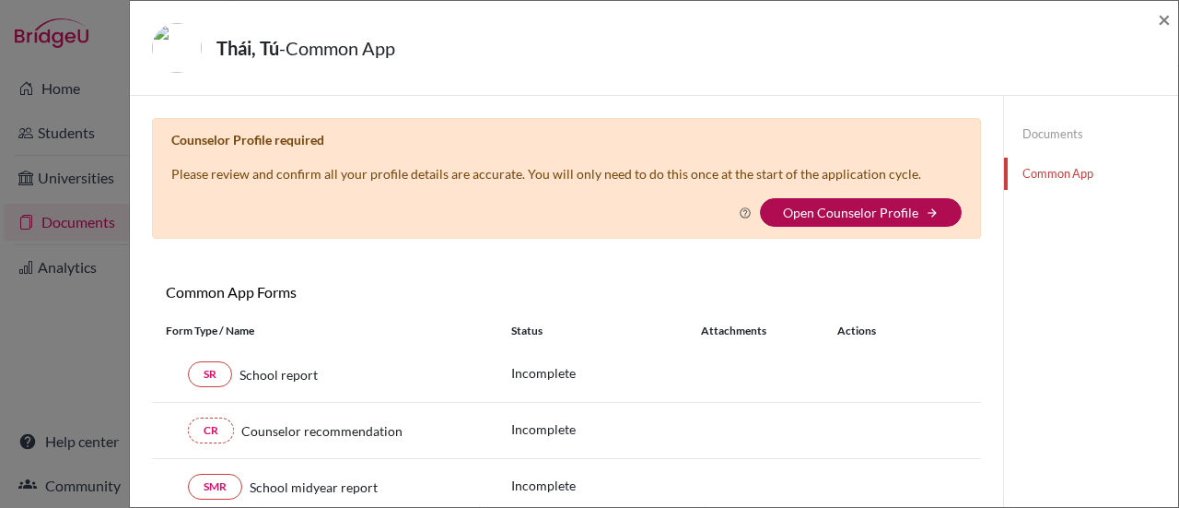
click at [808, 215] on link "Open Counselor Profile" at bounding box center [850, 212] width 135 height 16
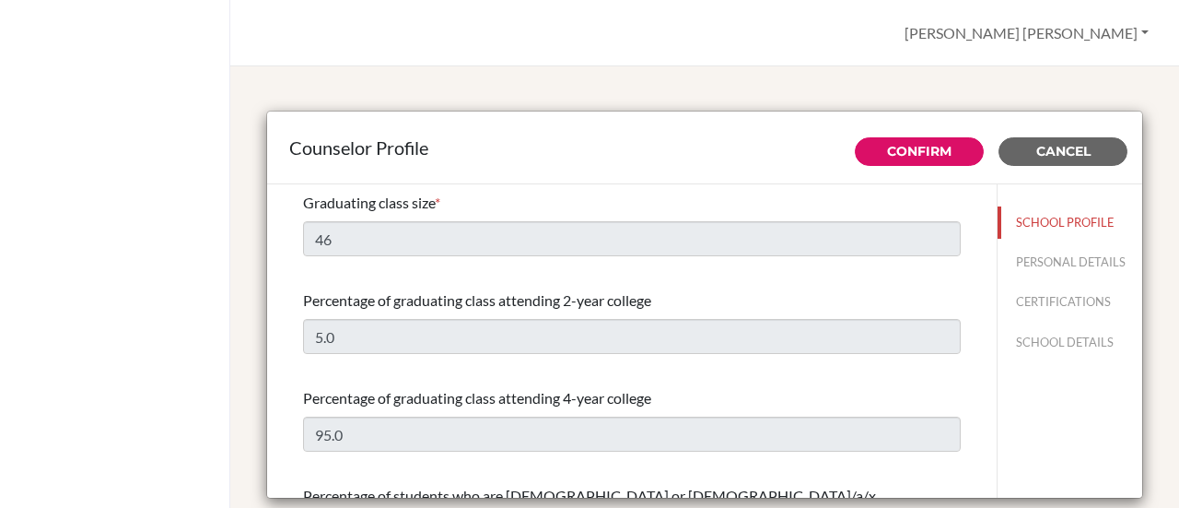
select select "0"
select select "275830"
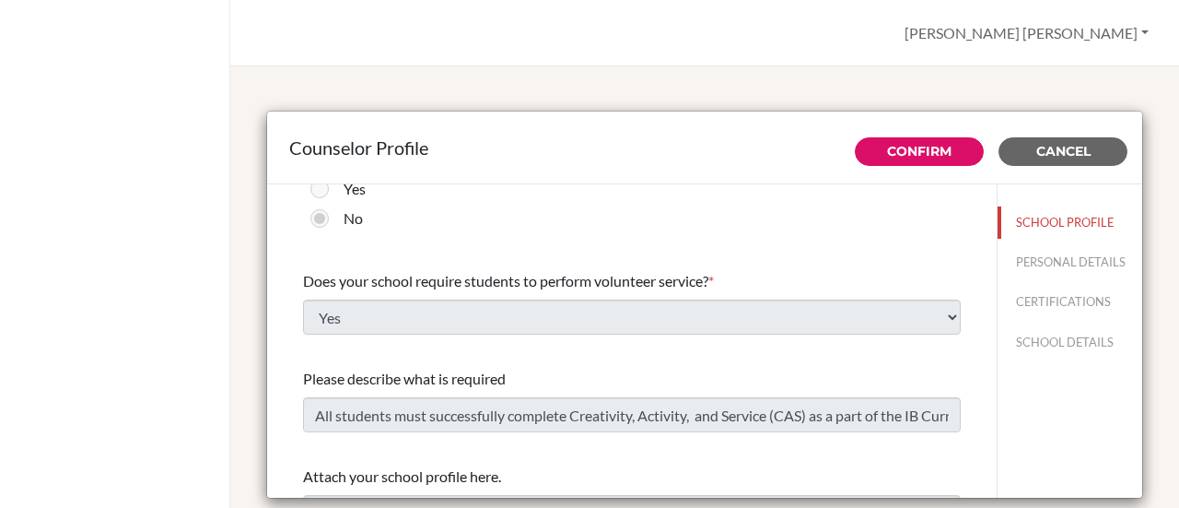
scroll to position [2282, 0]
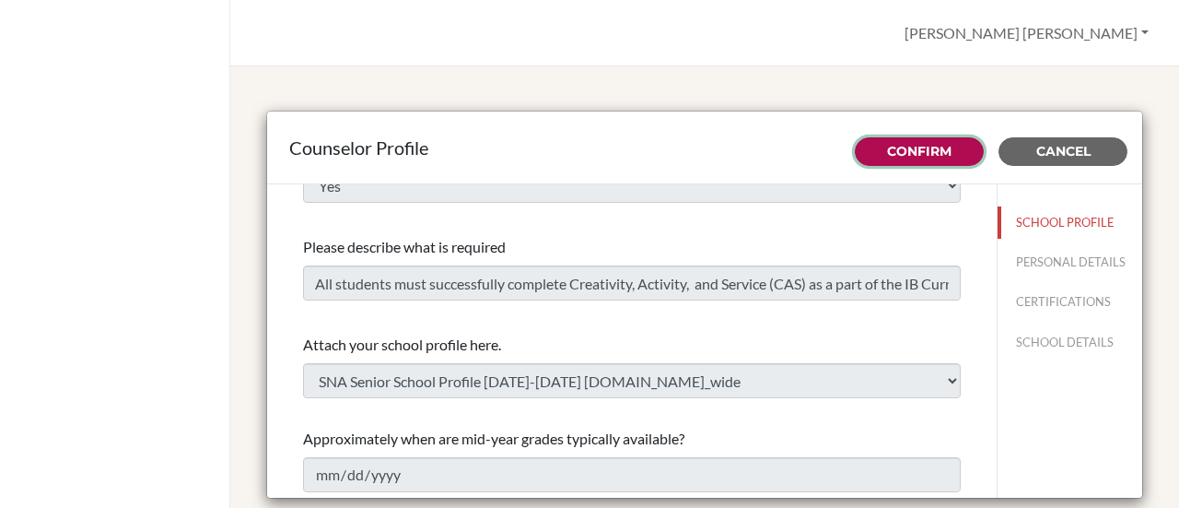
click at [908, 150] on link "Confirm" at bounding box center [919, 151] width 64 height 17
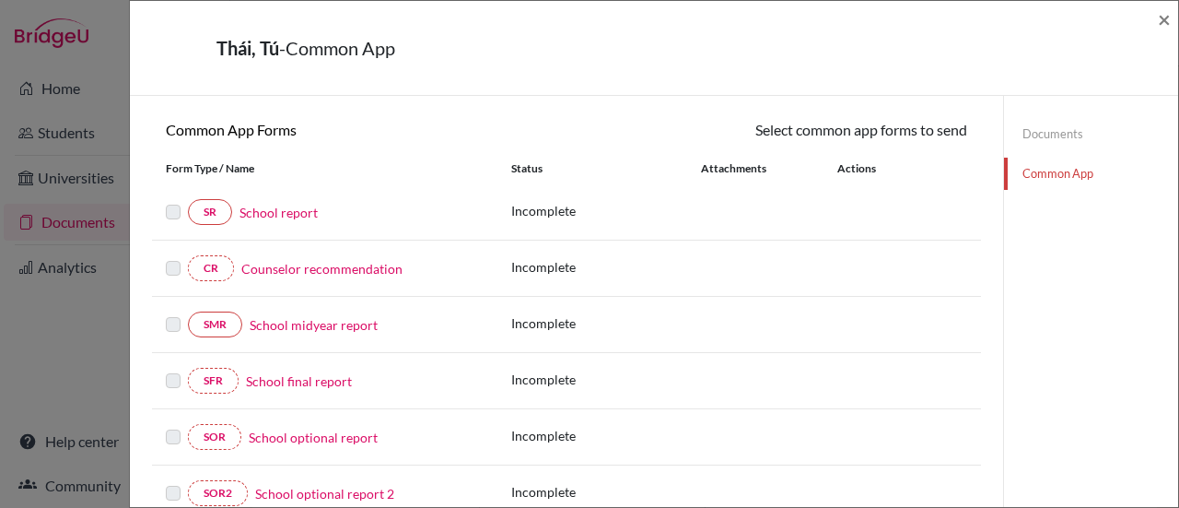
scroll to position [184, 0]
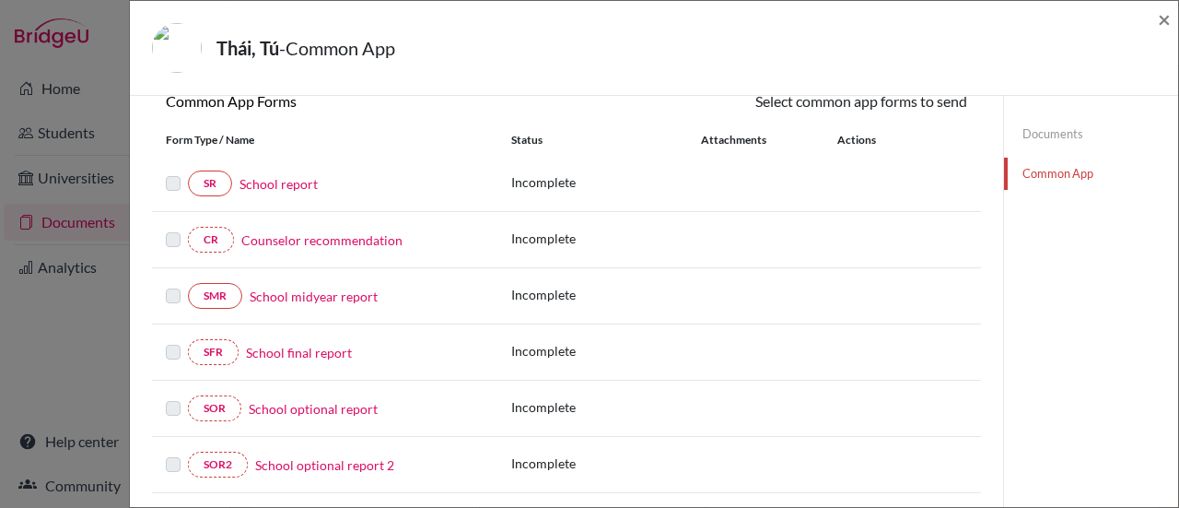
click at [292, 183] on link "School report" at bounding box center [278, 183] width 78 height 19
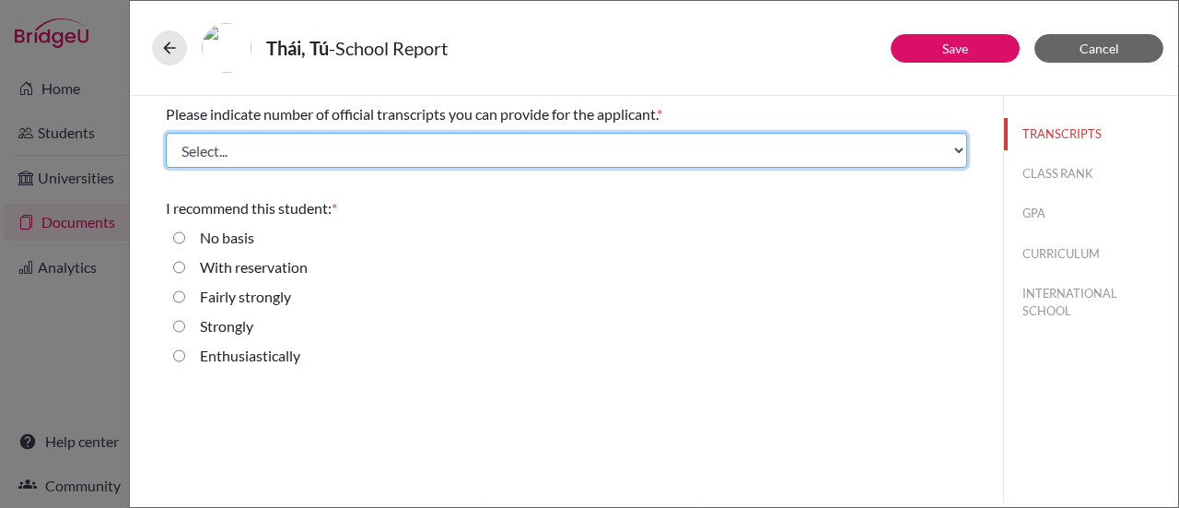
click at [254, 146] on select "Select... 1 2 3 4" at bounding box center [566, 150] width 801 height 35
select select "1"
click at [166, 133] on select "Select... 1 2 3 4" at bounding box center [566, 150] width 801 height 35
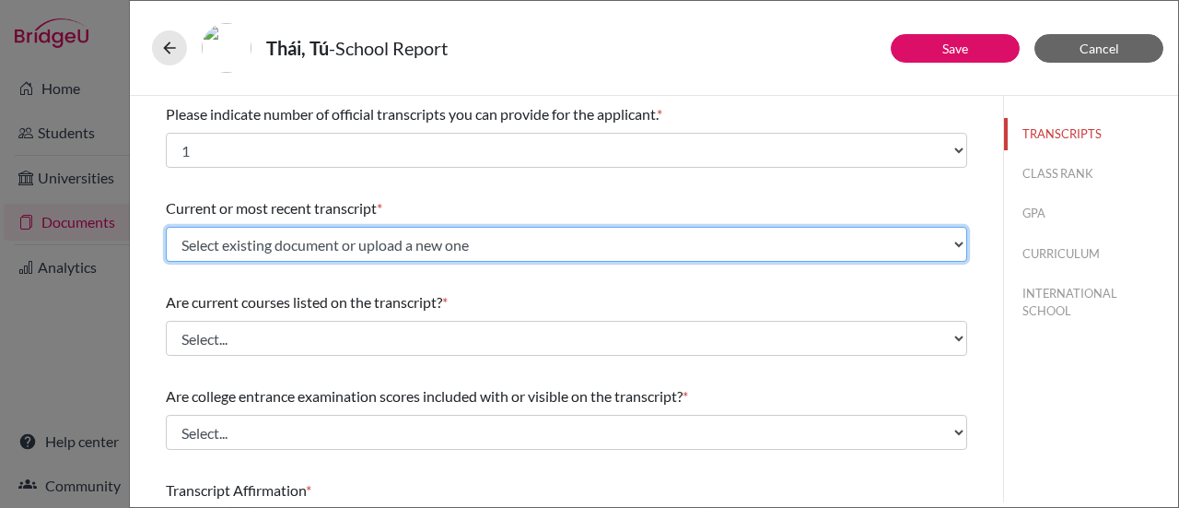
click at [269, 245] on select "Select existing document or upload a new one Initial Transcript (Through Grade …" at bounding box center [566, 244] width 801 height 35
select select "665877"
click at [166, 227] on select "Select existing document or upload a new one Initial Transcript (Through Grade …" at bounding box center [566, 244] width 801 height 35
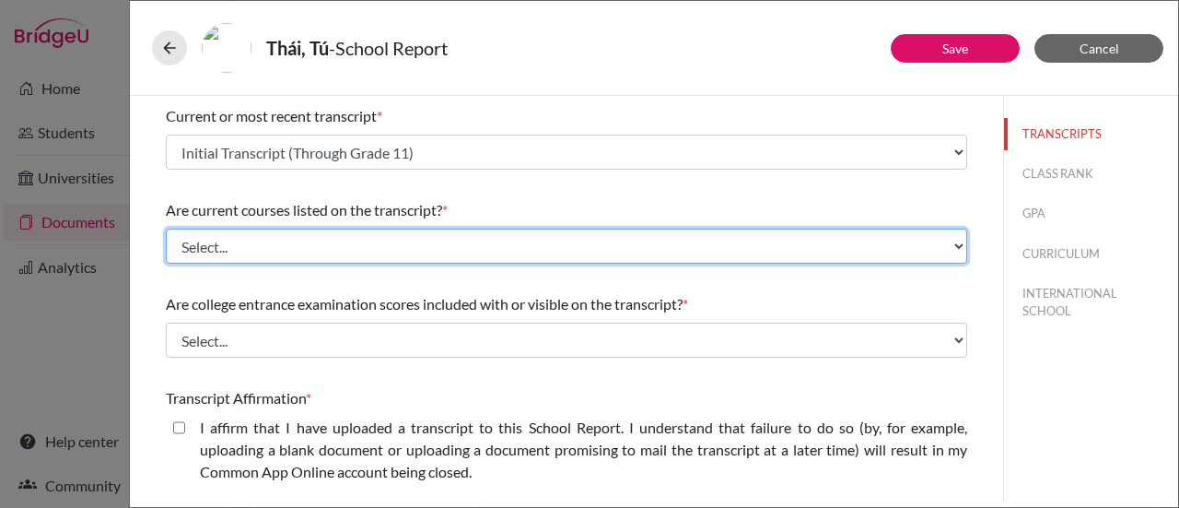
click at [223, 248] on select "Select... Yes No" at bounding box center [566, 245] width 801 height 35
select select "0"
click at [166, 228] on select "Select... Yes No" at bounding box center [566, 245] width 801 height 35
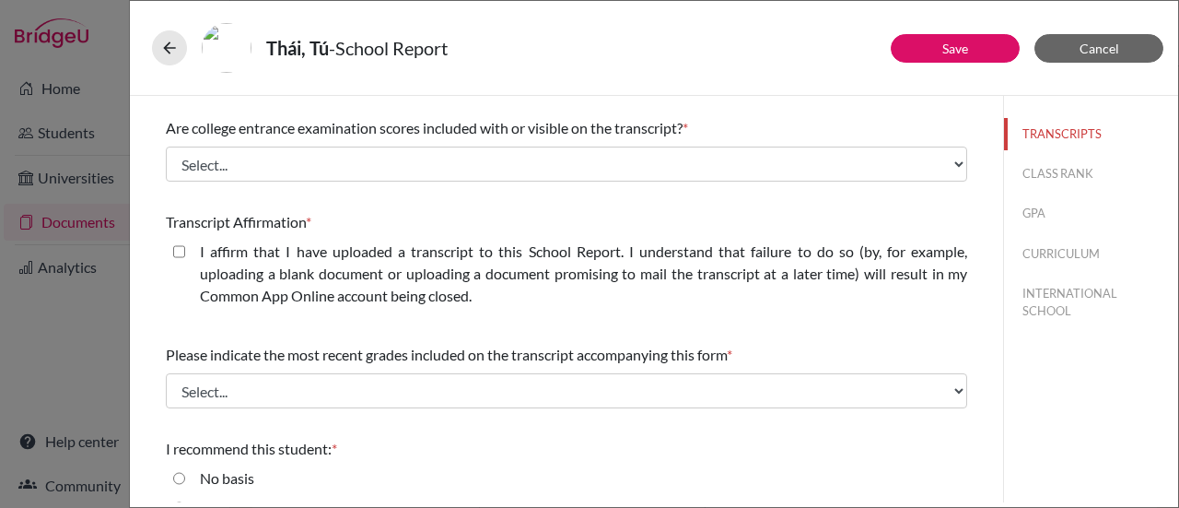
scroll to position [276, 0]
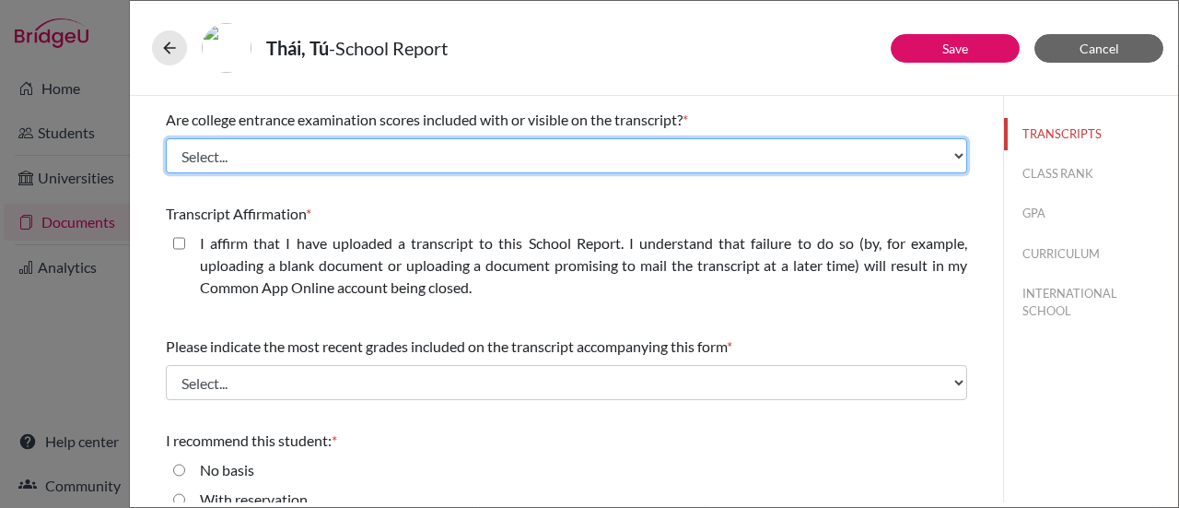
click at [234, 163] on select "Select... Yes No" at bounding box center [566, 155] width 801 height 35
select select "1"
click at [166, 138] on select "Select... Yes No" at bounding box center [566, 155] width 801 height 35
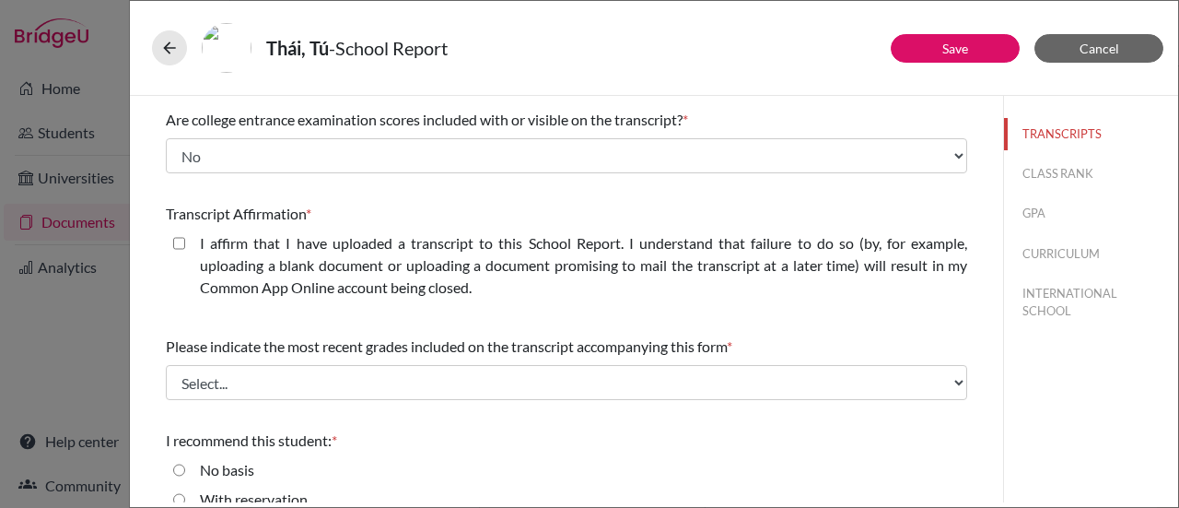
click at [176, 245] on closed\ "I affirm that I have uploaded a transcript to this School Report. I understand …" at bounding box center [179, 243] width 12 height 22
checkbox closed\ "true"
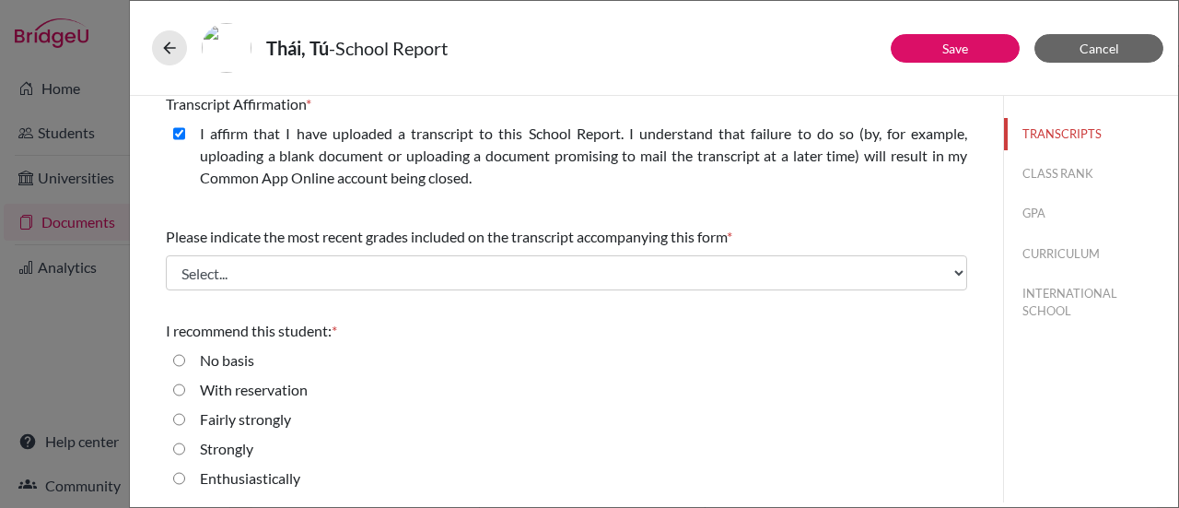
scroll to position [387, 0]
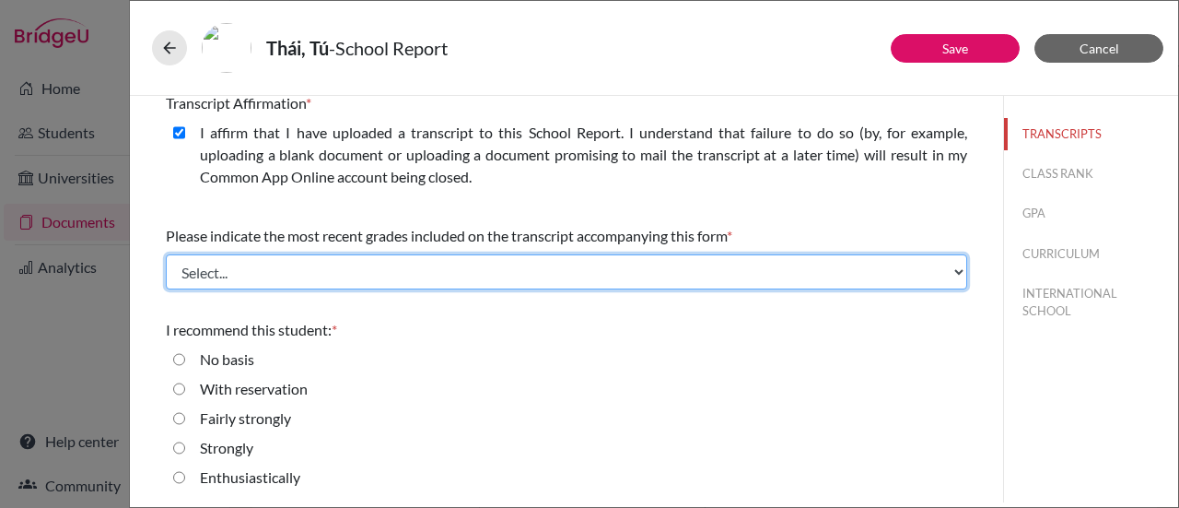
click at [241, 272] on select "Select... Final junior year grades 1st Quarter senior year grades 2nd Quarter/1…" at bounding box center [566, 271] width 801 height 35
select select "0"
click at [166, 254] on select "Select... Final junior year grades 1st Quarter senior year grades 2nd Quarter/1…" at bounding box center [566, 271] width 801 height 35
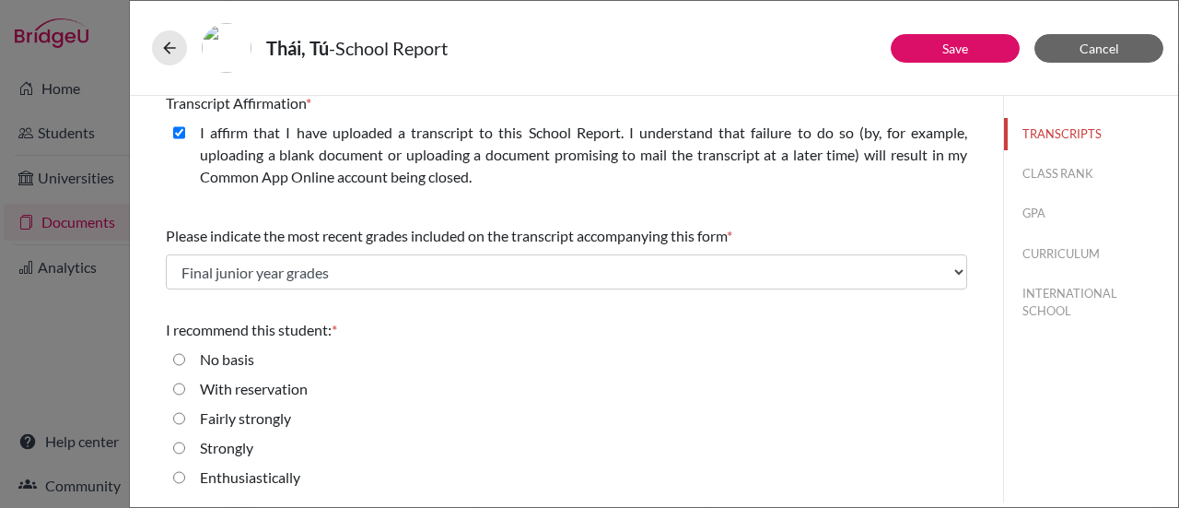
click at [179, 448] on input "Strongly" at bounding box center [179, 448] width 12 height 22
radio input "true"
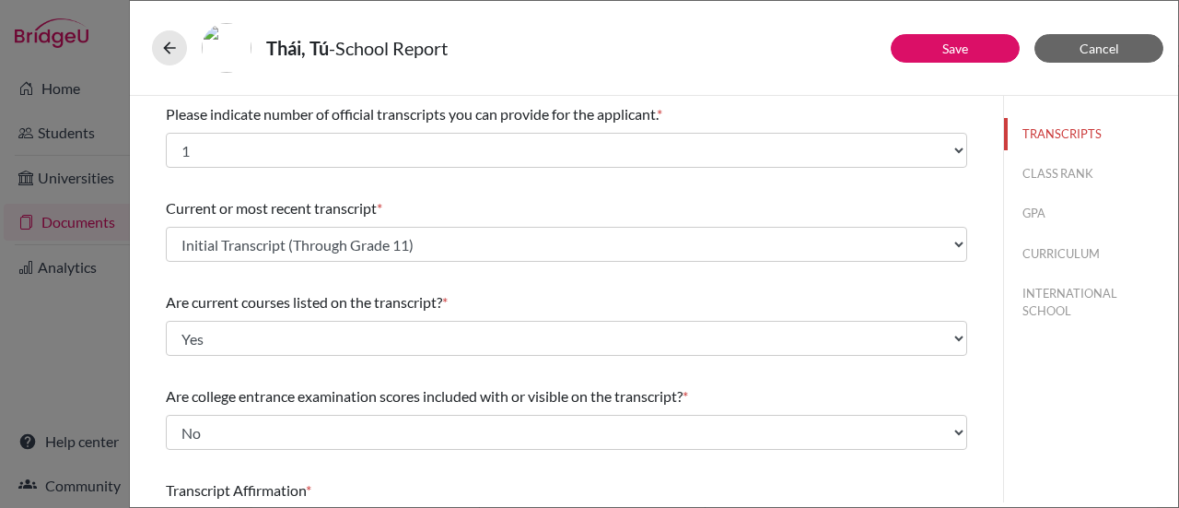
scroll to position [276, 0]
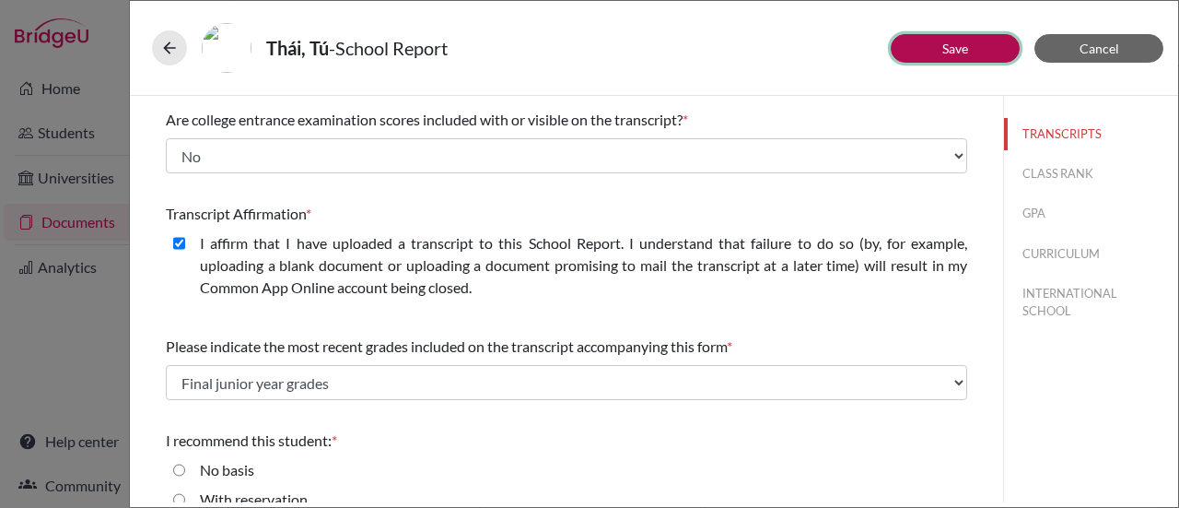
click at [961, 47] on link "Save" at bounding box center [955, 49] width 26 height 16
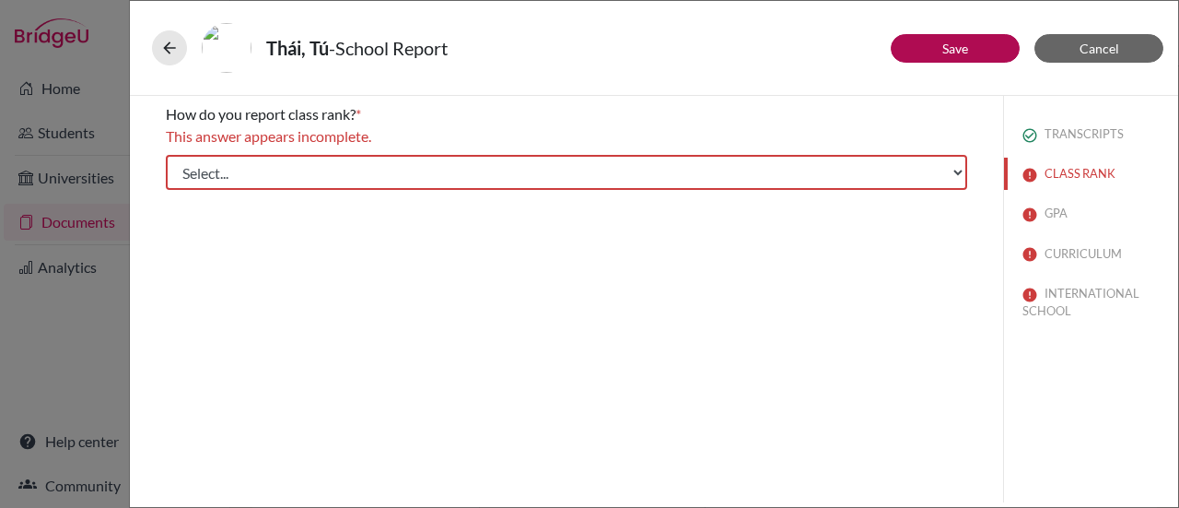
scroll to position [0, 0]
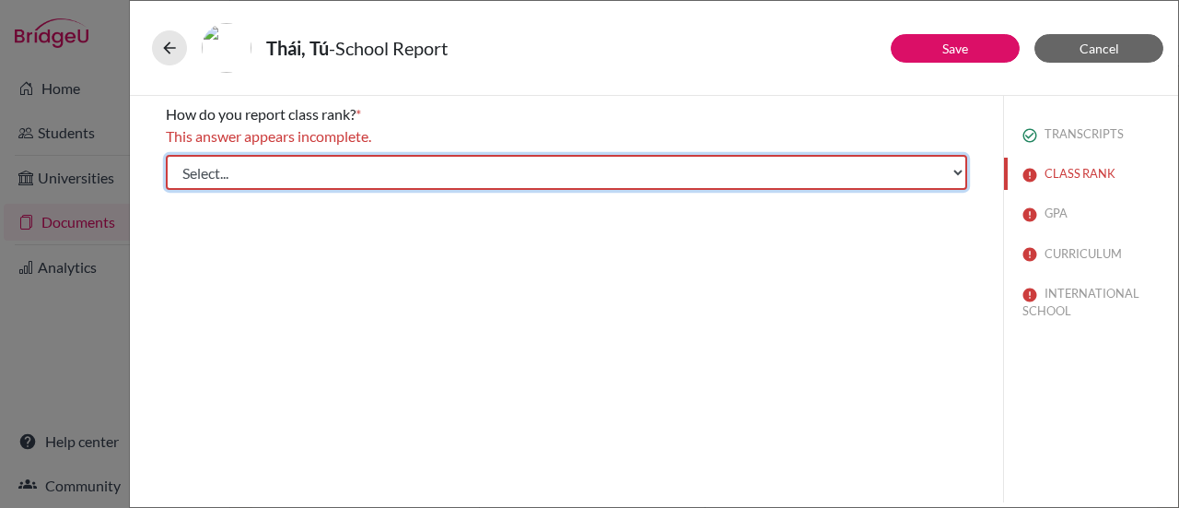
click at [224, 180] on select "Select... Exact Decile Quintile Quartile None" at bounding box center [566, 172] width 801 height 35
select select "5"
click at [166, 155] on select "Select... Exact Decile Quintile Quartile None" at bounding box center [566, 172] width 801 height 35
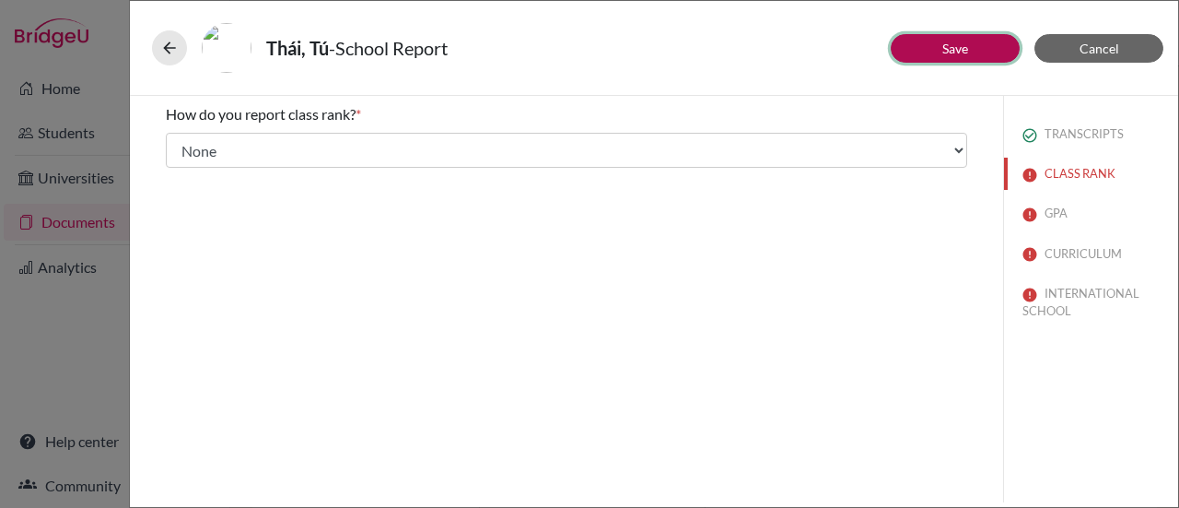
click at [923, 51] on button "Save" at bounding box center [955, 48] width 129 height 29
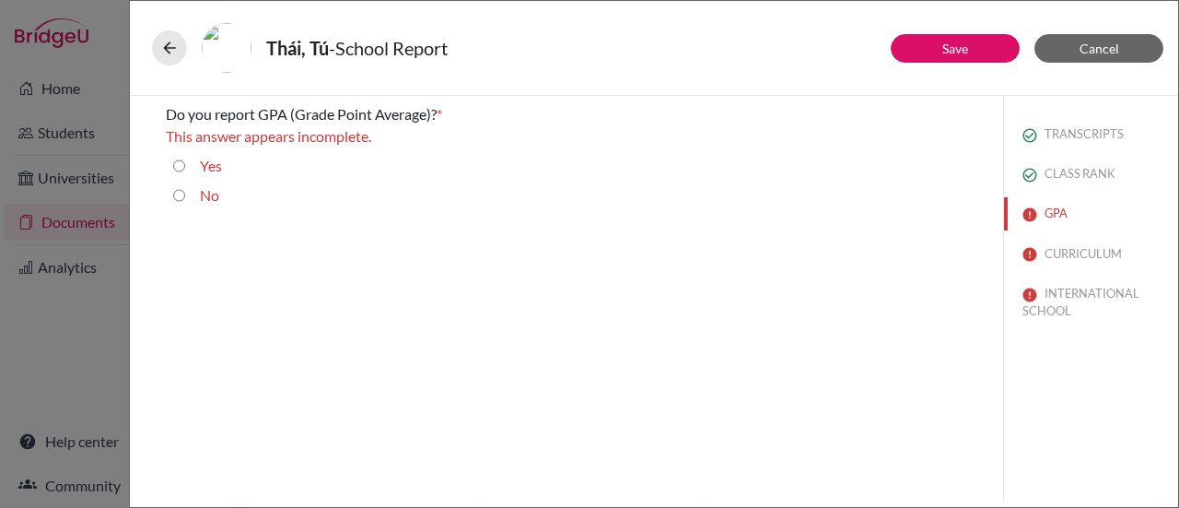
click at [179, 169] on input "Yes" at bounding box center [179, 166] width 12 height 22
radio input "true"
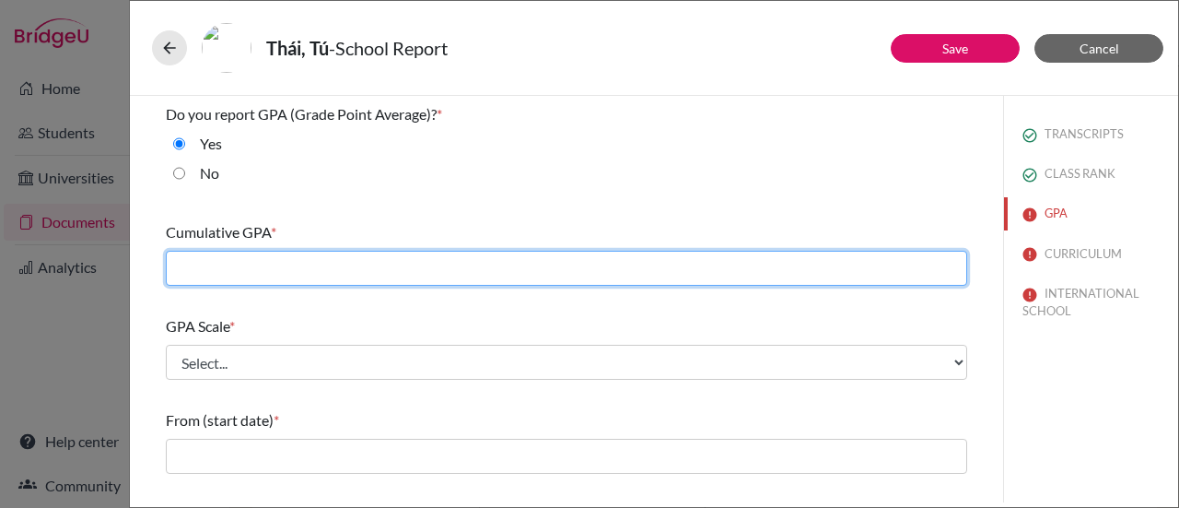
click at [357, 272] on input "text" at bounding box center [566, 268] width 801 height 35
type input "2.88"
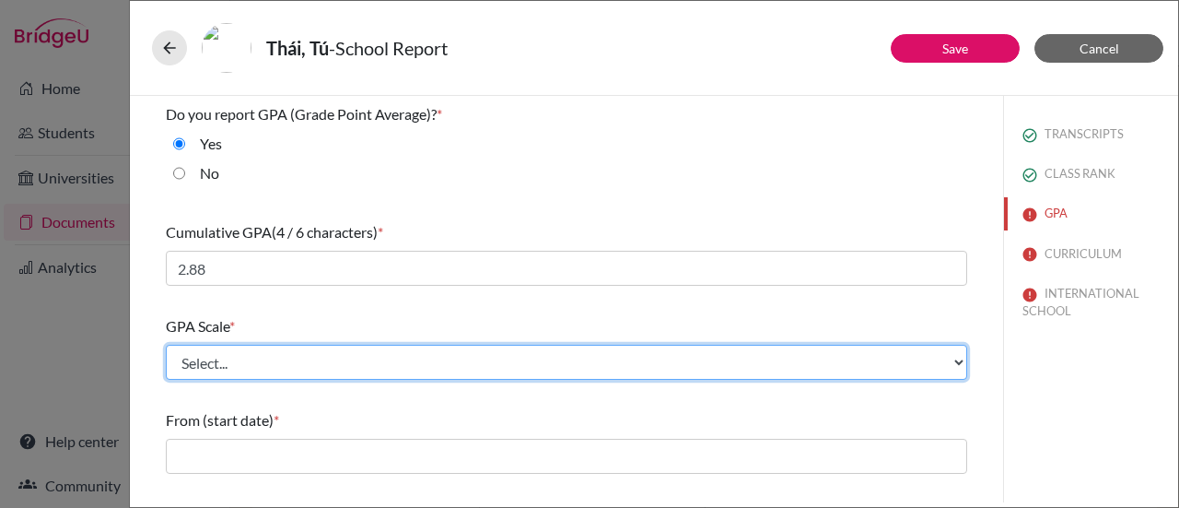
click at [265, 356] on select "Select... 4 5 6 7 8 9 10 11 12 13 14 15 16 17 18 19 20 100" at bounding box center [566, 361] width 801 height 35
select select "4"
click at [166, 344] on select "Select... 4 5 6 7 8 9 10 11 12 13 14 15 16 17 18 19 20 100" at bounding box center [566, 361] width 801 height 35
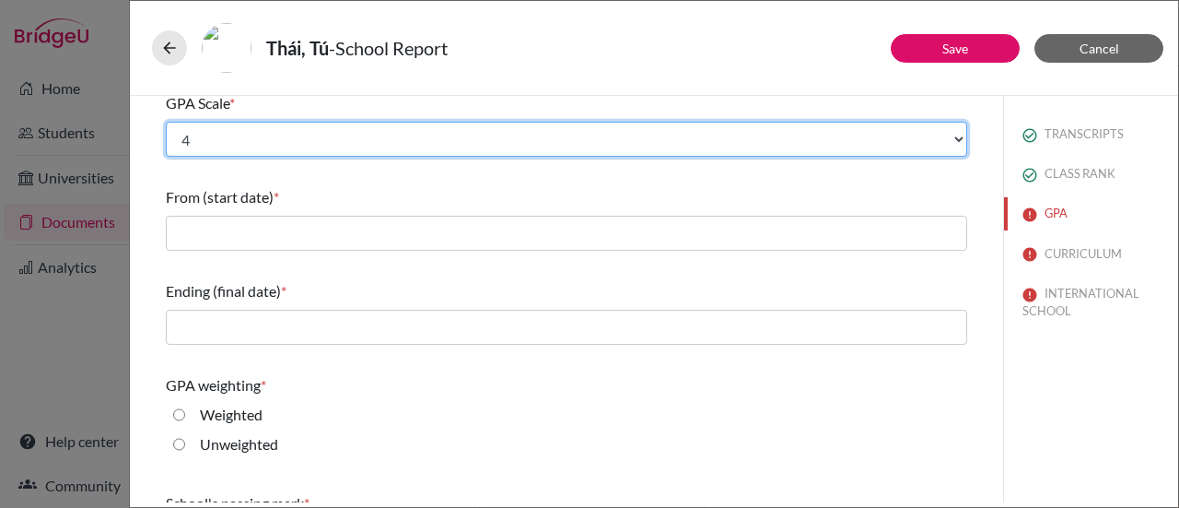
scroll to position [276, 0]
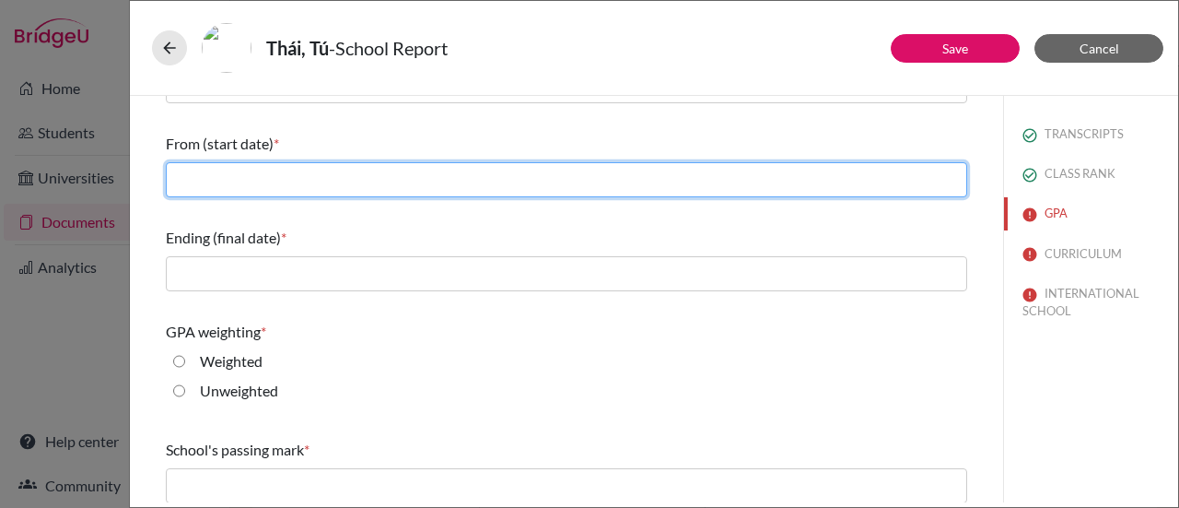
click at [248, 176] on input "text" at bounding box center [566, 179] width 801 height 35
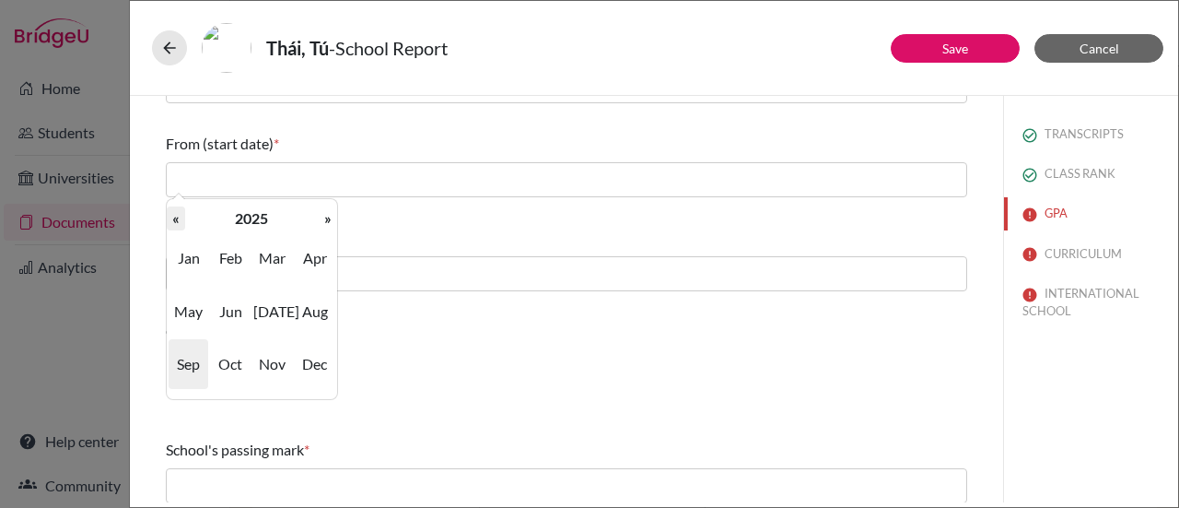
click at [177, 221] on th "«" at bounding box center [176, 218] width 18 height 24
click at [323, 220] on th "»" at bounding box center [328, 218] width 18 height 24
click at [172, 218] on th "«" at bounding box center [176, 218] width 18 height 24
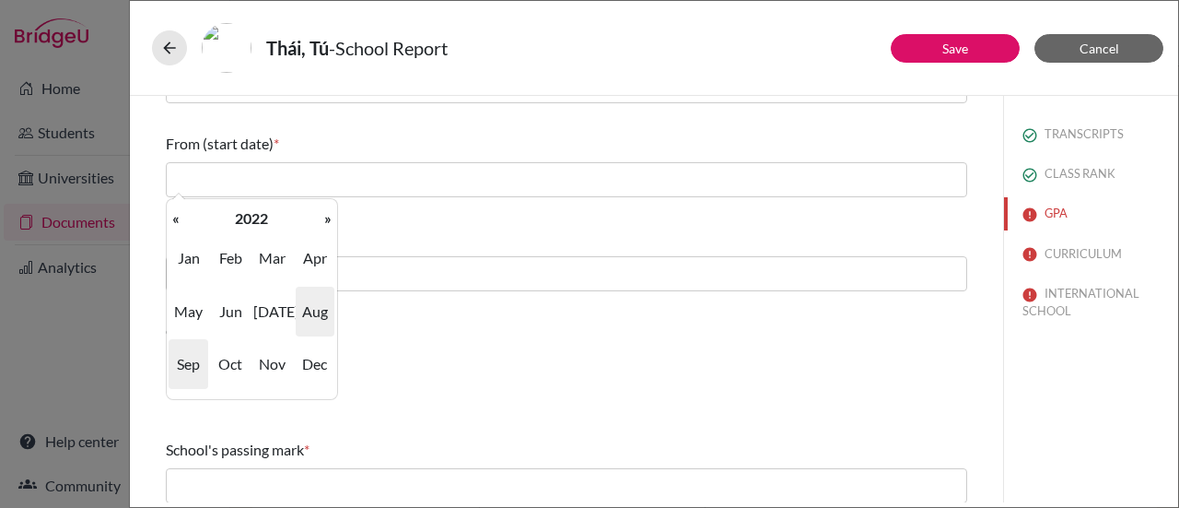
click at [311, 315] on span "Aug" at bounding box center [315, 311] width 39 height 50
type input "08/2022"
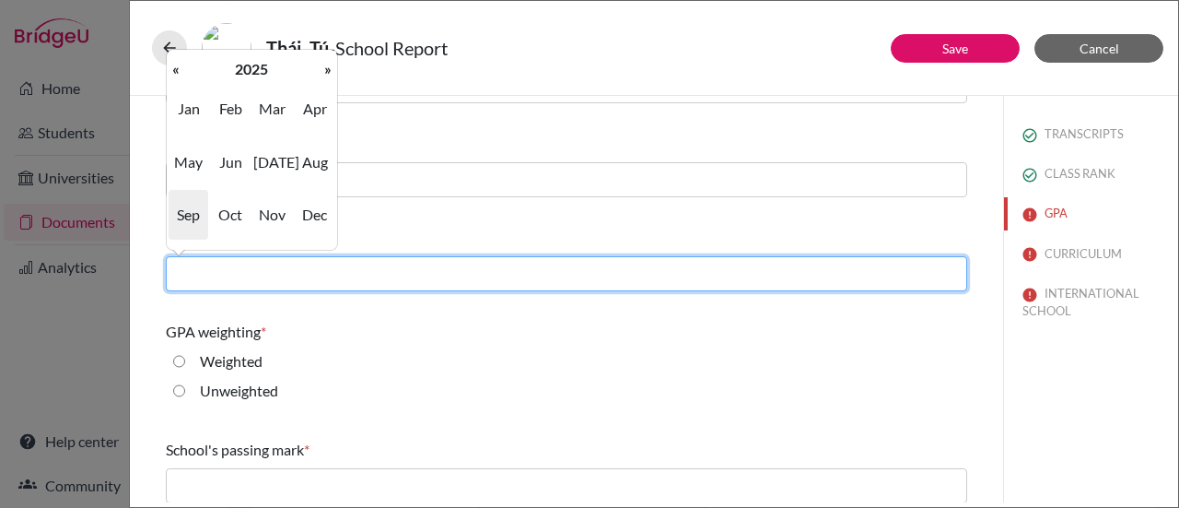
click at [276, 274] on input "text" at bounding box center [566, 273] width 801 height 35
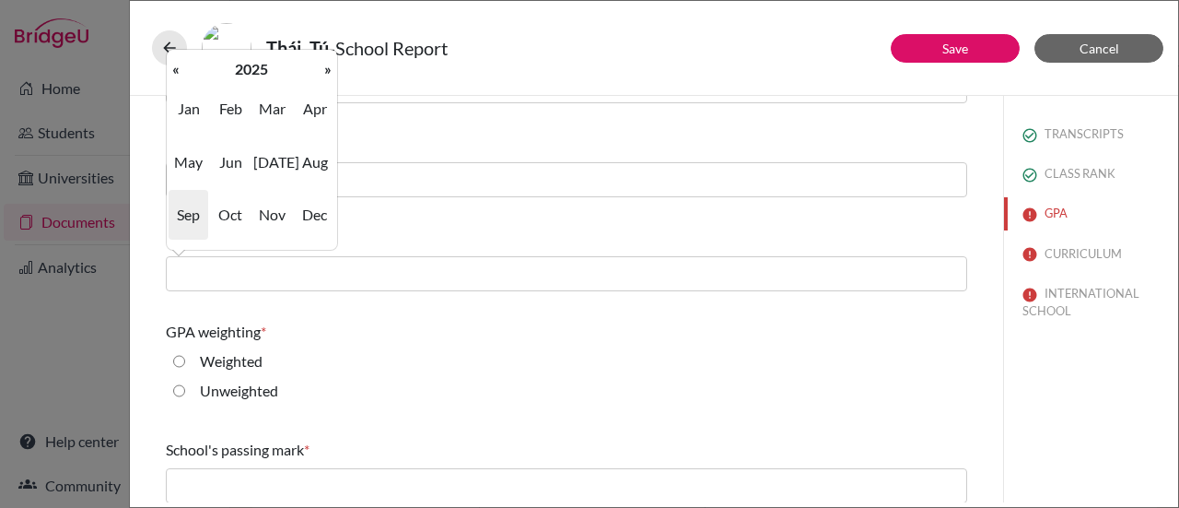
click at [231, 165] on span "Jun" at bounding box center [230, 162] width 39 height 50
type input "06/2025"
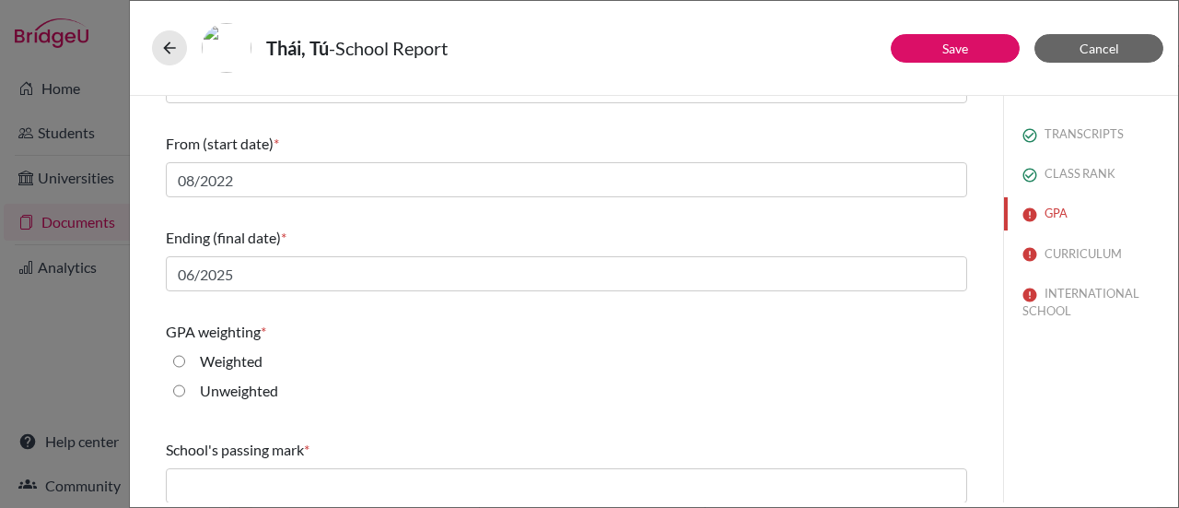
scroll to position [368, 0]
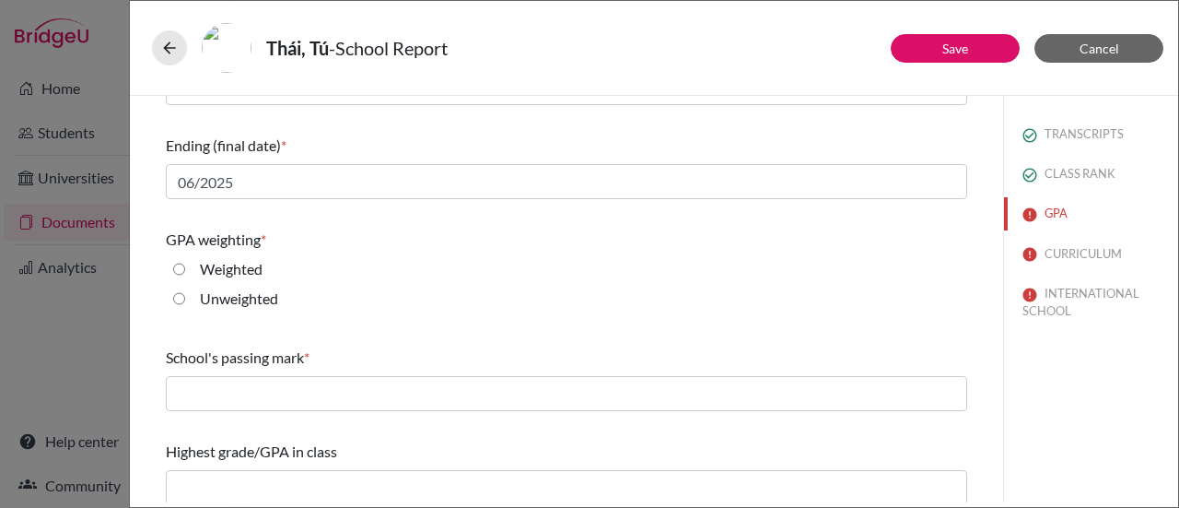
click at [181, 263] on input "Weighted" at bounding box center [179, 269] width 12 height 22
radio input "true"
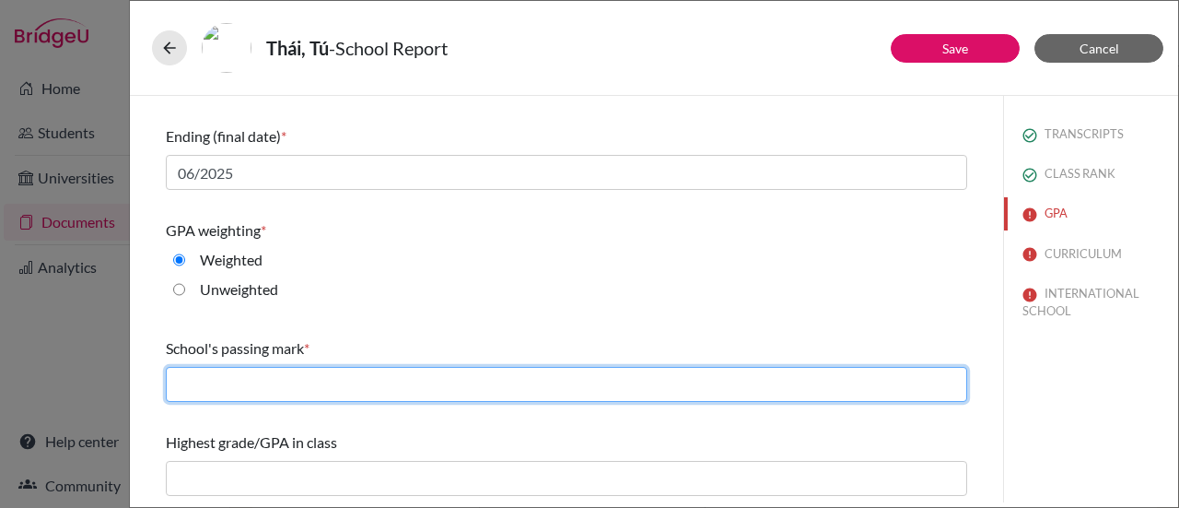
click at [211, 387] on input "text" at bounding box center [566, 384] width 801 height 35
type input "3"
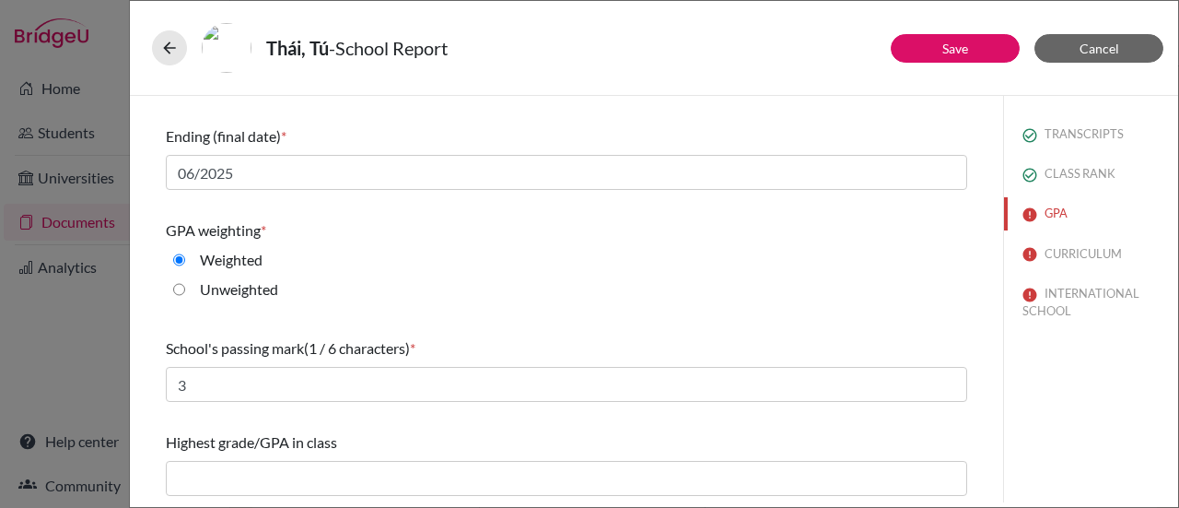
click at [652, 441] on div "Highest grade/GPA in class" at bounding box center [566, 442] width 801 height 22
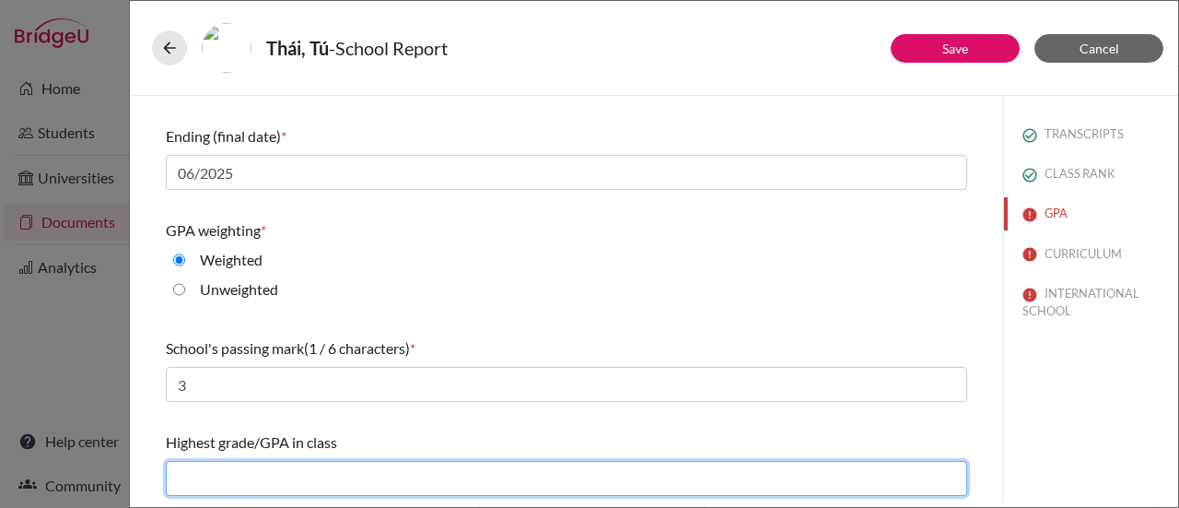
click at [265, 474] on input "text" at bounding box center [566, 478] width 801 height 35
type input "3.89"
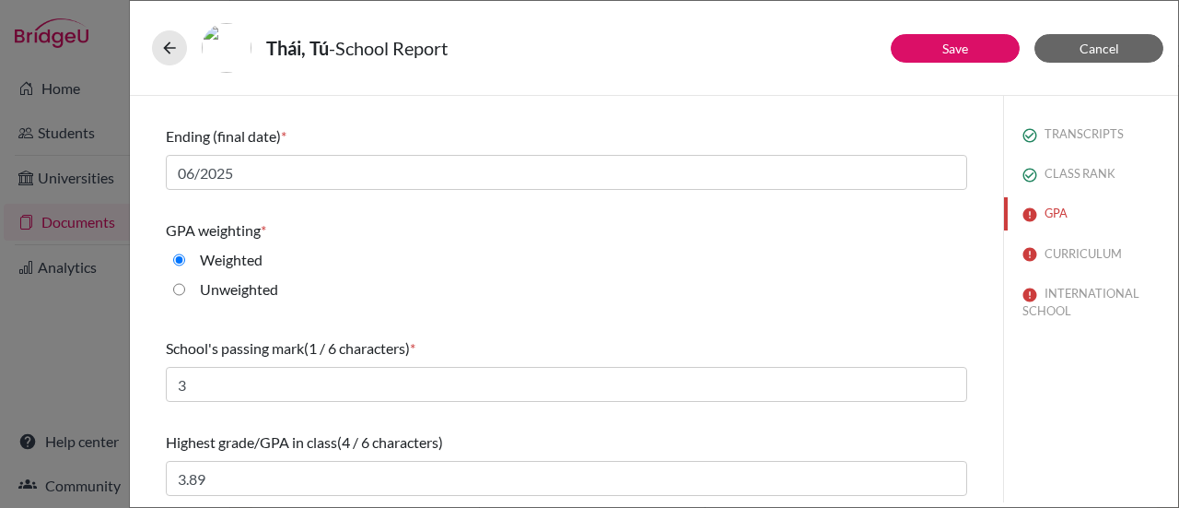
click at [604, 321] on div "Do you report GPA (Grade Point Average)? * Yes No Cumulative GPA (4 / 6 charact…" at bounding box center [566, 110] width 801 height 785
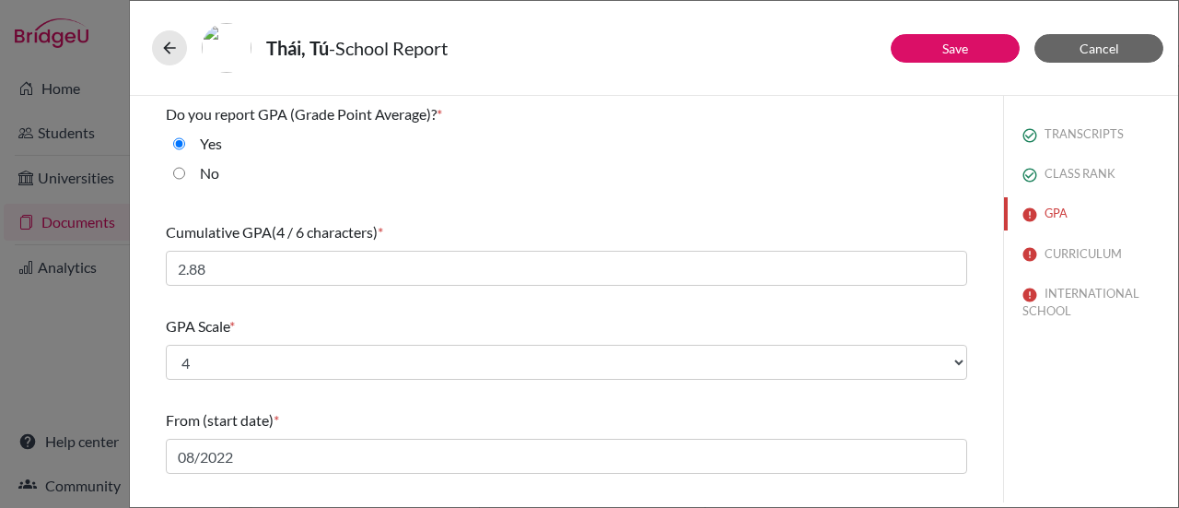
scroll to position [0, 0]
click at [952, 45] on link "Save" at bounding box center [955, 49] width 26 height 16
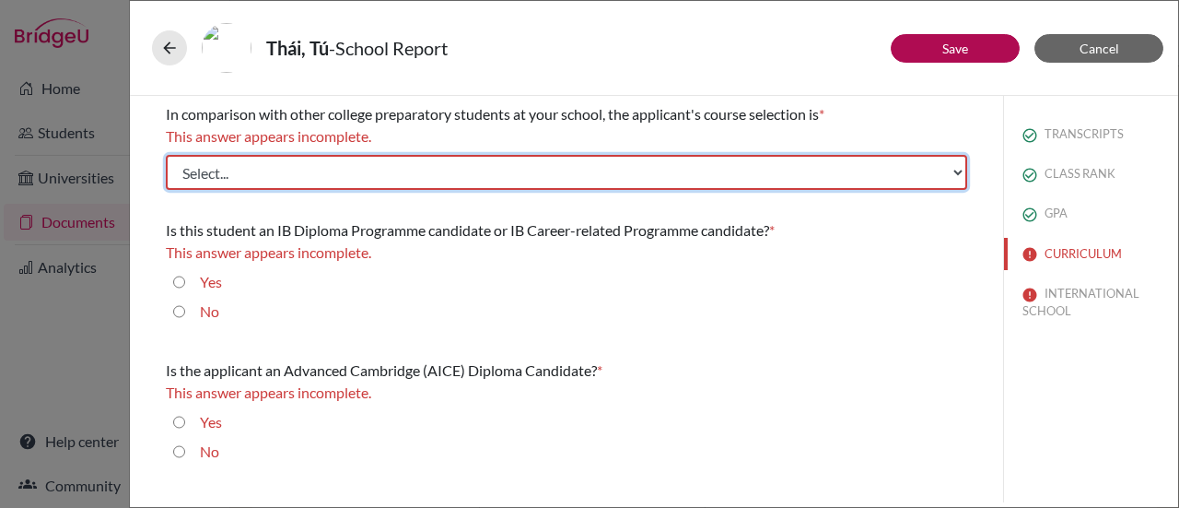
click at [326, 176] on select "Select... Less than demanding Average Demanding Very demanding Most demanding P…" at bounding box center [566, 172] width 801 height 35
select select "2"
click at [166, 155] on select "Select... Less than demanding Average Demanding Very demanding Most demanding P…" at bounding box center [566, 172] width 801 height 35
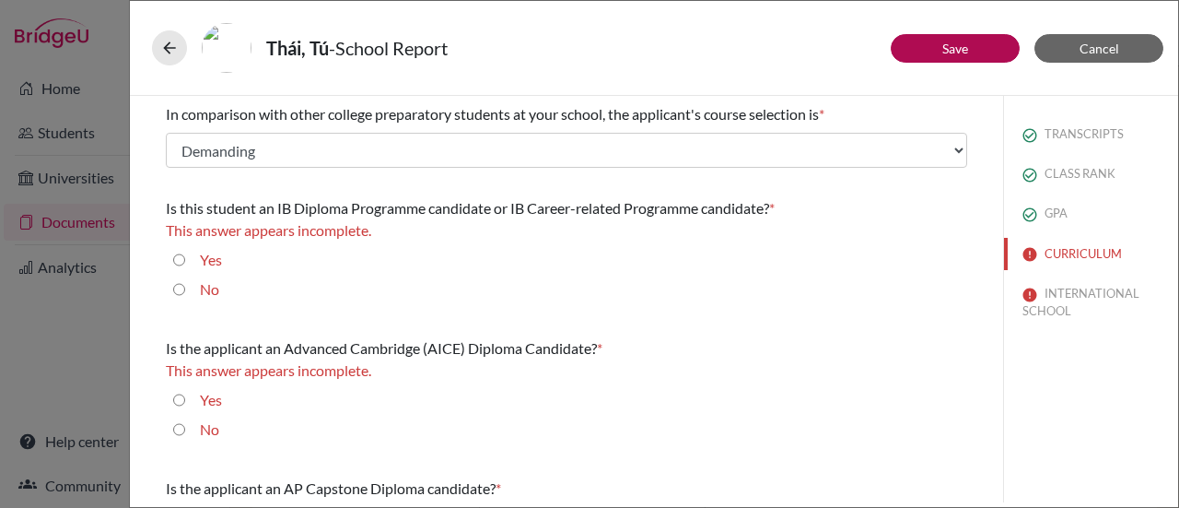
click at [177, 291] on input "No" at bounding box center [179, 289] width 12 height 22
radio input "true"
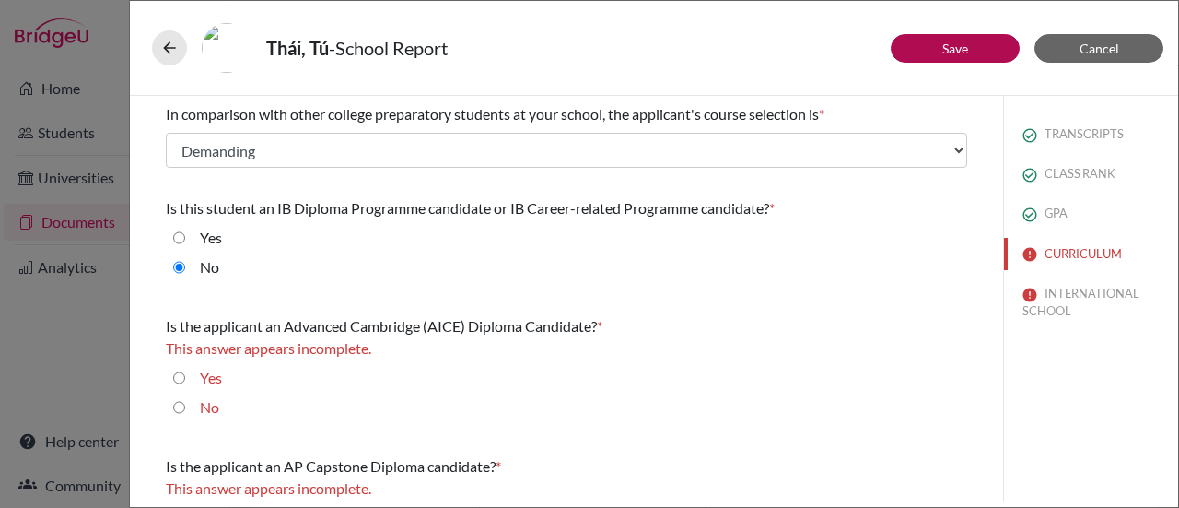
click at [178, 239] on input "Yes" at bounding box center [179, 238] width 12 height 22
radio input "true"
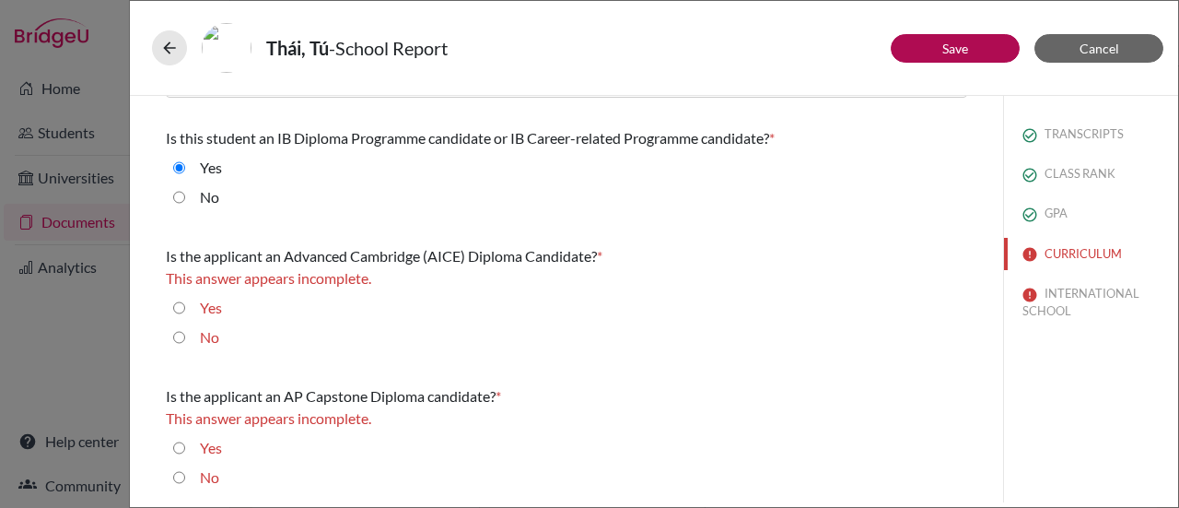
click at [180, 338] on input "No" at bounding box center [179, 337] width 12 height 22
radio input "true"
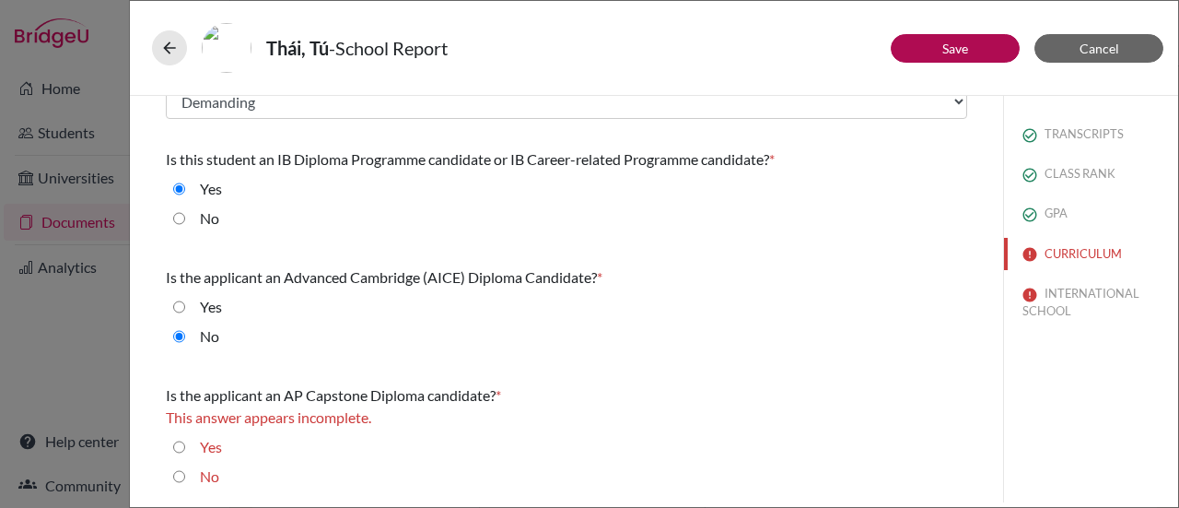
scroll to position [48, 0]
click at [178, 473] on input "No" at bounding box center [179, 477] width 12 height 22
radio input "true"
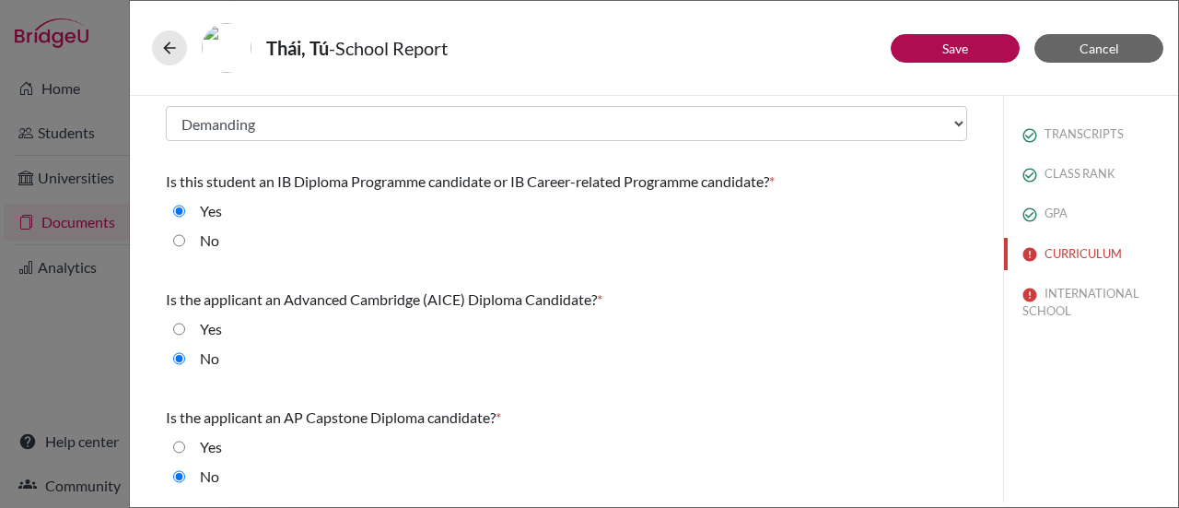
scroll to position [26, 0]
click at [179, 240] on input "No" at bounding box center [179, 241] width 12 height 22
radio input "true"
click at [963, 44] on link "Save" at bounding box center [955, 49] width 26 height 16
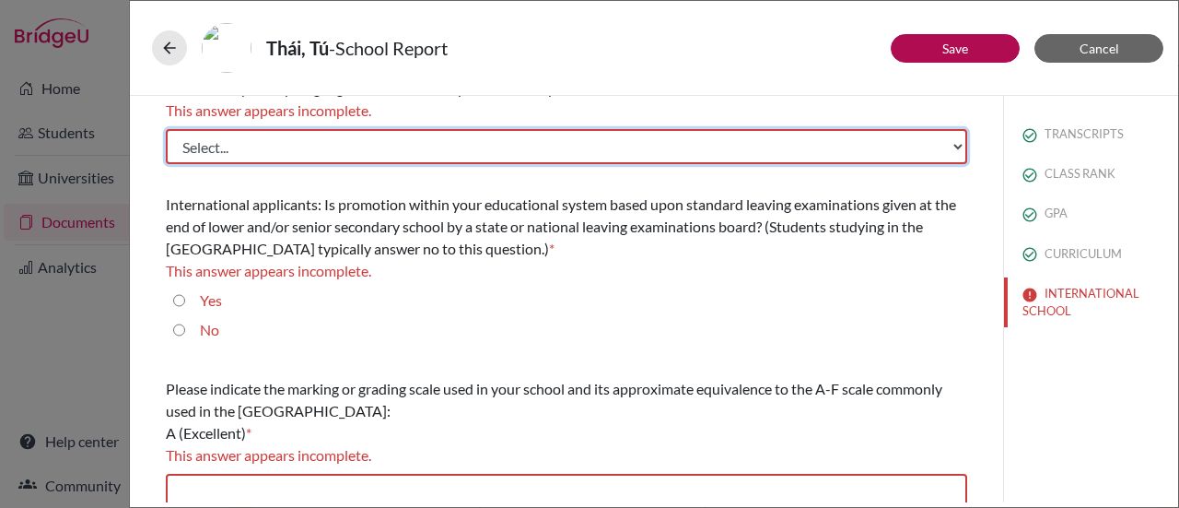
click at [244, 148] on select "Select... Albanian Arabic Armenian Assamese Azerbaijani Belarusian Bengali Bulg…" at bounding box center [566, 146] width 801 height 35
click at [245, 149] on select "Select... Albanian Arabic Armenian Assamese Azerbaijani Belarusian Bengali Bulg…" at bounding box center [566, 146] width 801 height 35
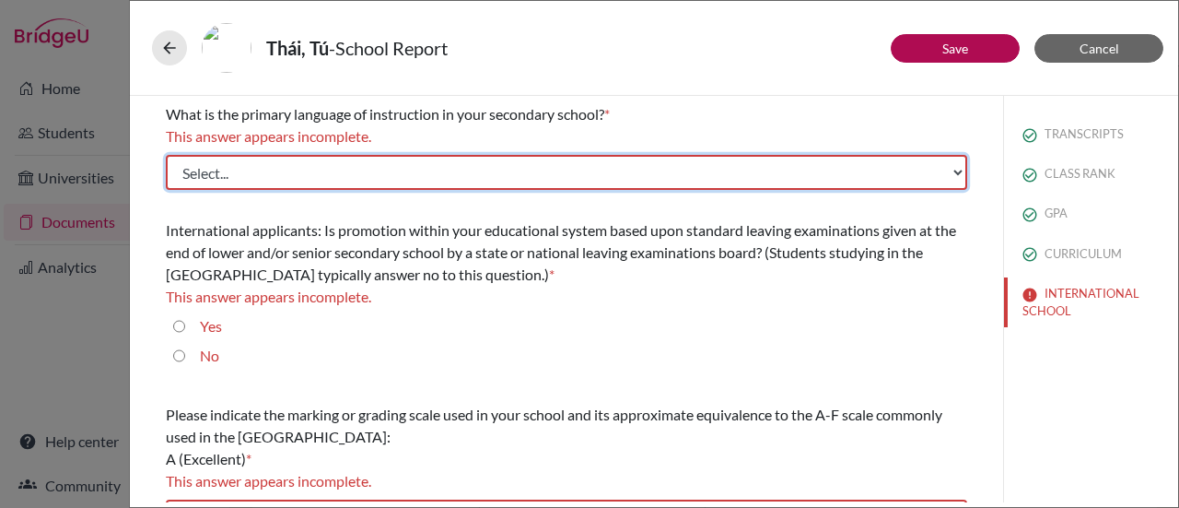
click at [249, 173] on select "Select... Albanian Arabic Armenian Assamese Azerbaijani Belarusian Bengali Bulg…" at bounding box center [566, 172] width 801 height 35
select select "14"
click at [166, 155] on select "Select... Albanian Arabic Armenian Assamese Azerbaijani Belarusian Bengali Bulg…" at bounding box center [566, 172] width 801 height 35
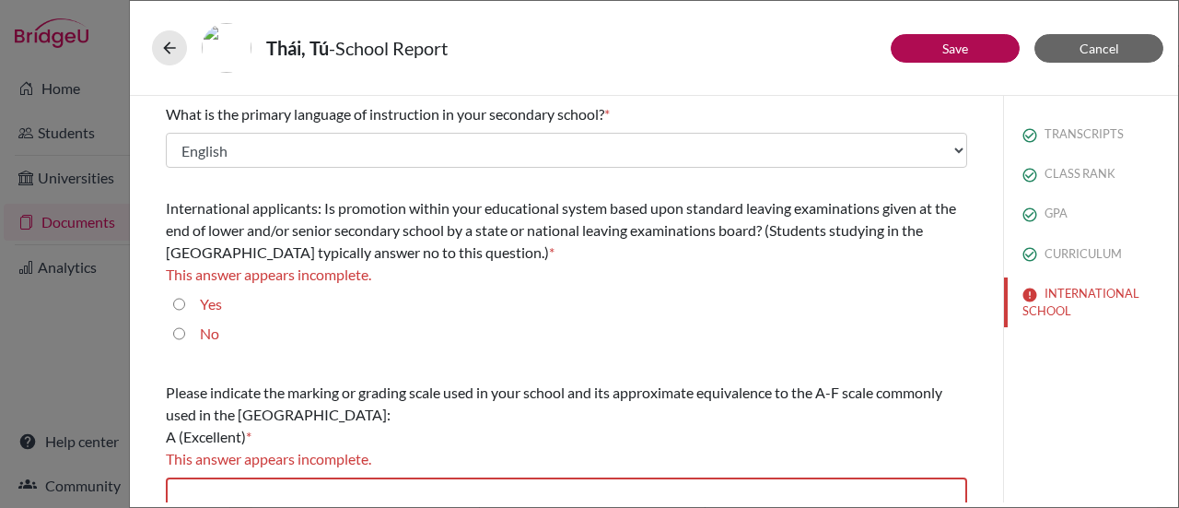
click at [175, 330] on input "No" at bounding box center [179, 333] width 12 height 22
radio input "true"
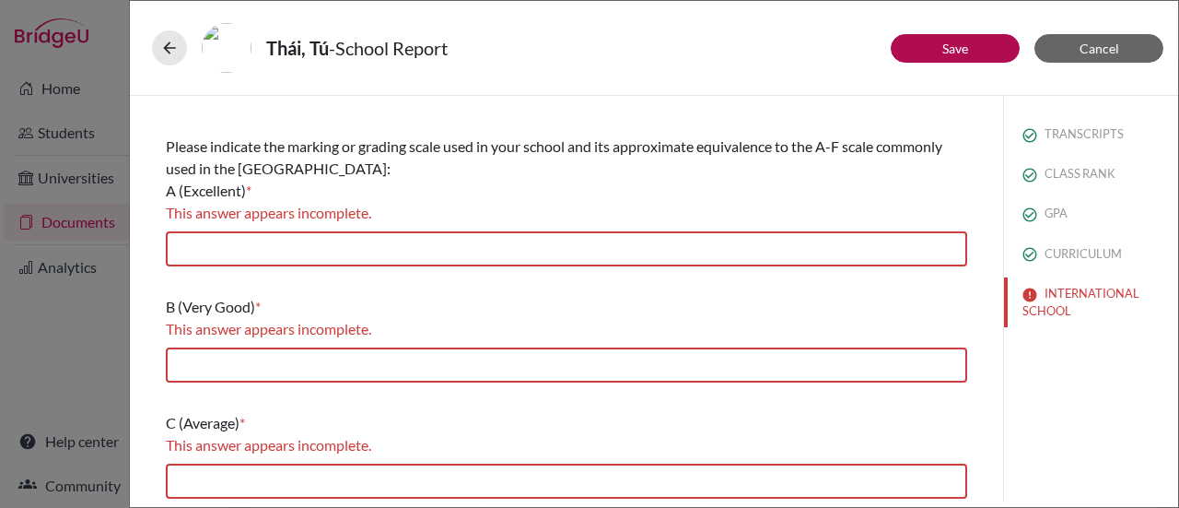
scroll to position [184, 0]
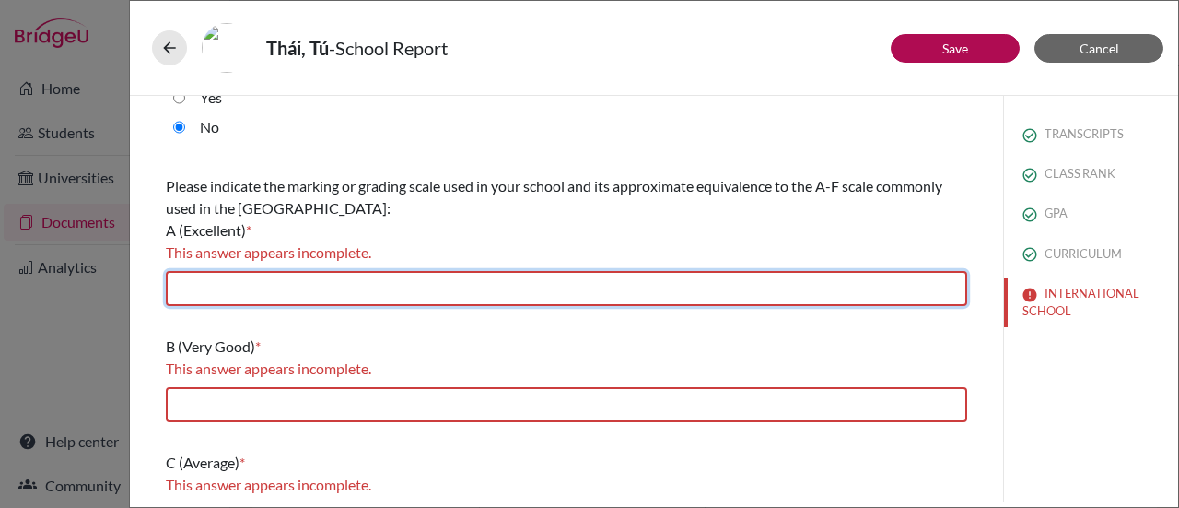
click at [208, 288] on input "text" at bounding box center [566, 288] width 801 height 35
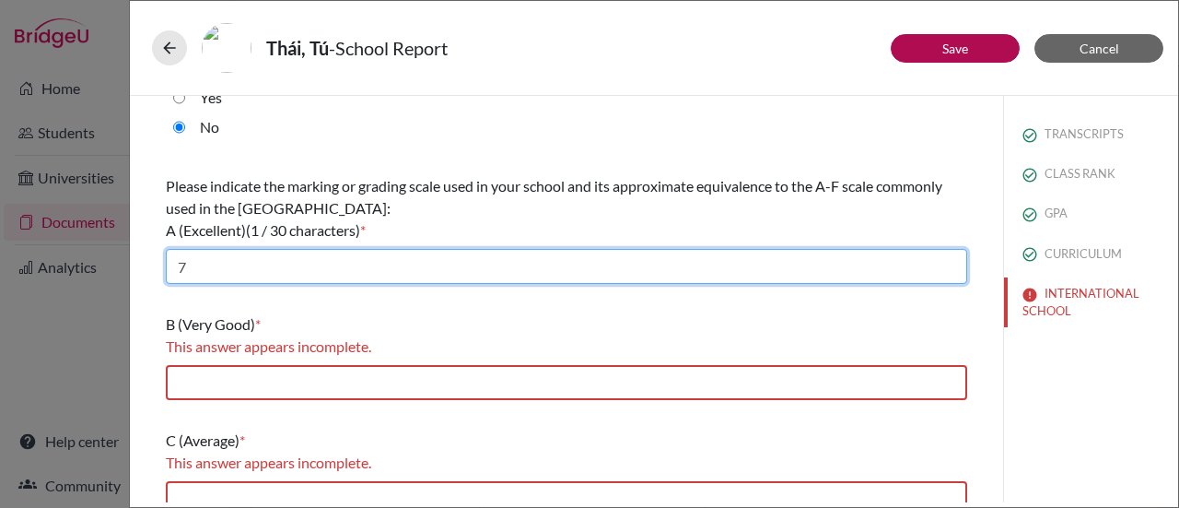
type input "7"
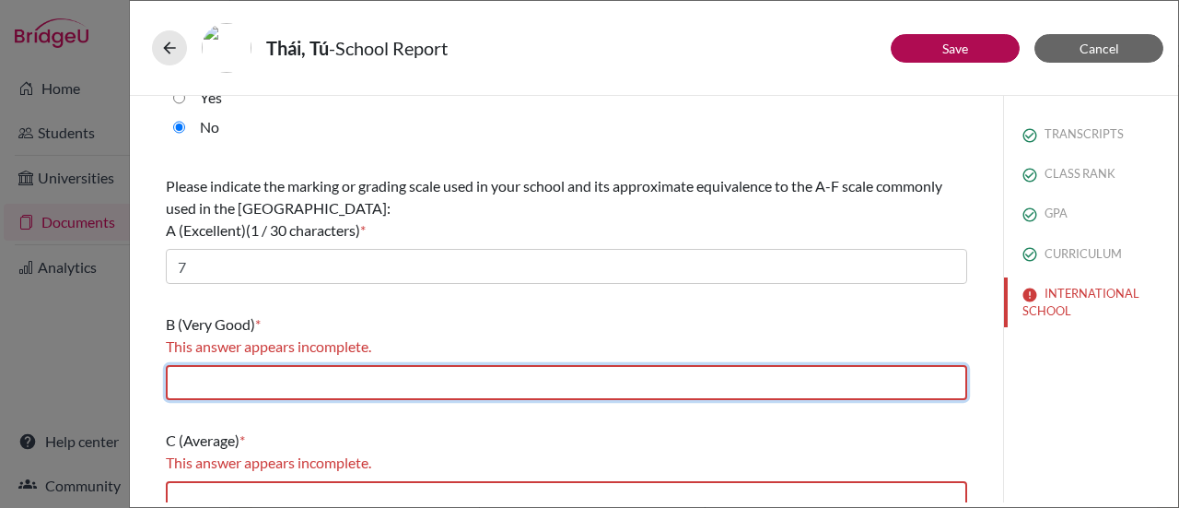
click at [223, 379] on input "text" at bounding box center [566, 382] width 801 height 35
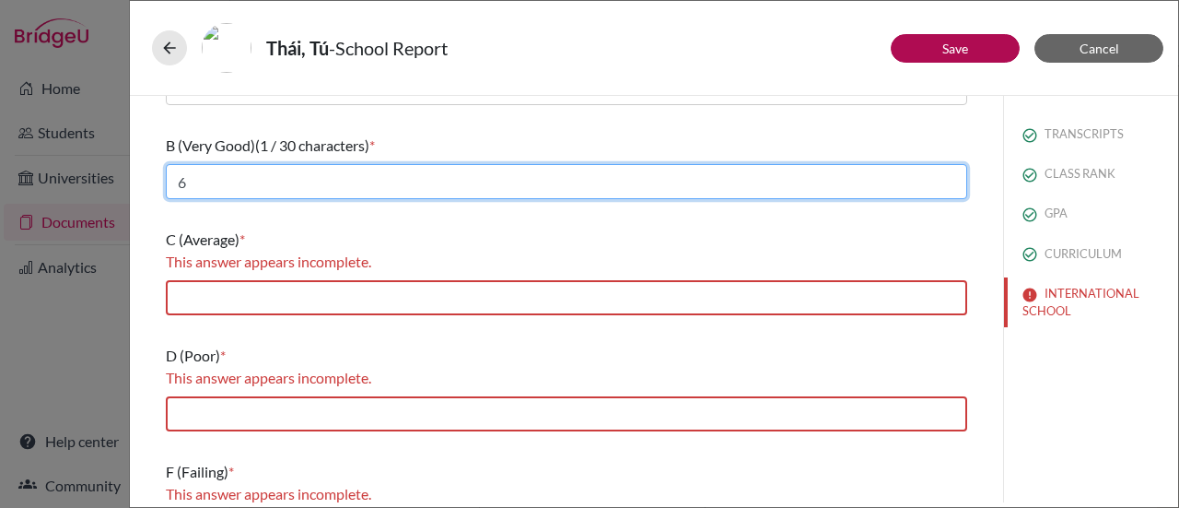
scroll to position [368, 0]
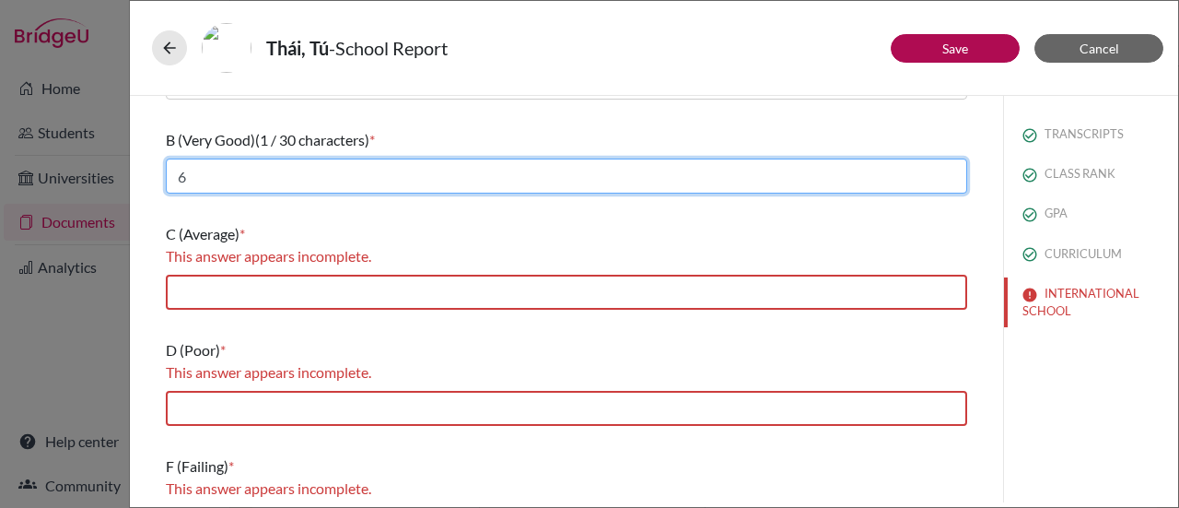
type input "6"
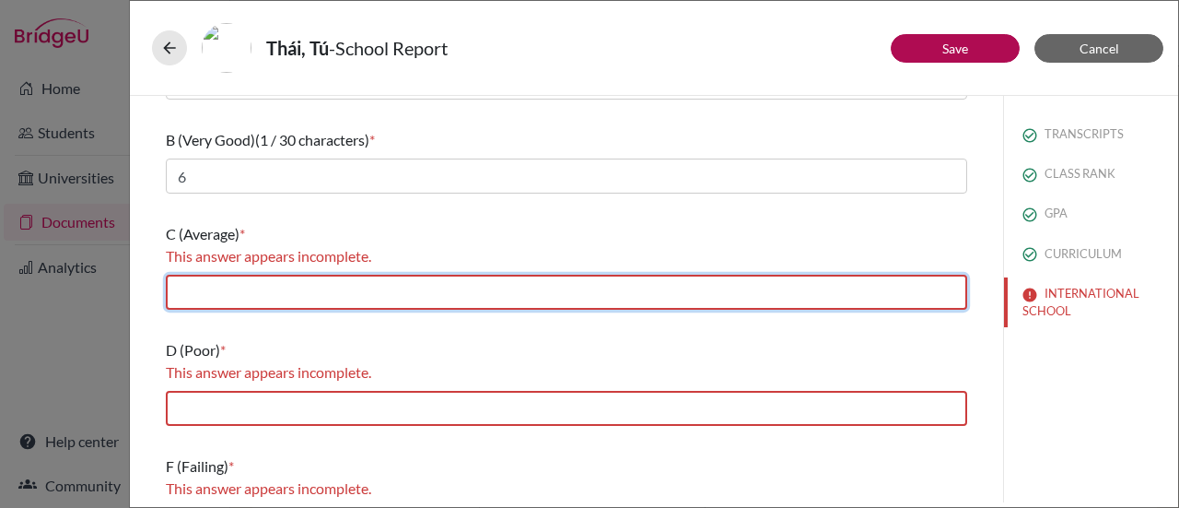
click at [204, 296] on input "text" at bounding box center [566, 291] width 801 height 35
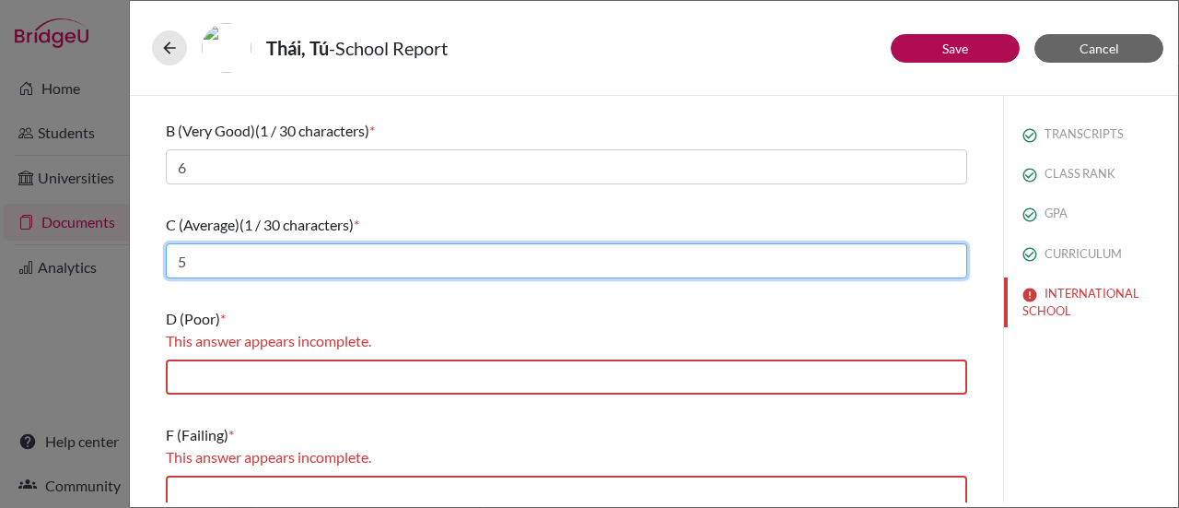
scroll to position [392, 0]
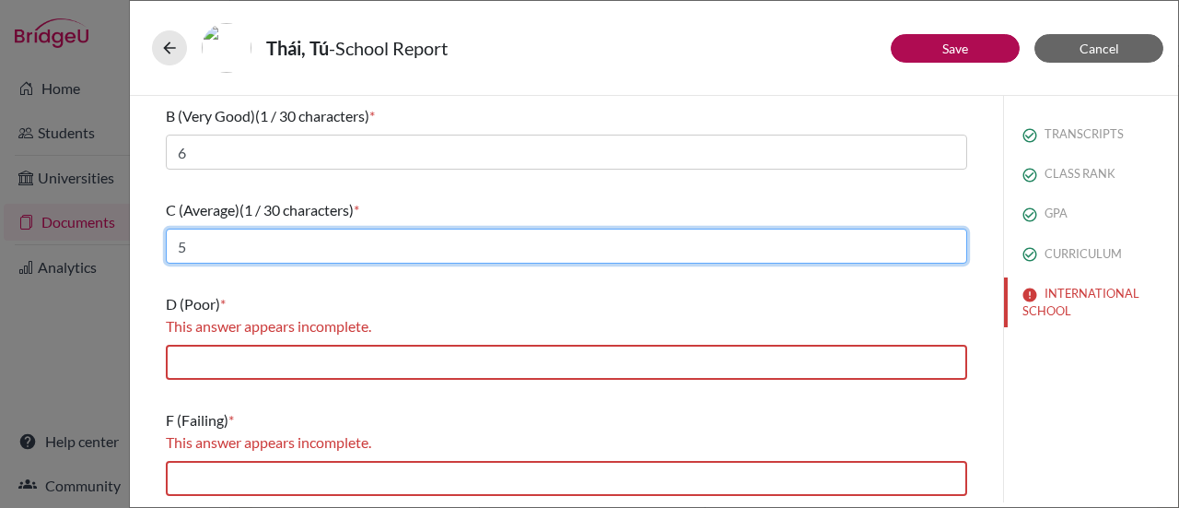
type input "5"
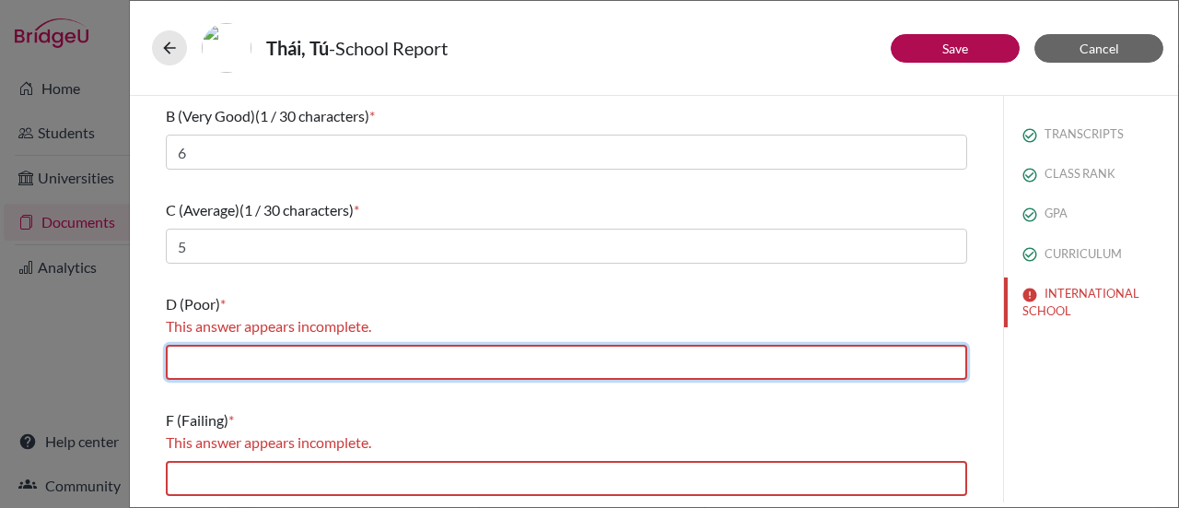
click at [217, 362] on input "text" at bounding box center [566, 361] width 801 height 35
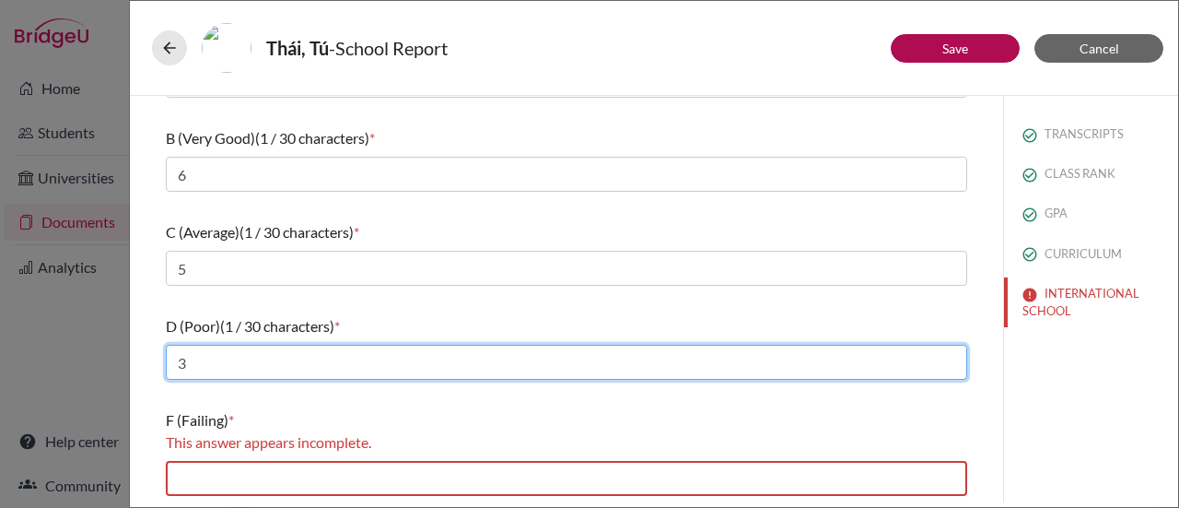
type input "3"
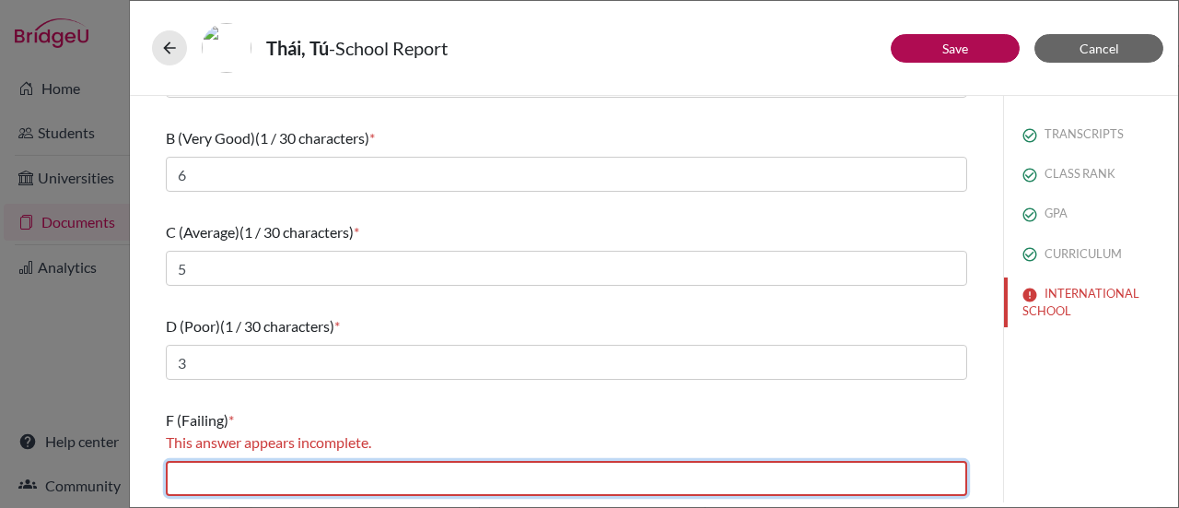
click at [227, 480] on input "text" at bounding box center [566, 478] width 801 height 35
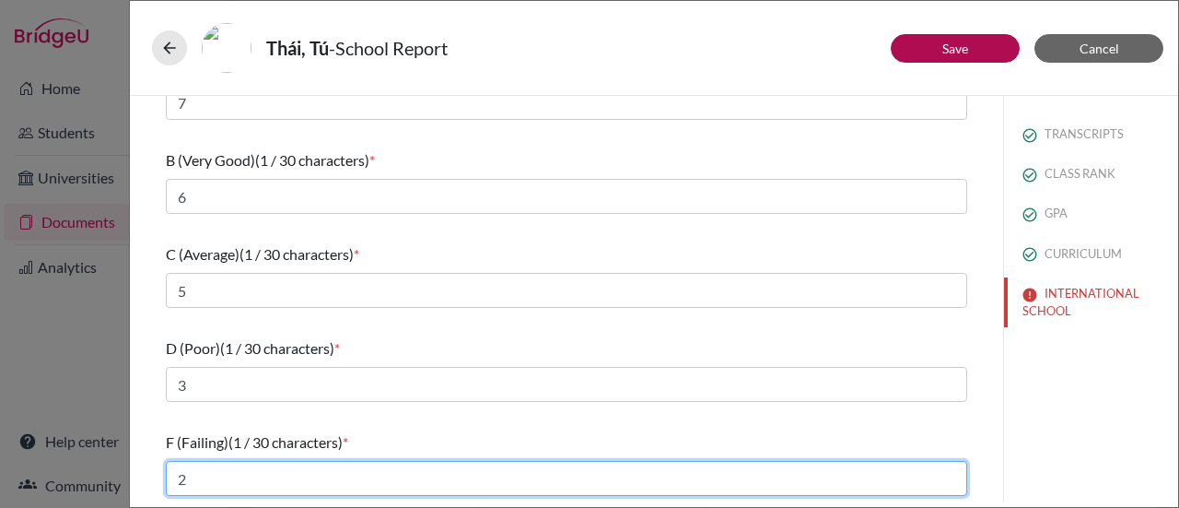
type input "2"
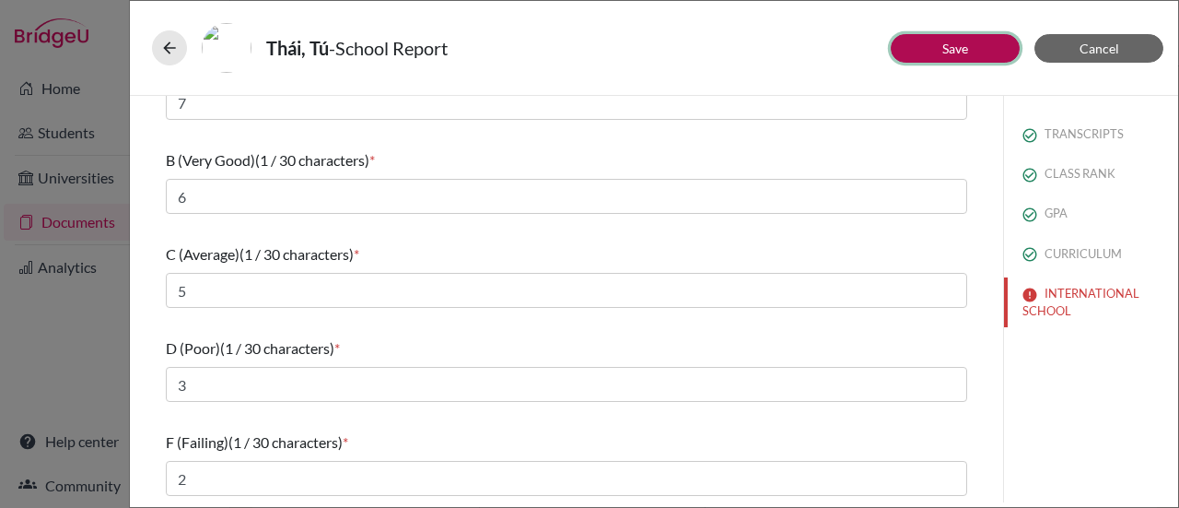
click at [939, 55] on button "Save" at bounding box center [955, 48] width 129 height 29
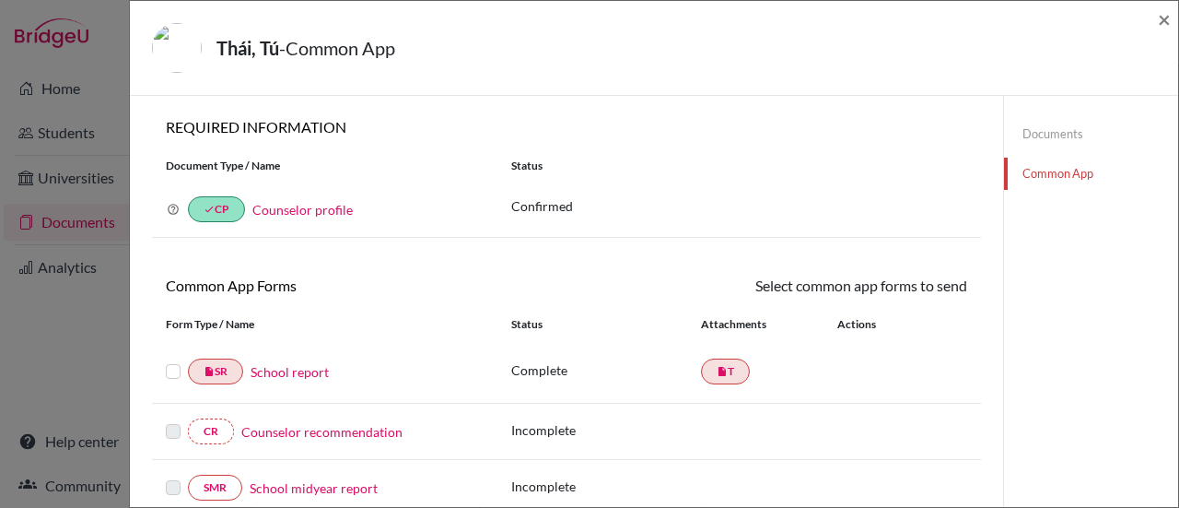
click at [1037, 132] on link "Documents" at bounding box center [1091, 134] width 174 height 32
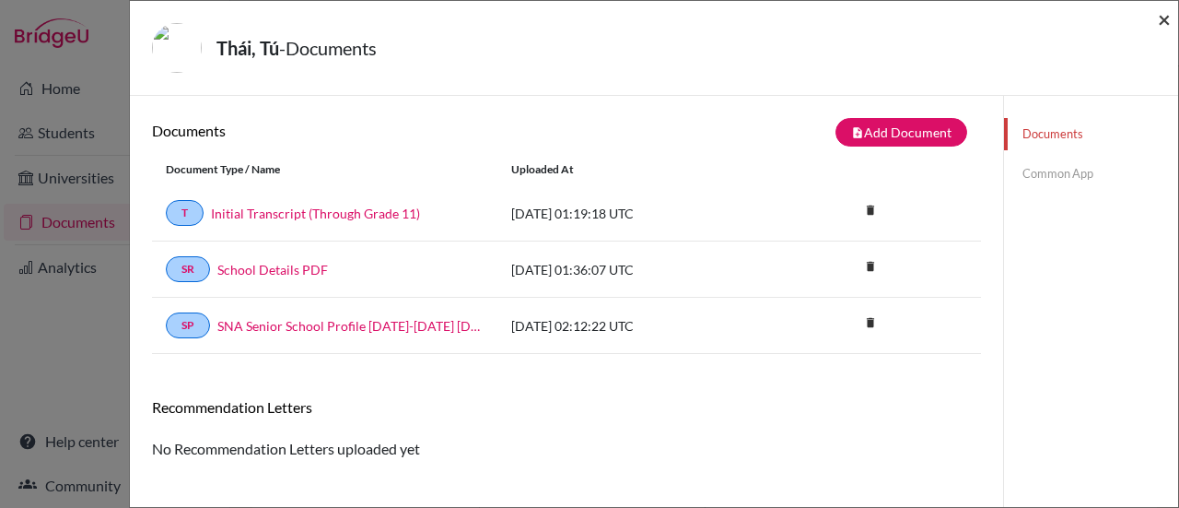
click at [1164, 25] on span "×" at bounding box center [1164, 19] width 13 height 27
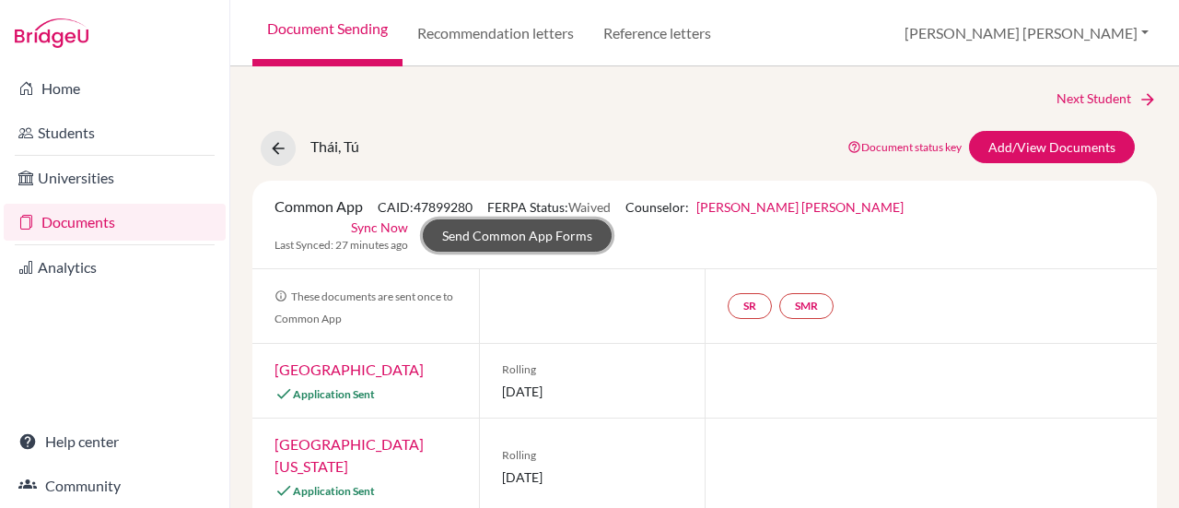
click at [509, 234] on link "Send Common App Forms" at bounding box center [517, 235] width 189 height 32
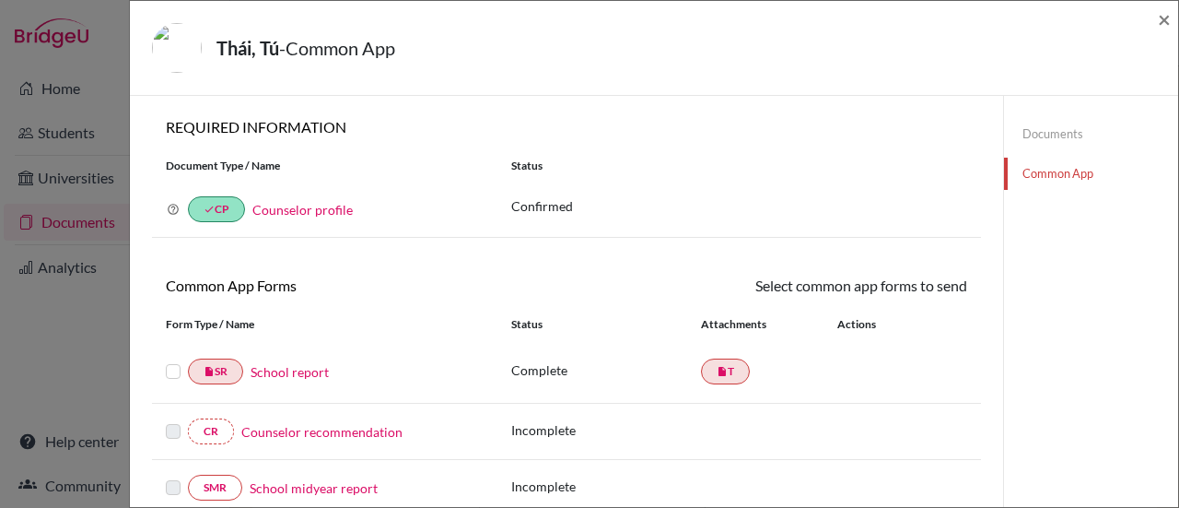
scroll to position [184, 0]
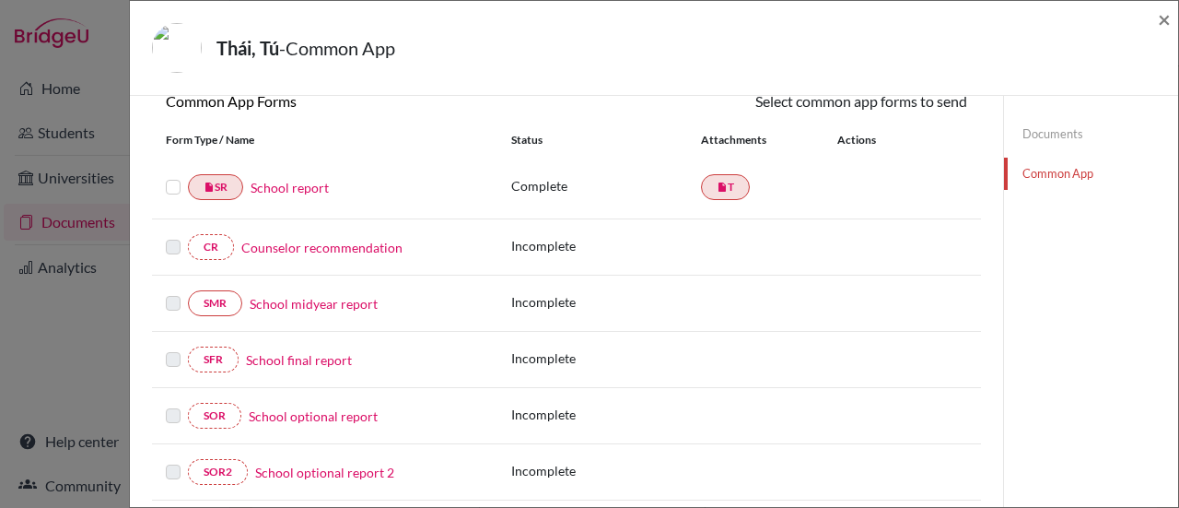
click at [172, 176] on label at bounding box center [173, 176] width 15 height 0
click at [0, 0] on input "checkbox" at bounding box center [0, 0] width 0 height 0
click at [169, 237] on label at bounding box center [173, 237] width 15 height 0
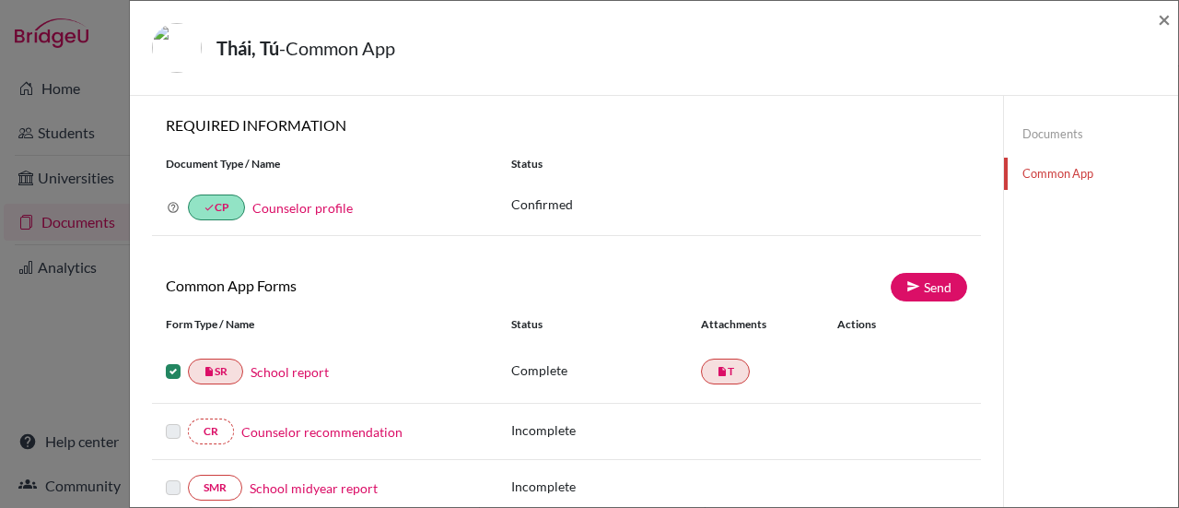
scroll to position [0, 0]
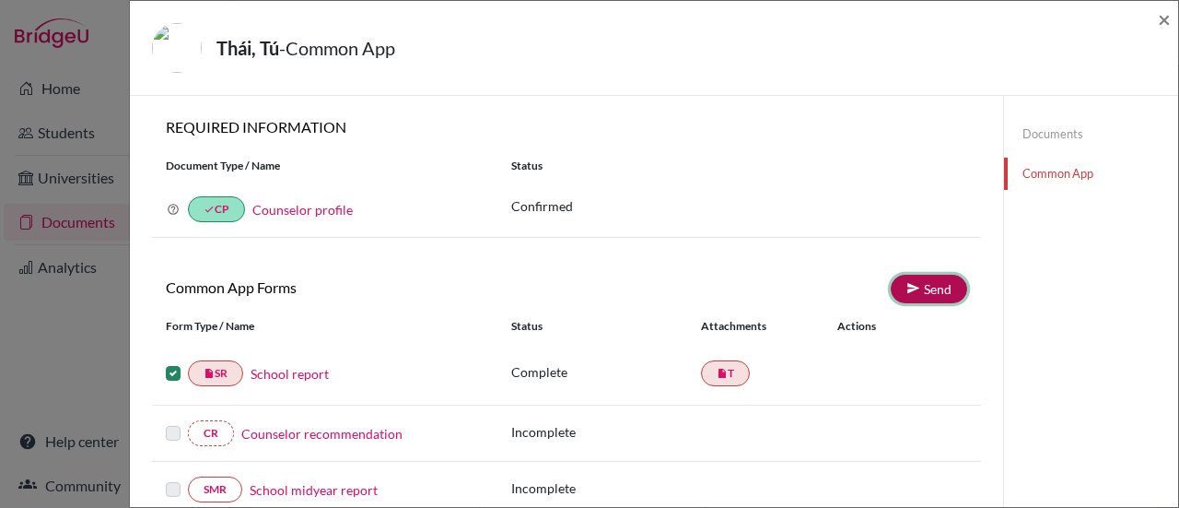
click at [917, 287] on link "Send" at bounding box center [929, 288] width 76 height 29
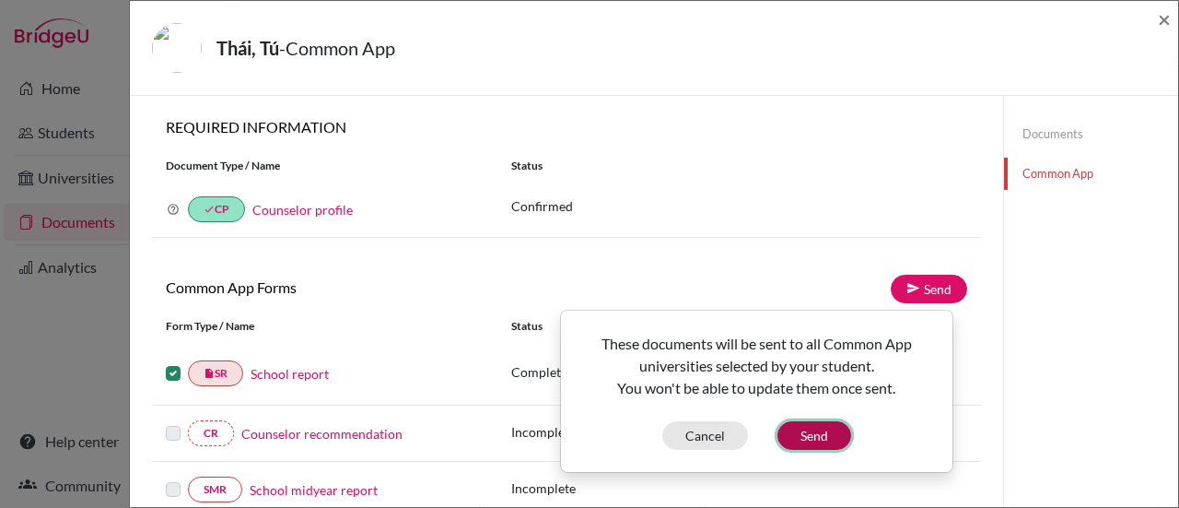
click at [815, 432] on button "Send" at bounding box center [814, 435] width 74 height 29
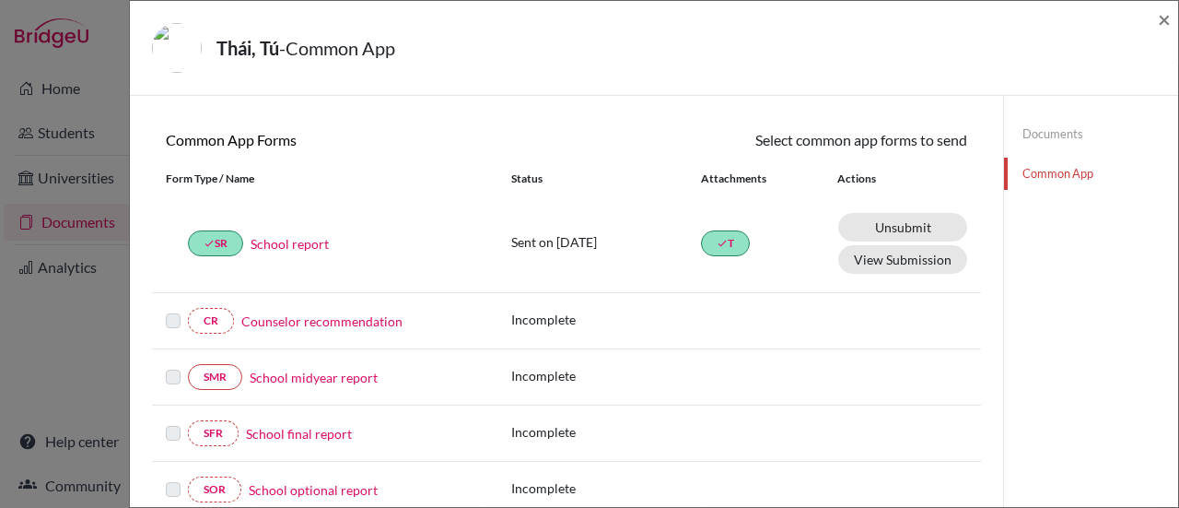
scroll to position [184, 0]
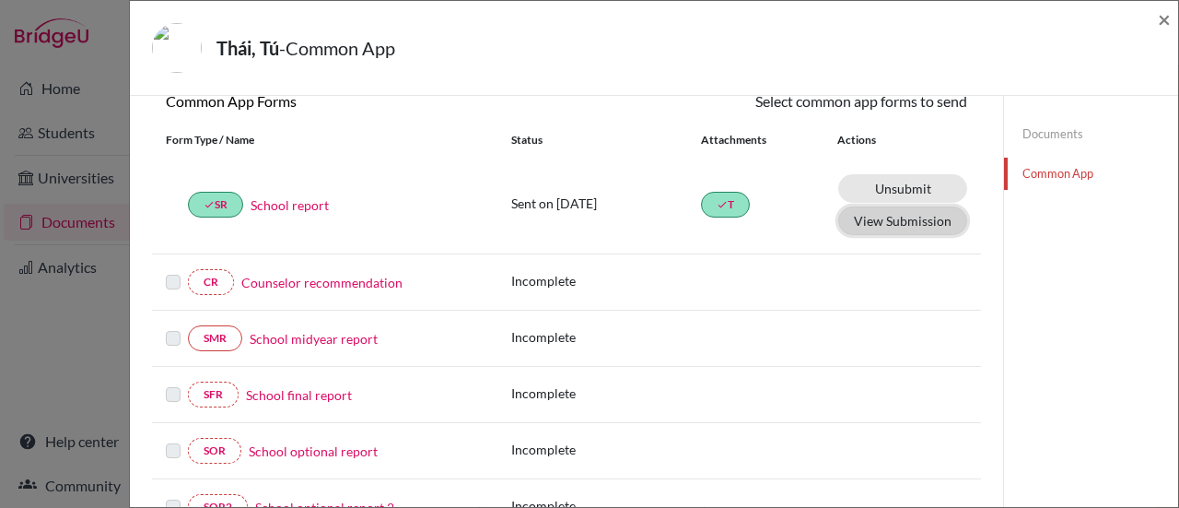
click at [866, 218] on button "View Submission" at bounding box center [902, 220] width 129 height 29
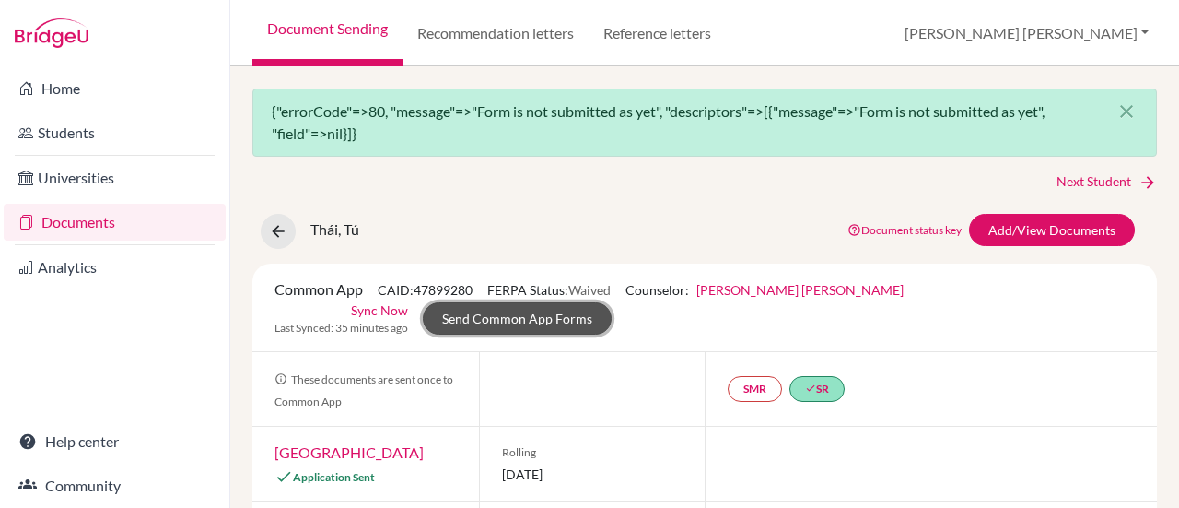
click at [546, 316] on link "Send Common App Forms" at bounding box center [517, 318] width 189 height 32
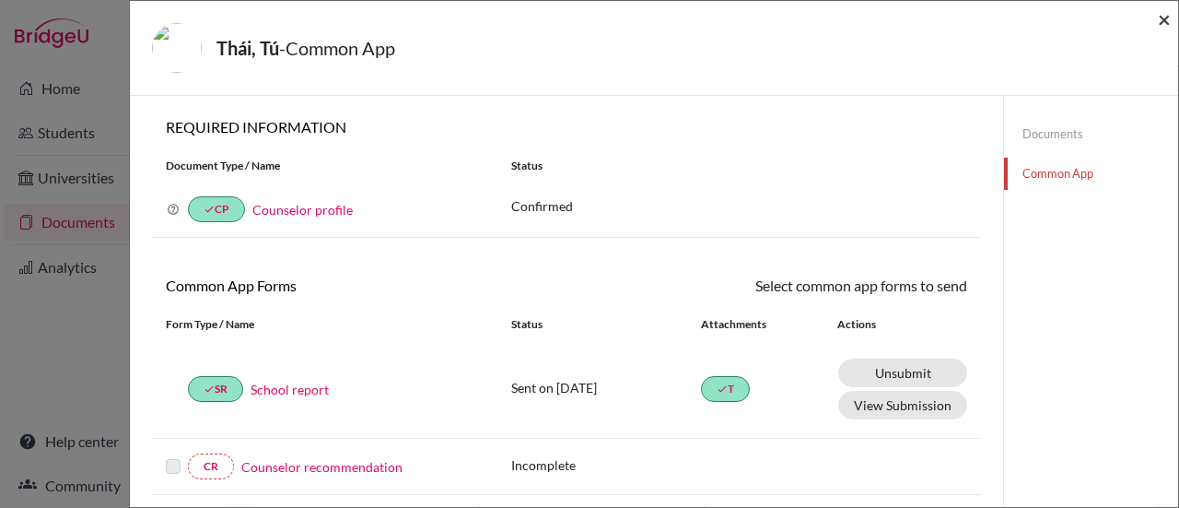
click at [1164, 13] on span "×" at bounding box center [1164, 19] width 13 height 27
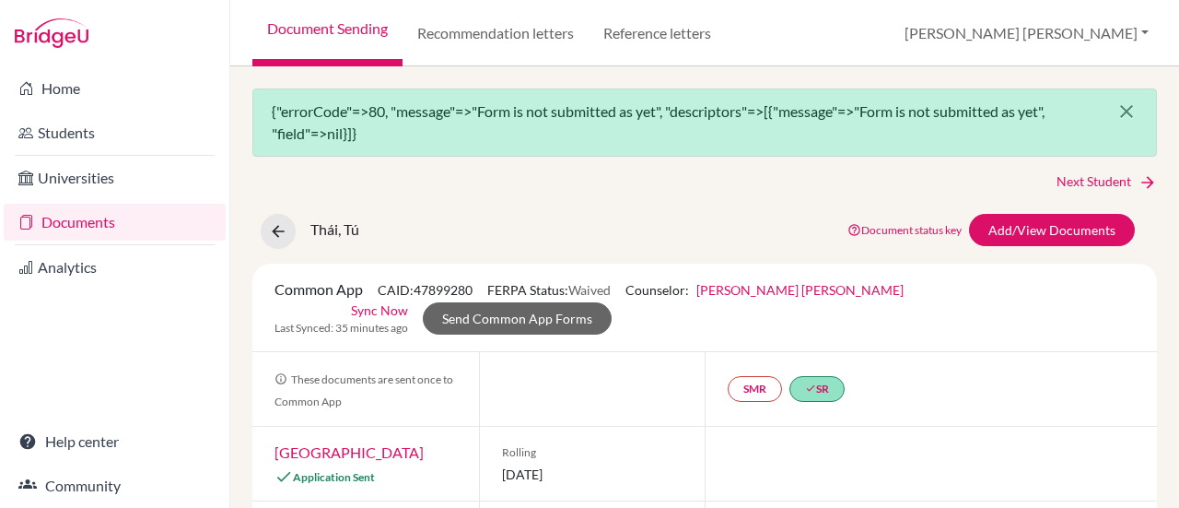
click at [1115, 110] on icon "close" at bounding box center [1126, 111] width 22 height 22
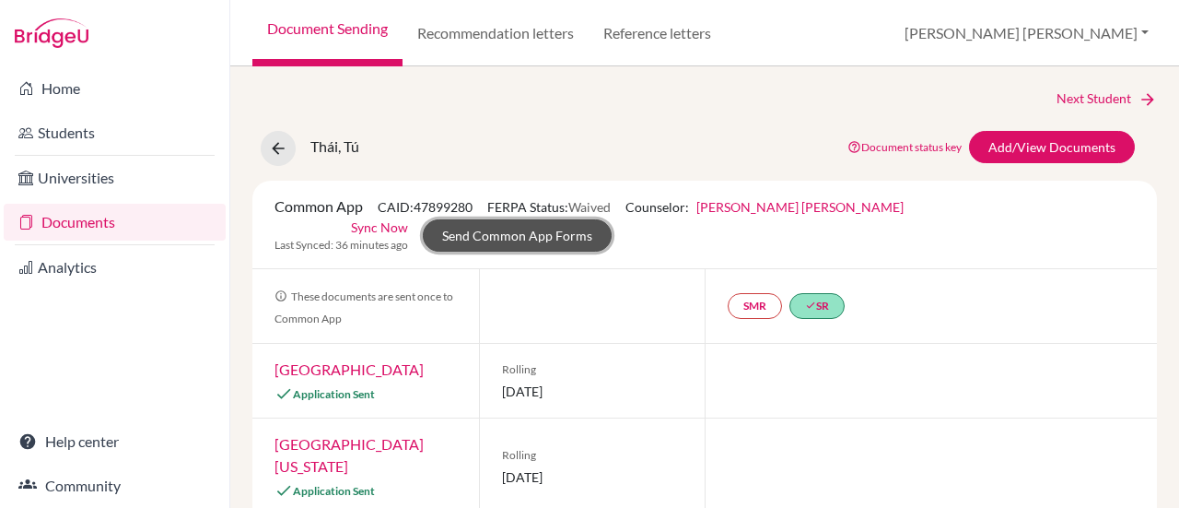
click at [557, 234] on link "Send Common App Forms" at bounding box center [517, 235] width 189 height 32
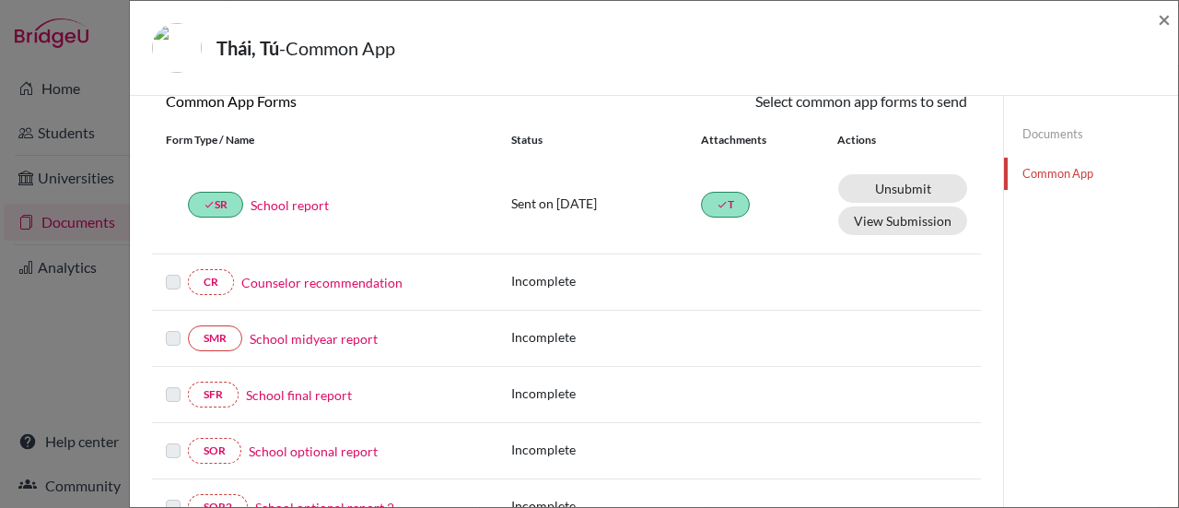
scroll to position [92, 0]
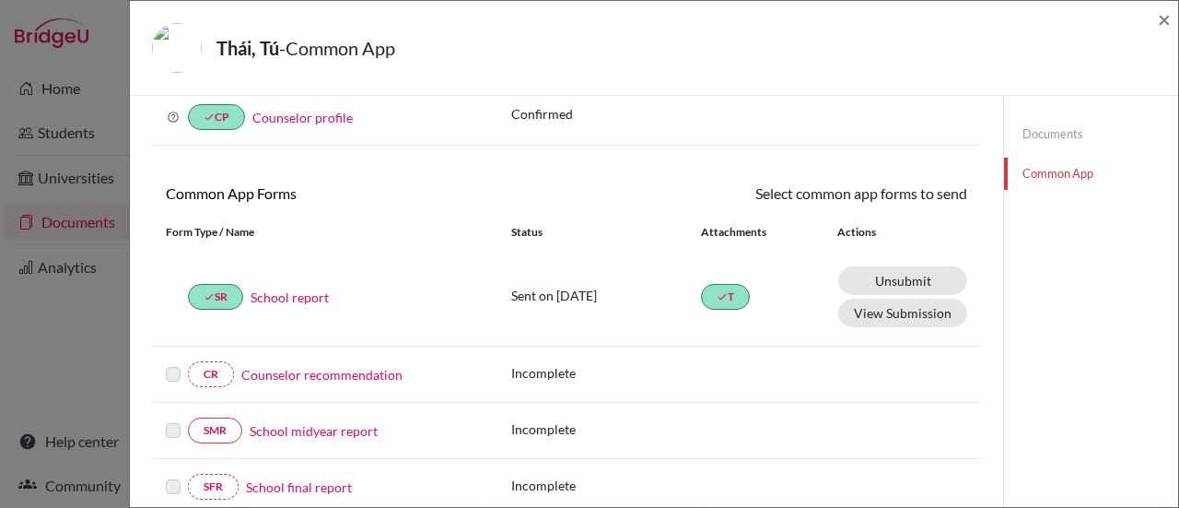
click at [6, 408] on div "Thái, Tú - Common App × × REQUIRED INFORMATION Document Type / Name Status Why …" at bounding box center [589, 254] width 1179 height 508
click at [1057, 467] on div "Documents Common App" at bounding box center [1090, 466] width 175 height 924
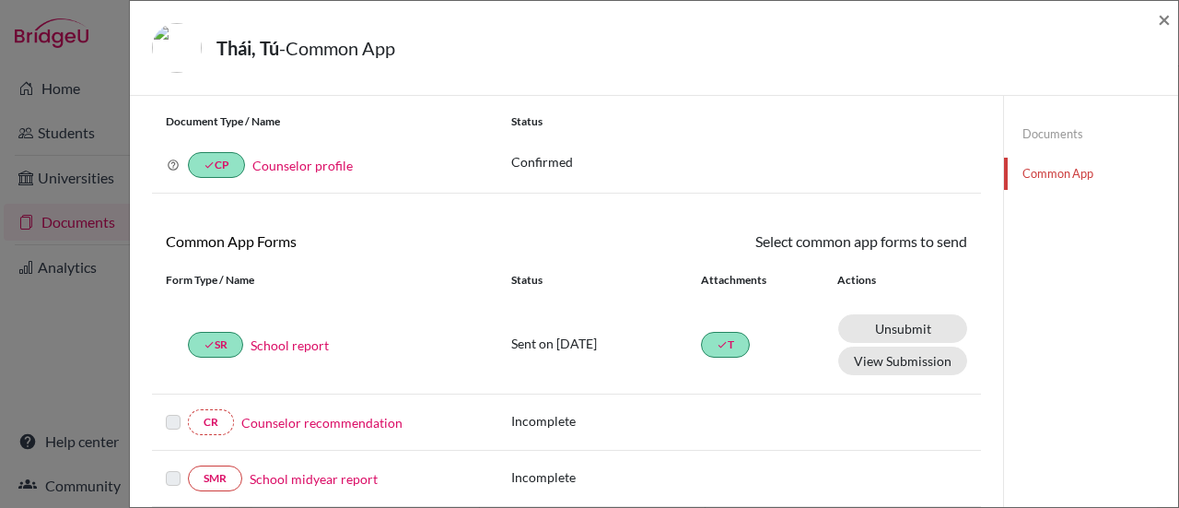
scroll to position [0, 0]
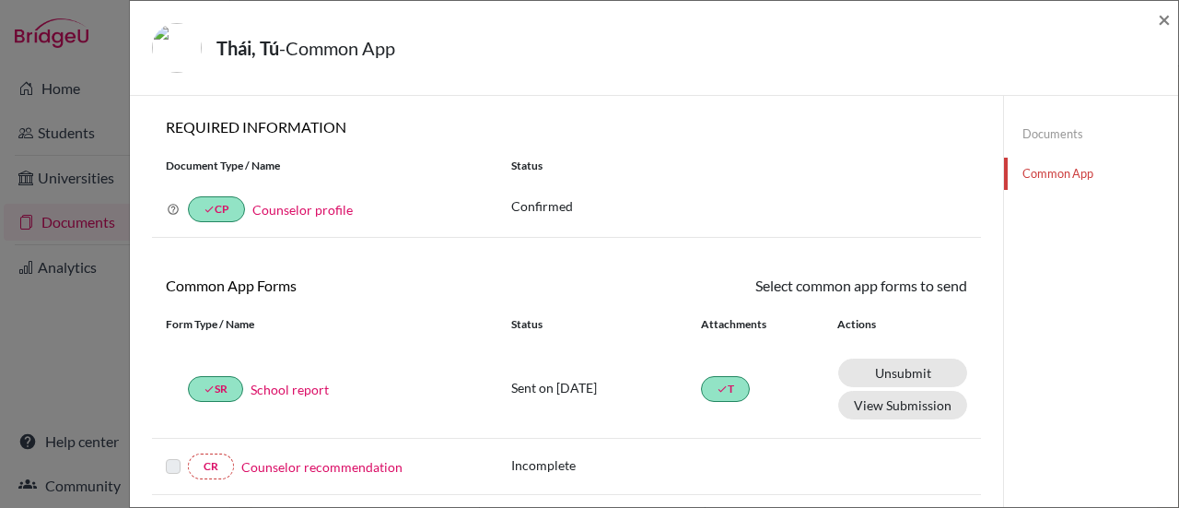
click at [17, 350] on div "Thái, Tú - Common App × × REQUIRED INFORMATION Document Type / Name Status Why …" at bounding box center [589, 254] width 1179 height 508
click at [1168, 21] on span "×" at bounding box center [1164, 19] width 13 height 27
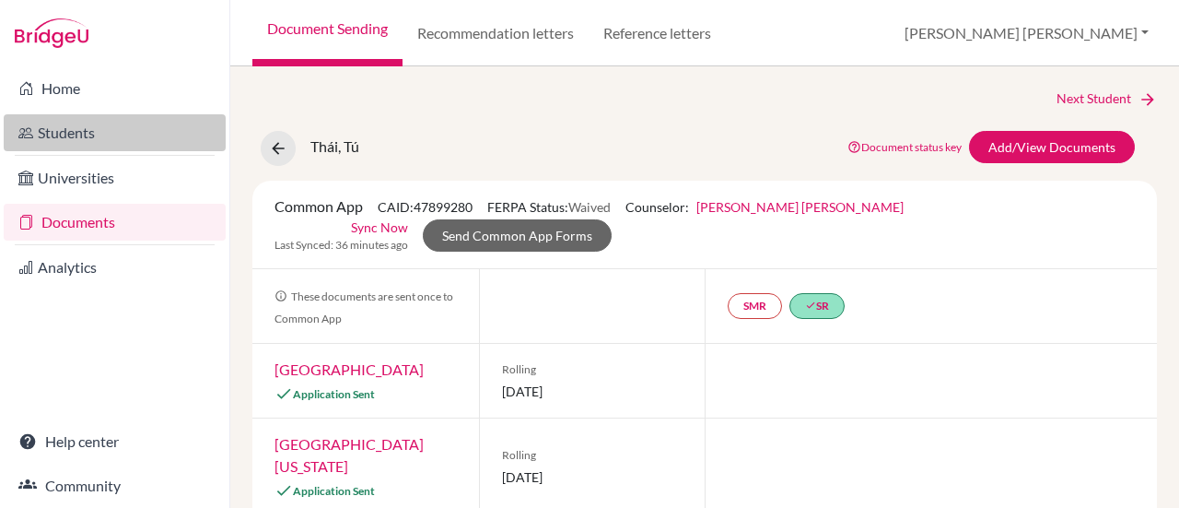
click at [66, 128] on link "Students" at bounding box center [115, 132] width 222 height 37
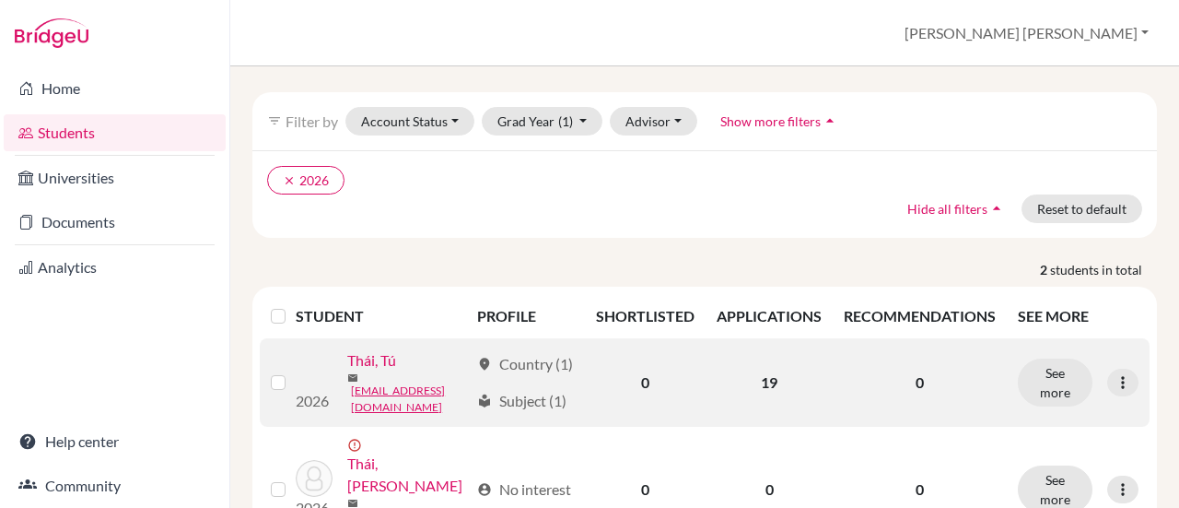
scroll to position [134, 0]
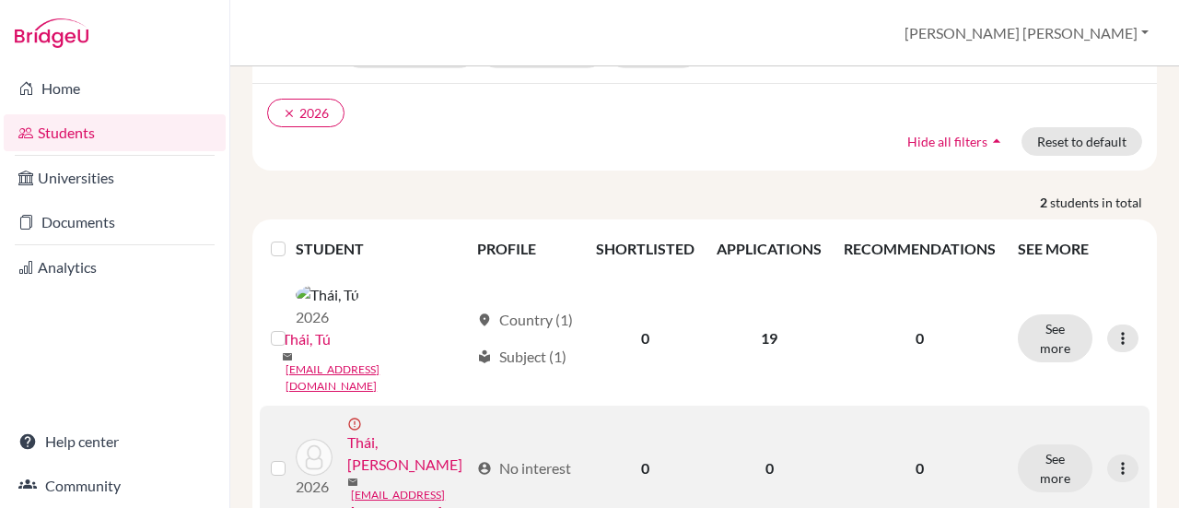
click at [293, 457] on label at bounding box center [293, 457] width 0 height 0
click at [0, 0] on input "checkbox" at bounding box center [0, 0] width 0 height 0
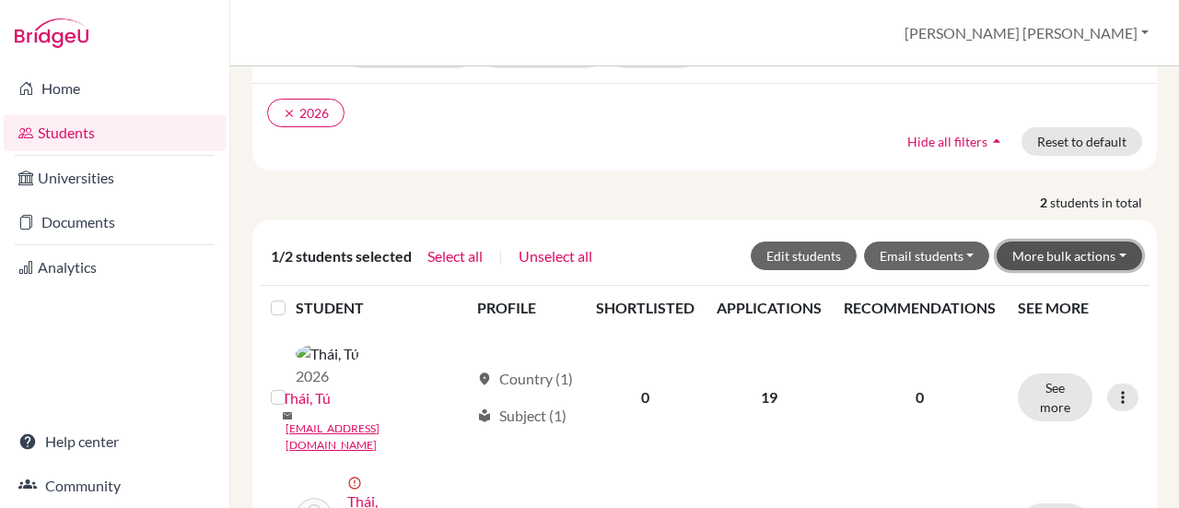
click at [1071, 242] on button "More bulk actions" at bounding box center [1070, 255] width 146 height 29
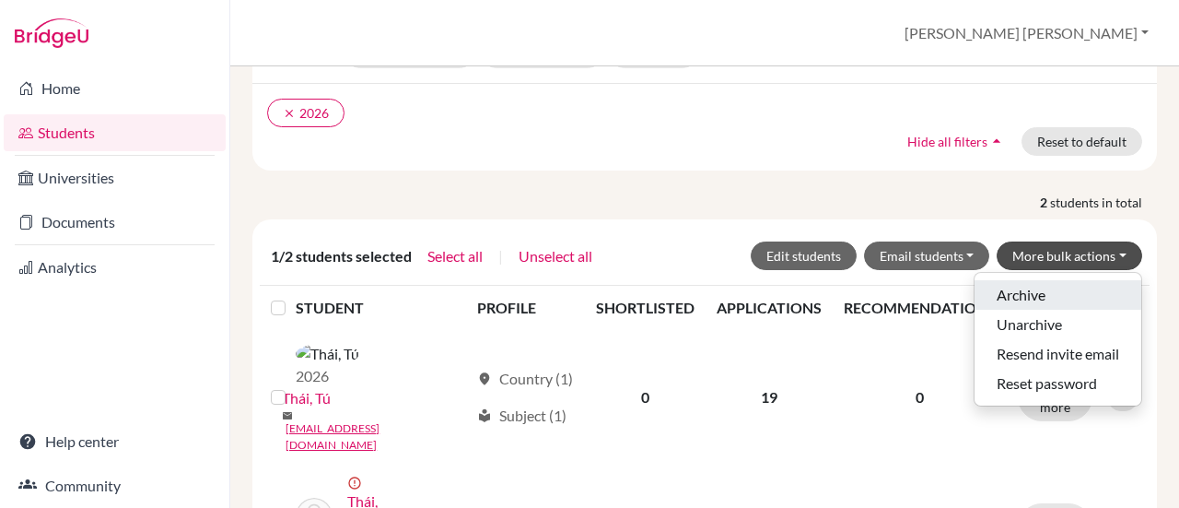
click at [1025, 280] on button "Archive" at bounding box center [1058, 294] width 167 height 29
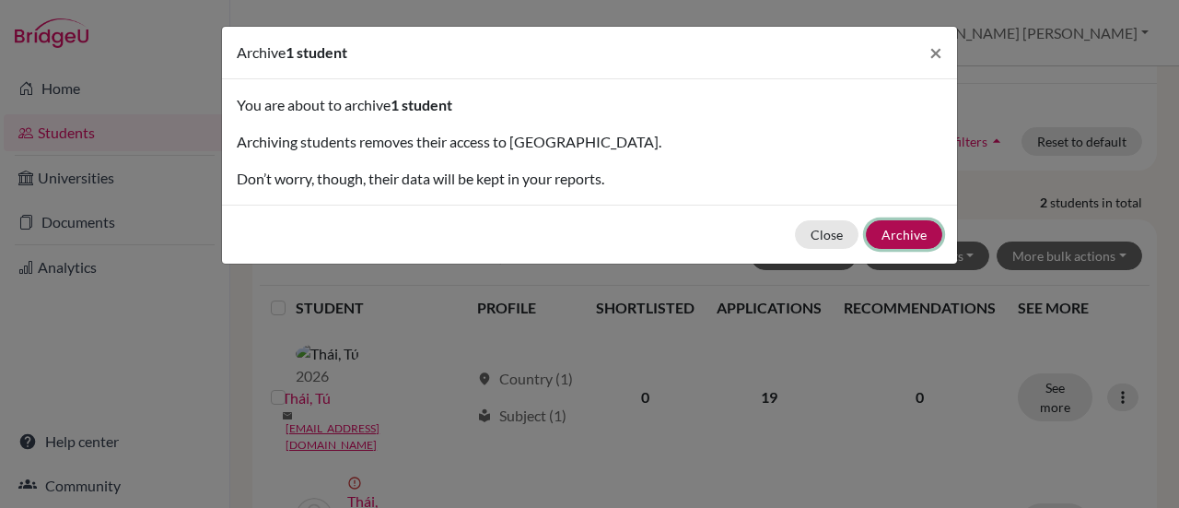
click at [895, 237] on button "Archive" at bounding box center [904, 234] width 76 height 29
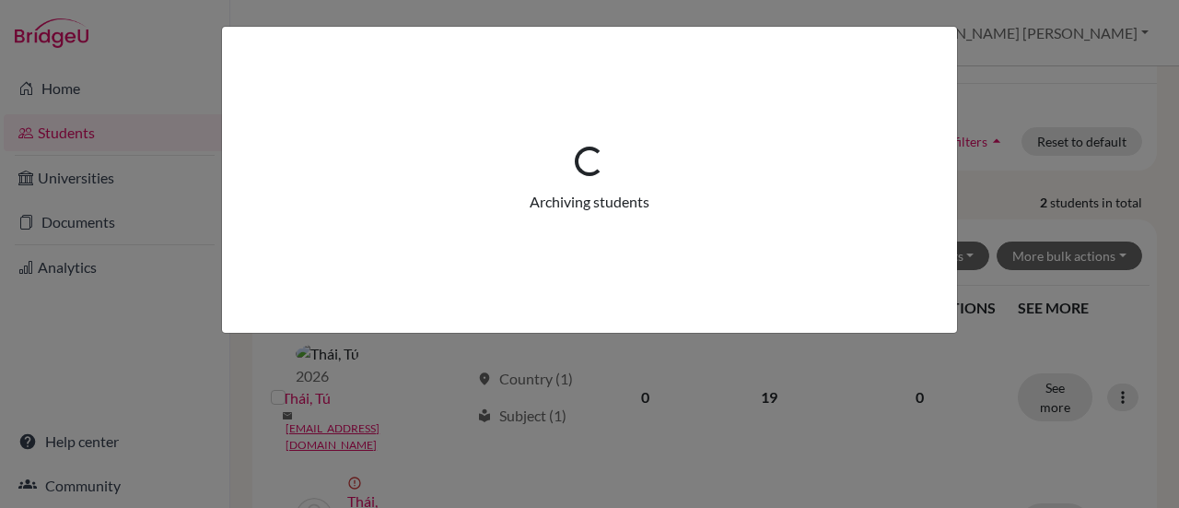
scroll to position [0, 0]
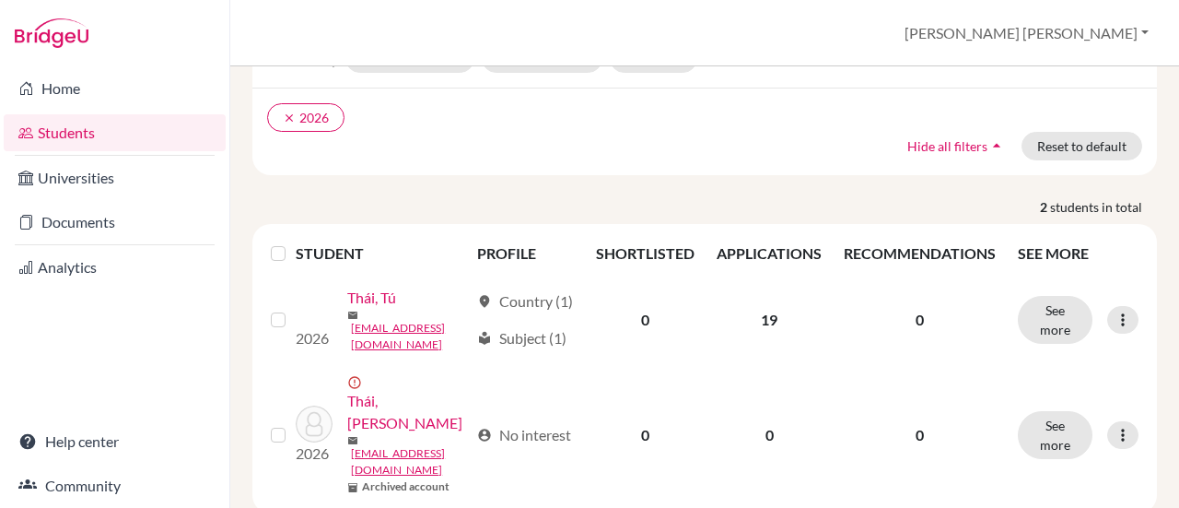
scroll to position [206, 0]
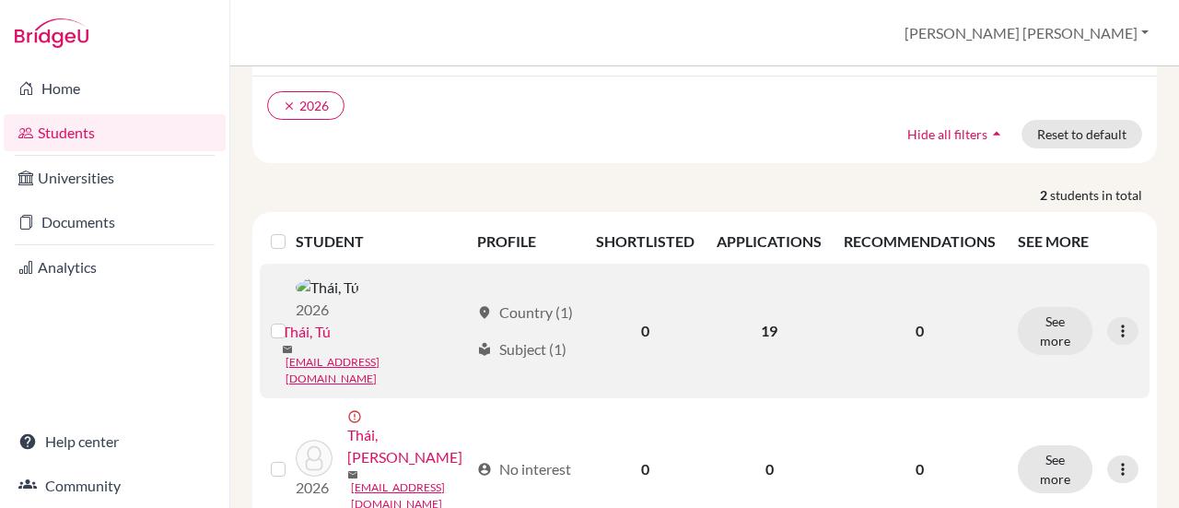
click at [321, 331] on link "Thái, Tú" at bounding box center [306, 332] width 49 height 22
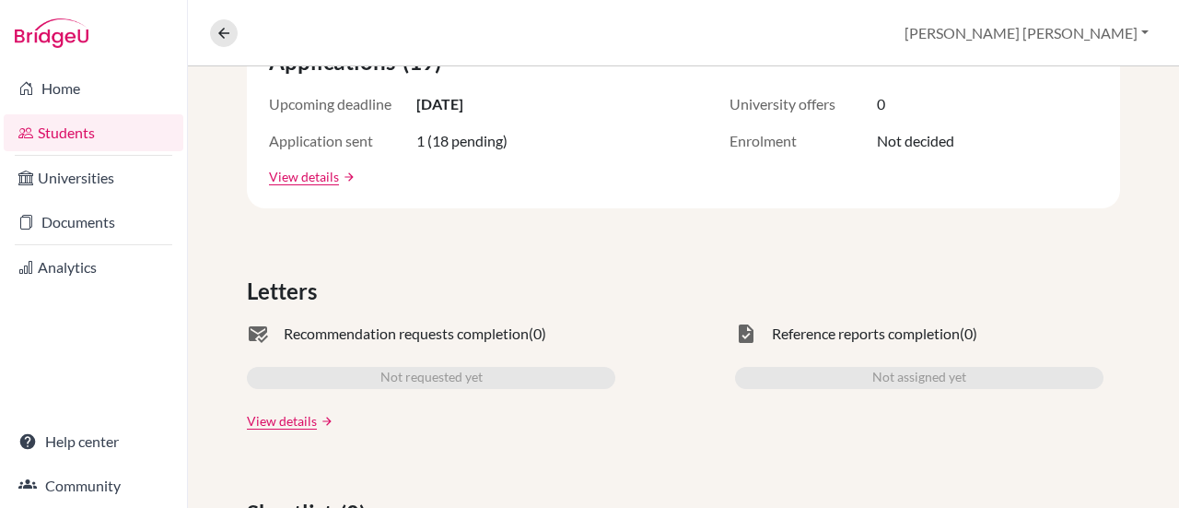
scroll to position [190, 0]
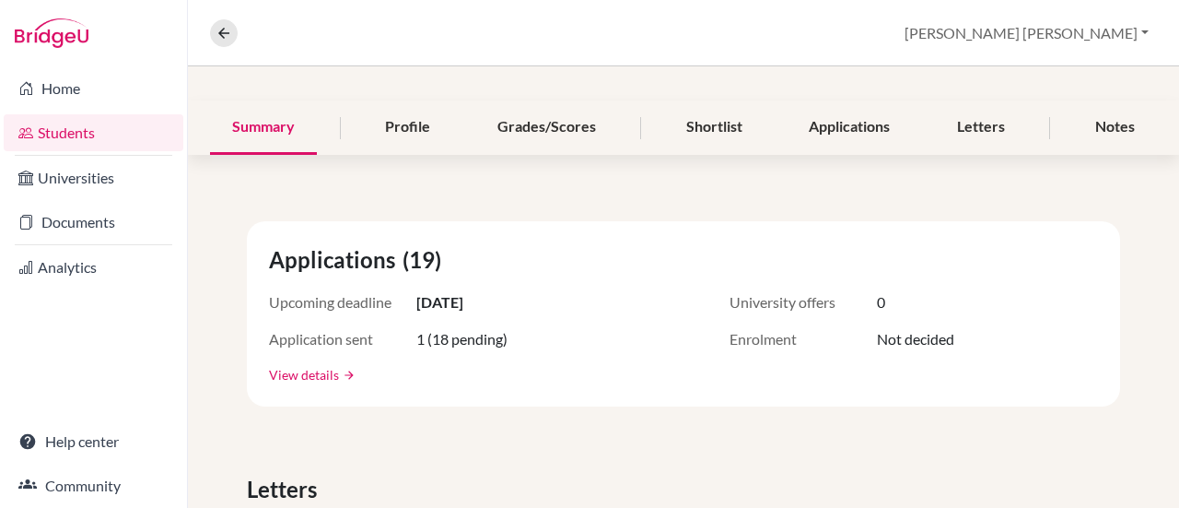
click at [293, 371] on link "View details" at bounding box center [304, 374] width 70 height 19
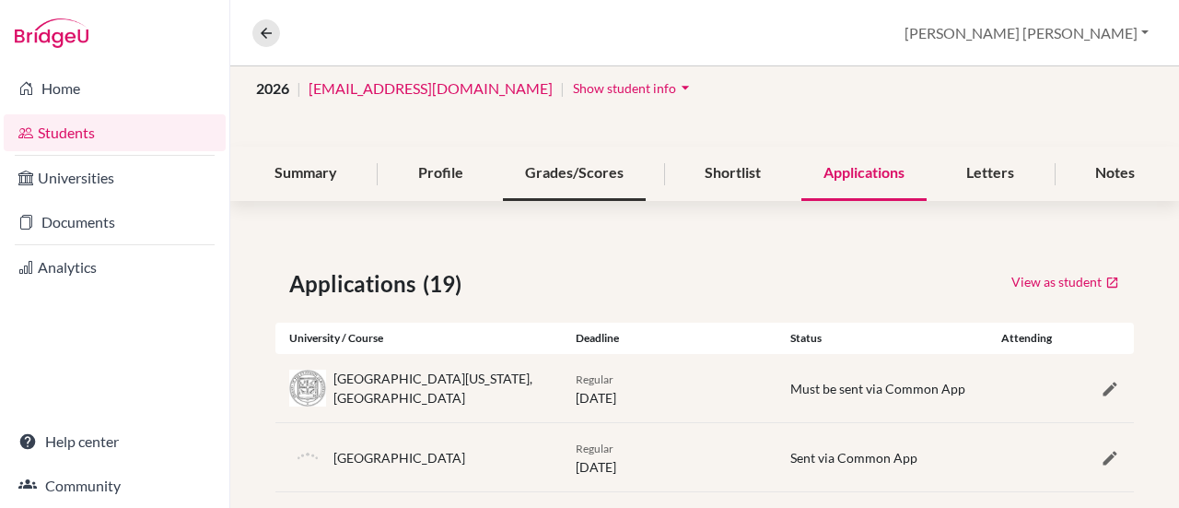
scroll to position [184, 0]
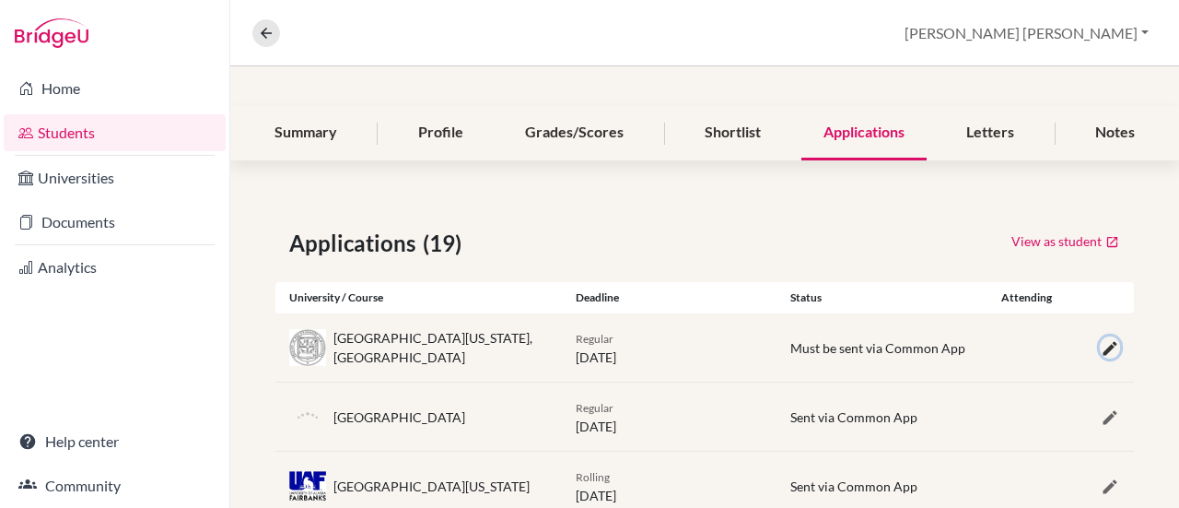
click at [1101, 346] on icon "button" at bounding box center [1110, 348] width 18 height 18
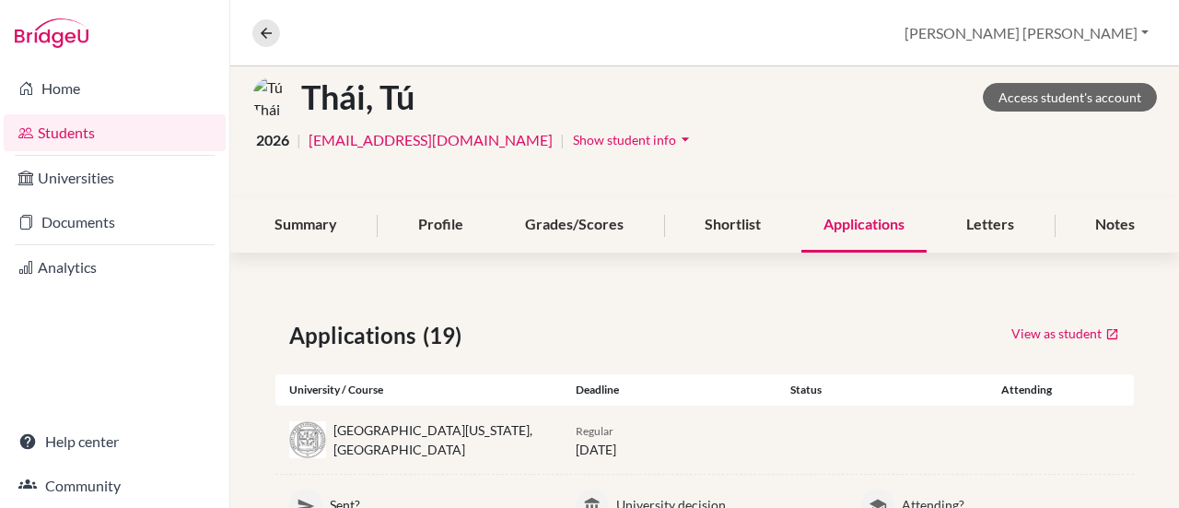
scroll to position [0, 0]
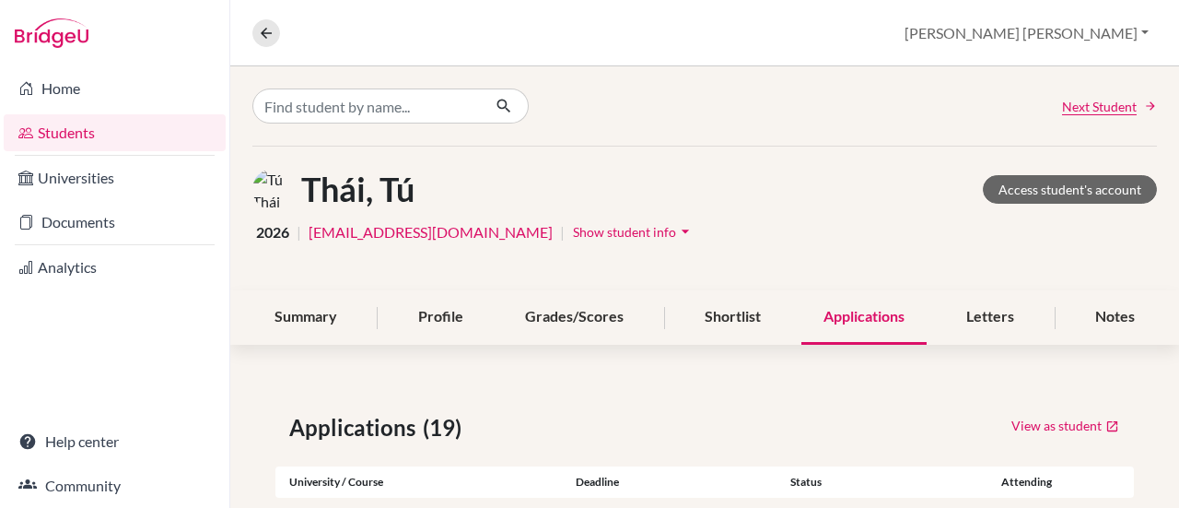
click at [588, 237] on span "Show student info" at bounding box center [624, 232] width 103 height 16
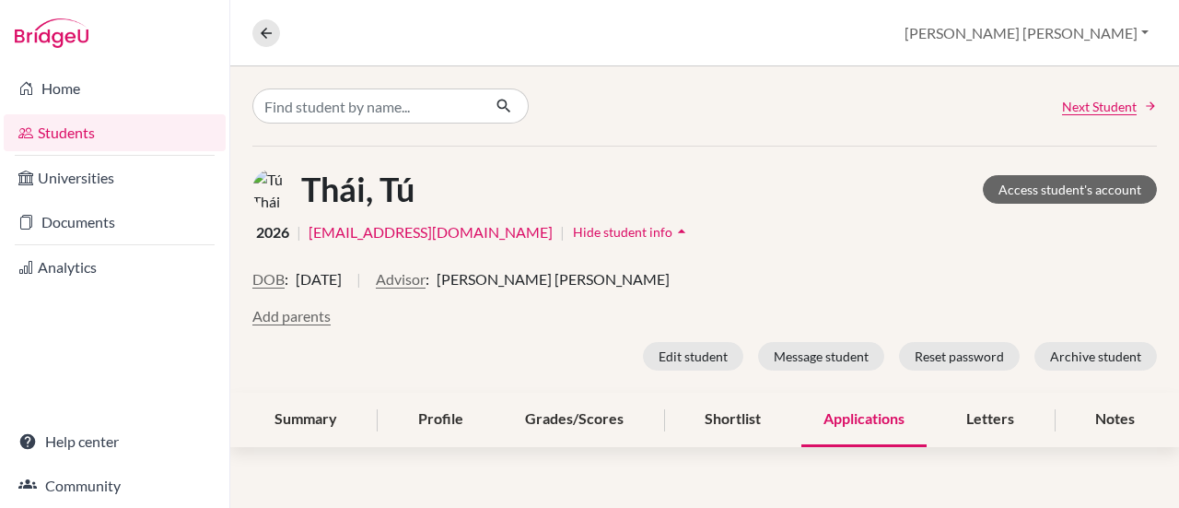
click at [588, 237] on span "Hide student info" at bounding box center [622, 232] width 99 height 16
